Goal: Task Accomplishment & Management: Use online tool/utility

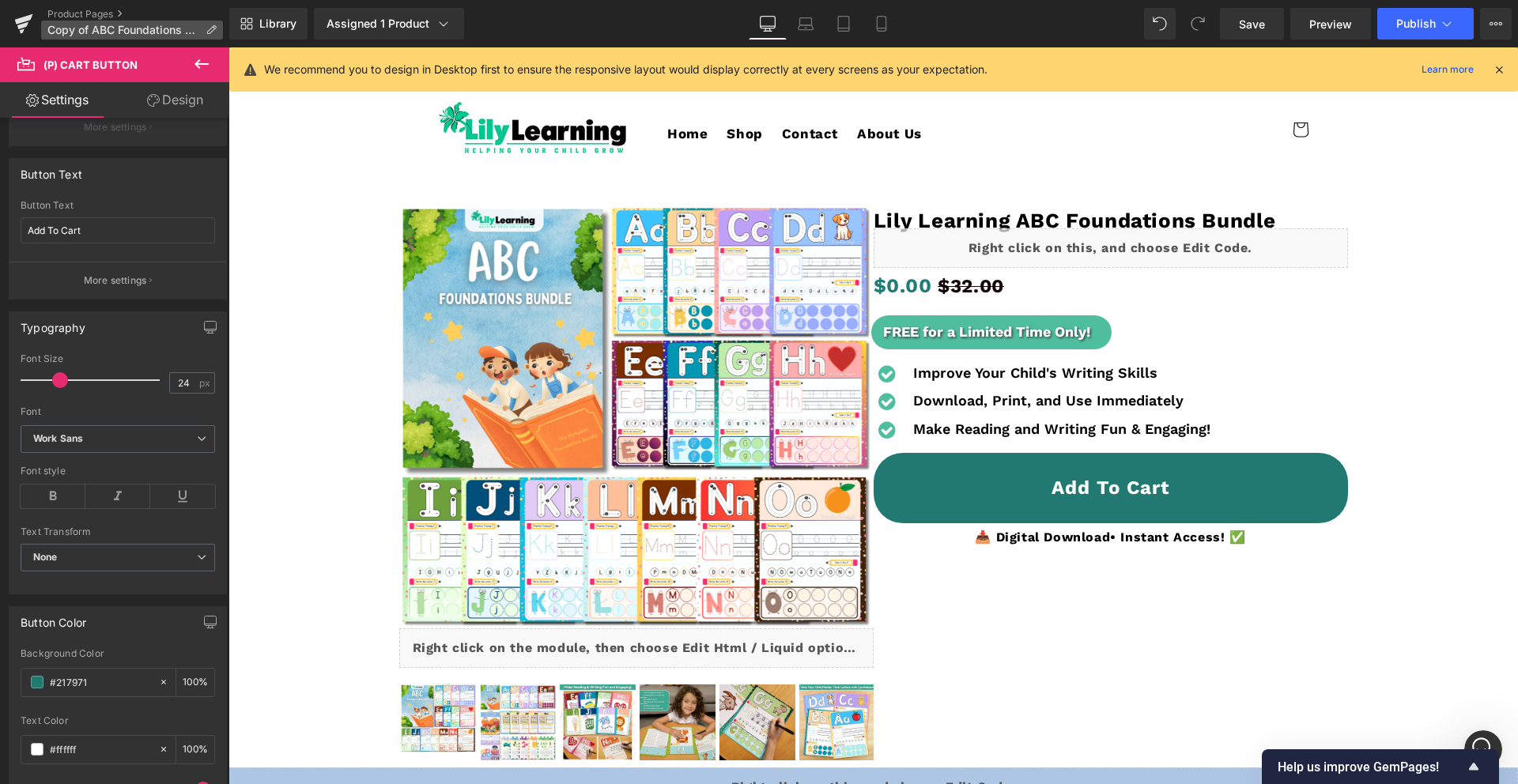
scroll to position [198, 0]
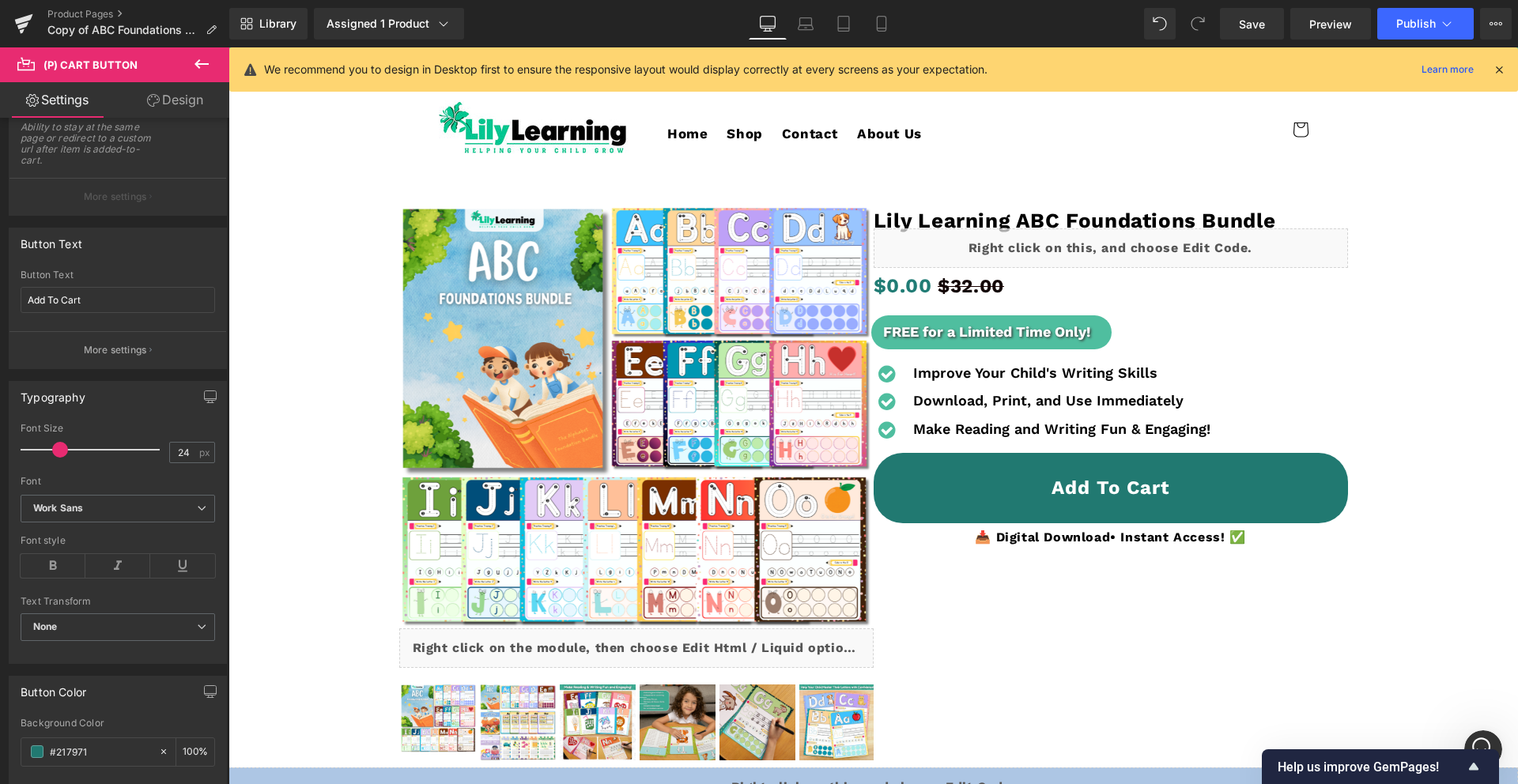
click at [196, 63] on icon at bounding box center [201, 64] width 19 height 19
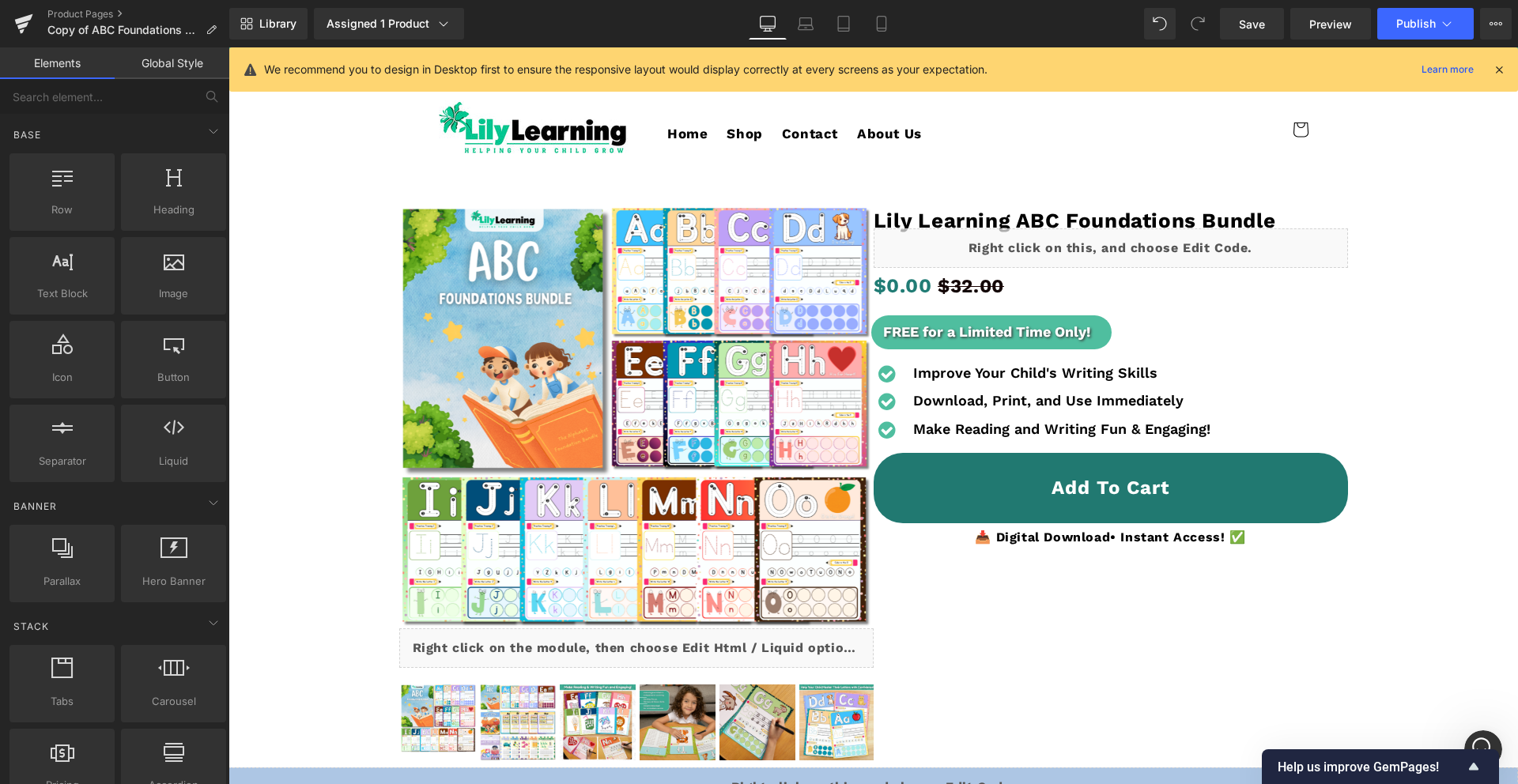
click at [181, 69] on link "Global Style" at bounding box center [172, 64] width 115 height 32
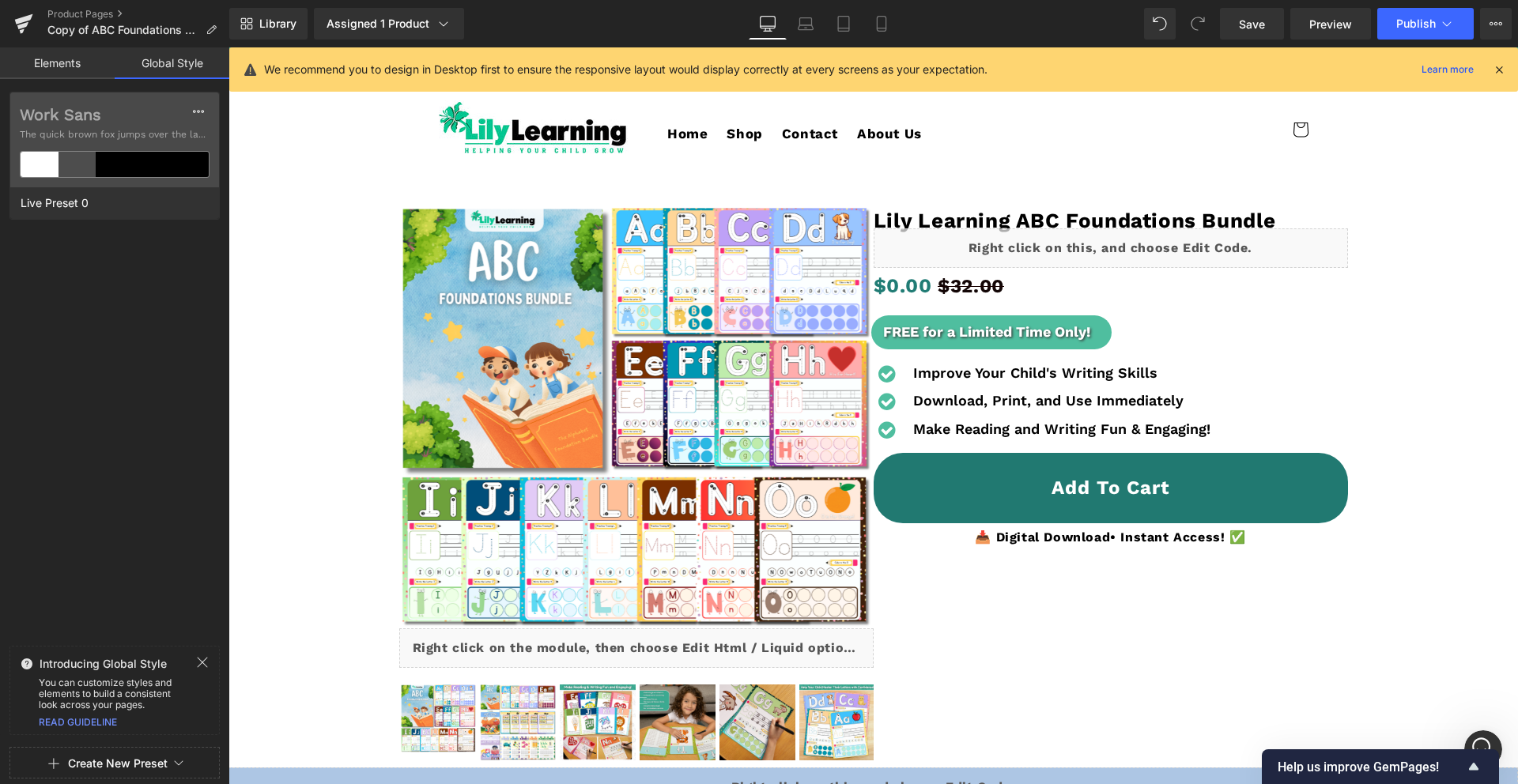
click at [52, 54] on link "Elements" at bounding box center [57, 64] width 115 height 32
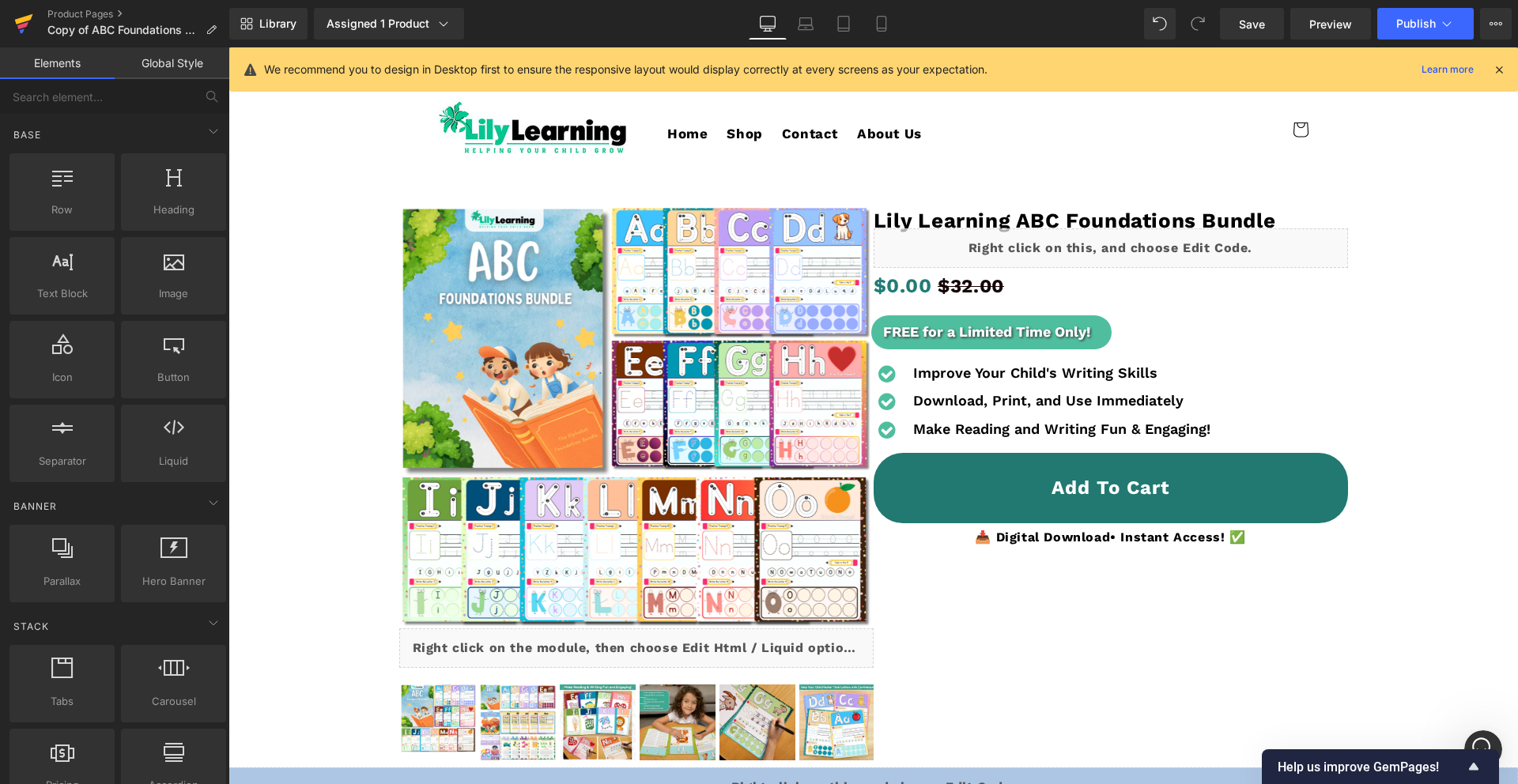
click at [28, 24] on icon at bounding box center [23, 23] width 19 height 39
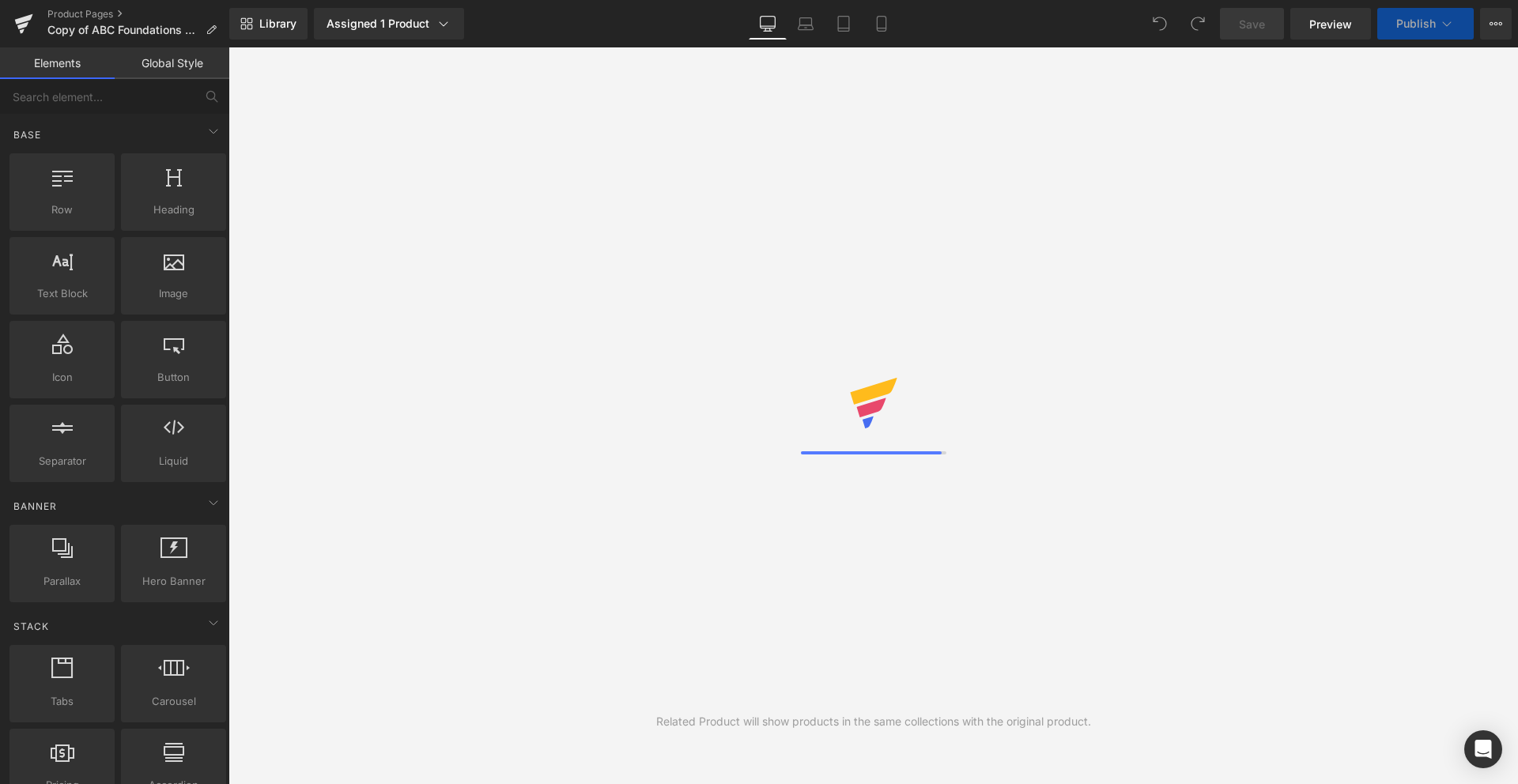
click at [157, 63] on link "Global Style" at bounding box center [172, 64] width 115 height 32
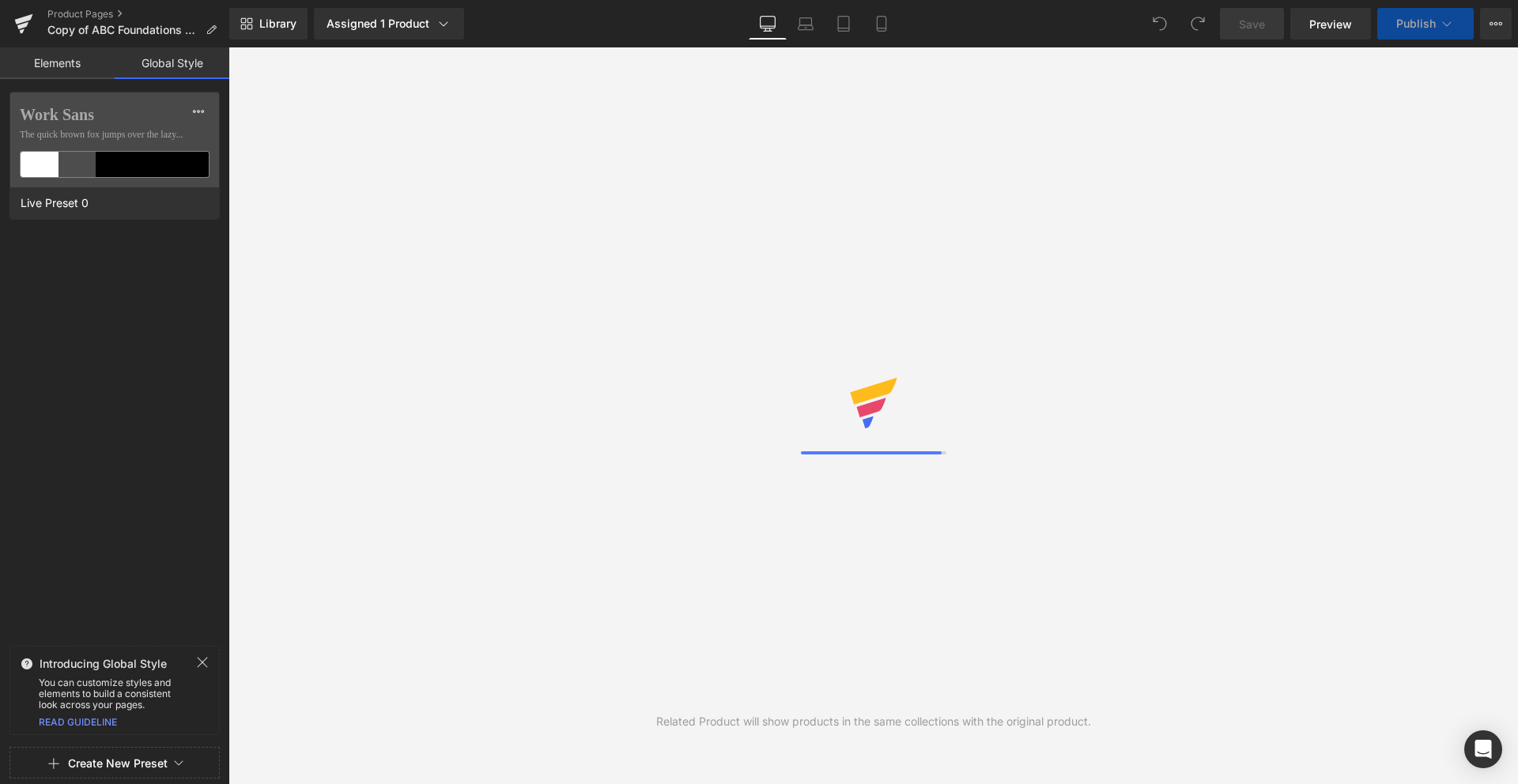
click at [107, 768] on button "Create New Preset" at bounding box center [117, 764] width 100 height 34
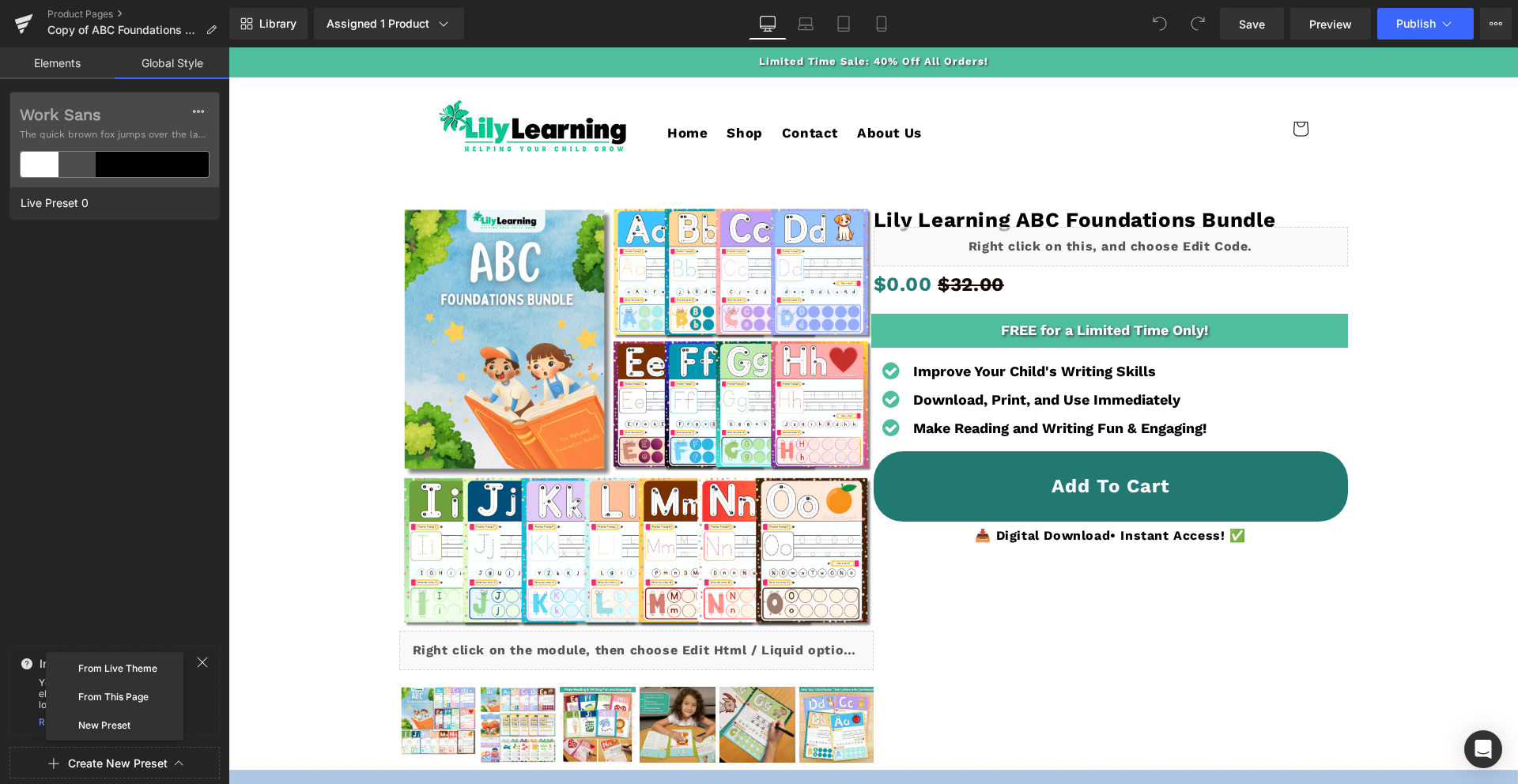
click at [95, 592] on div "Work Sans The quick brown fox jumps over the lazy... Live Preset 0" at bounding box center [115, 365] width 230 height 548
click at [51, 59] on link "Elements" at bounding box center [57, 64] width 115 height 32
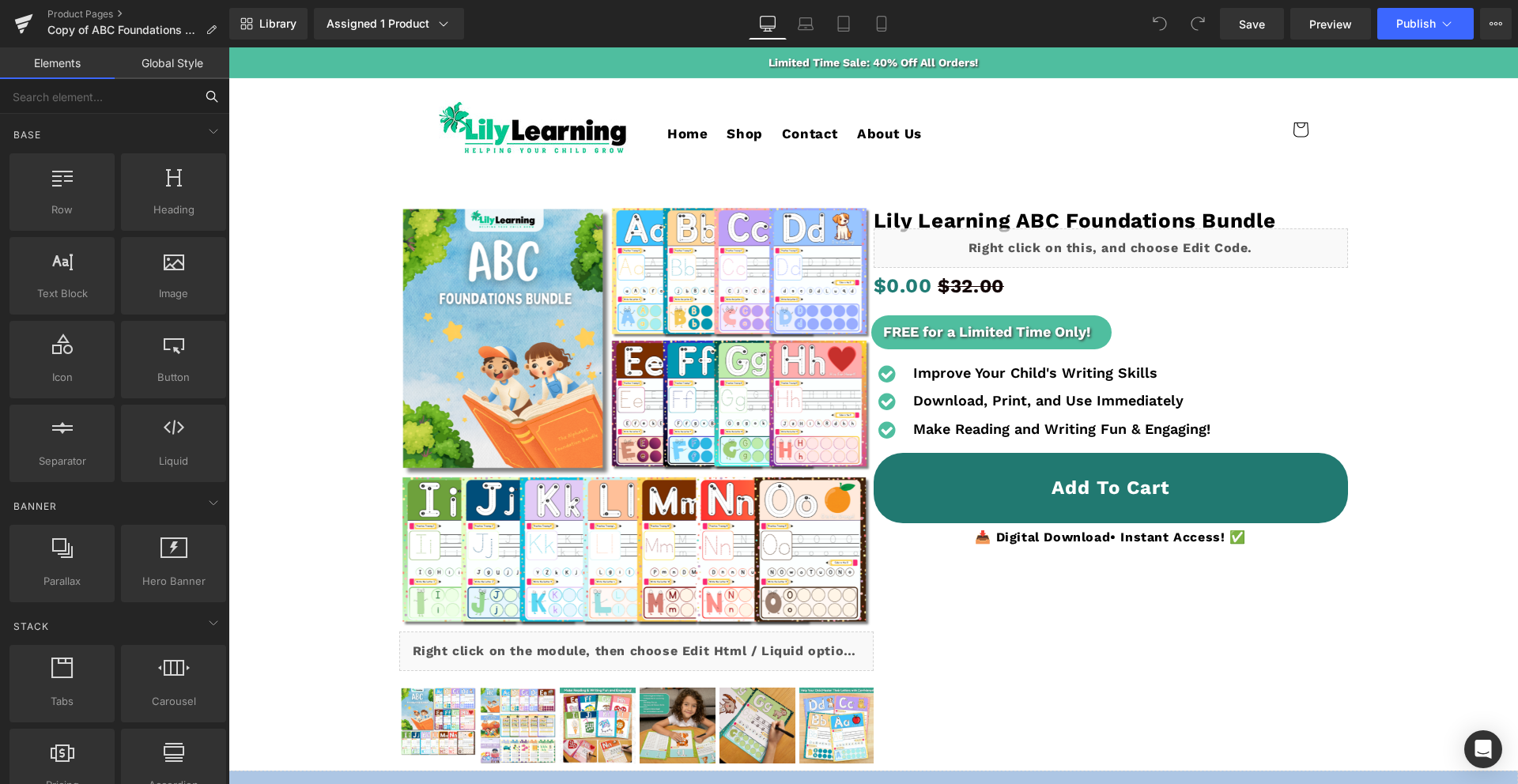
click at [133, 104] on input "text" at bounding box center [97, 96] width 194 height 35
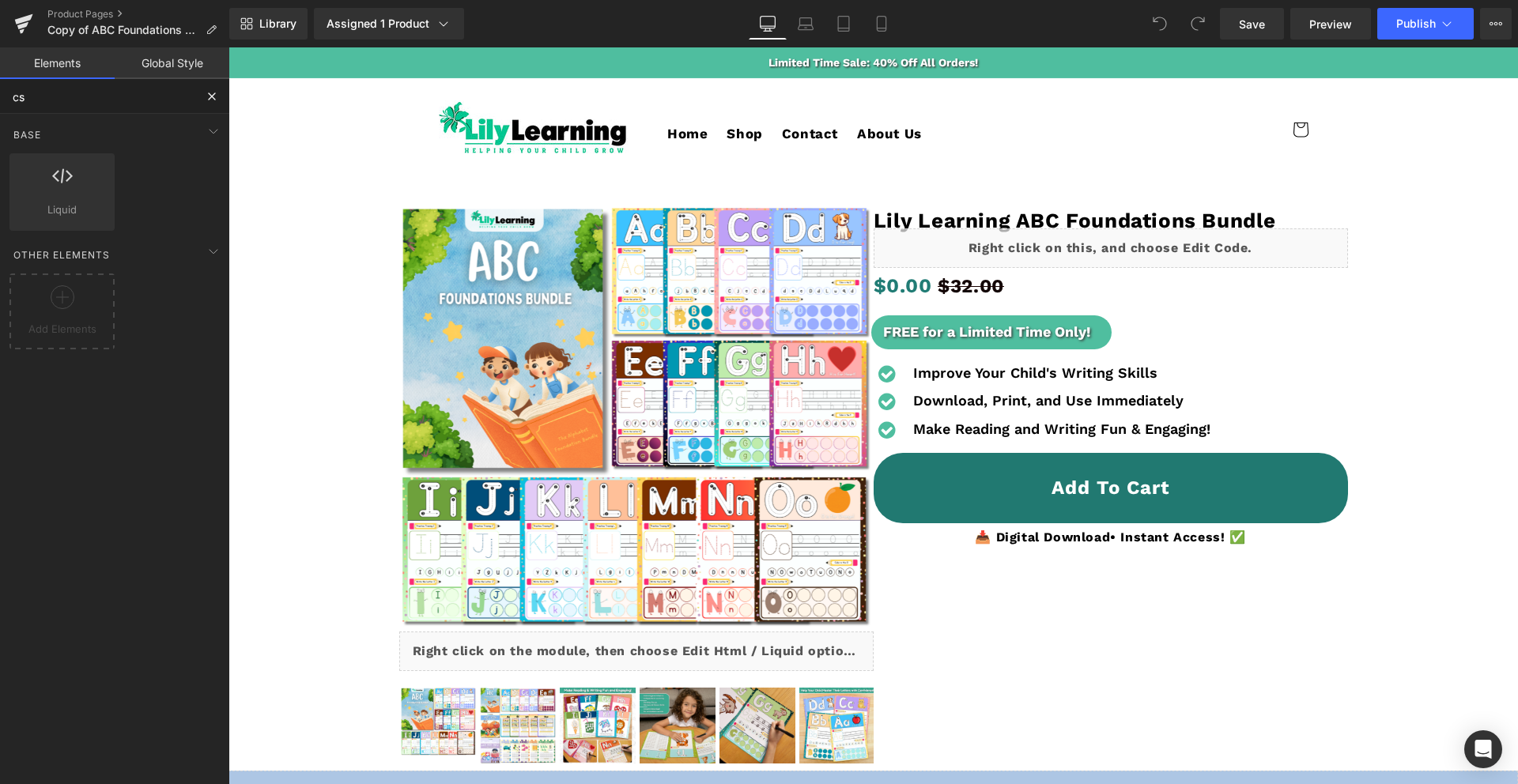
type input "css"
click at [86, 199] on div at bounding box center [62, 183] width 96 height 35
click at [64, 200] on div at bounding box center [62, 183] width 96 height 35
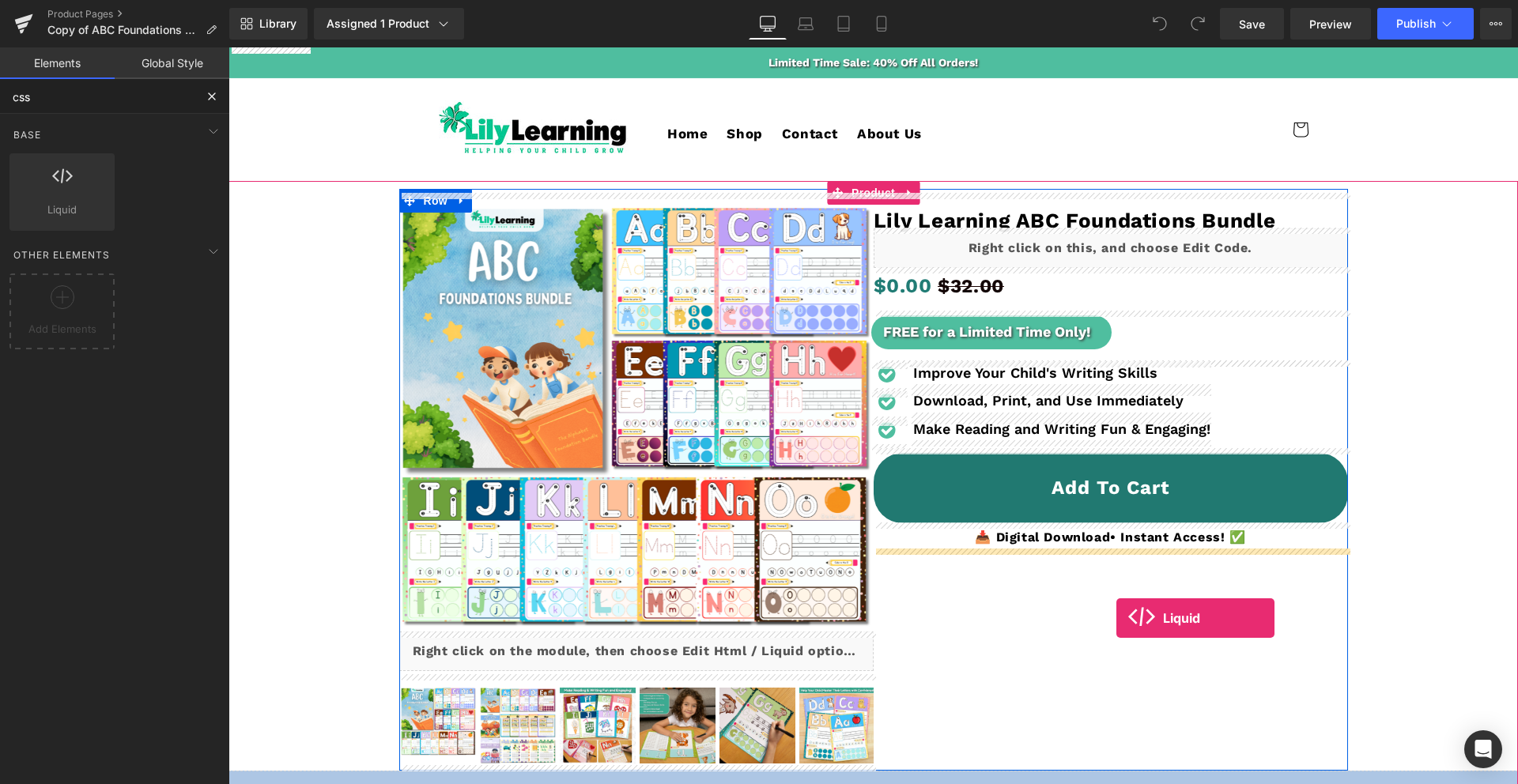
drag, startPoint x: 286, startPoint y: 256, endPoint x: 1117, endPoint y: 618, distance: 906.4
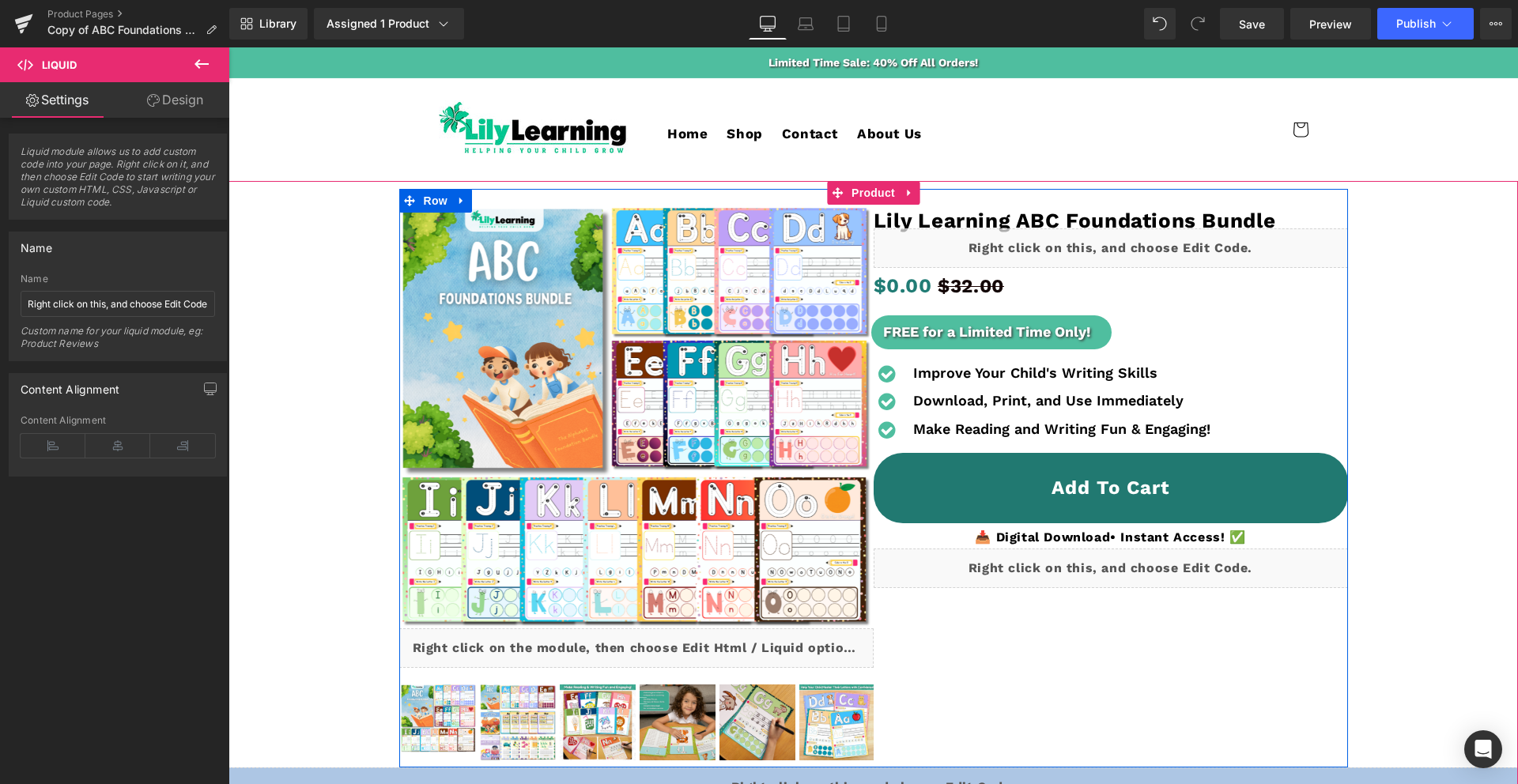
click at [1126, 560] on div "Liquid" at bounding box center [1111, 568] width 474 height 39
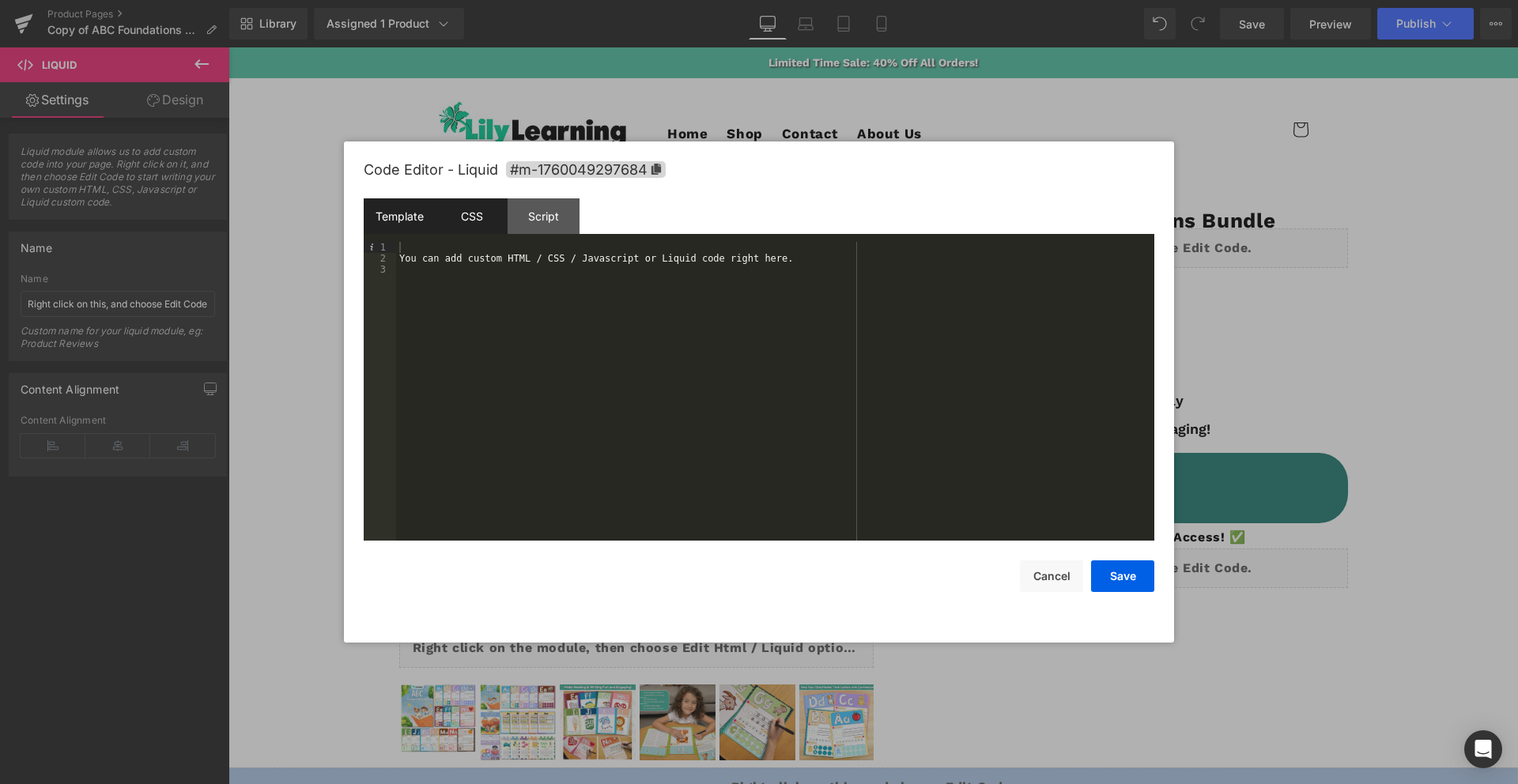
click at [476, 226] on div "CSS" at bounding box center [472, 216] width 72 height 35
click at [416, 214] on div "Template" at bounding box center [400, 216] width 72 height 35
click at [464, 257] on div "You can add custom HTML / CSS / Javascript or Liquid code right here." at bounding box center [775, 402] width 758 height 321
click at [661, 211] on div "Template CSS Script Data" at bounding box center [759, 220] width 791 height 44
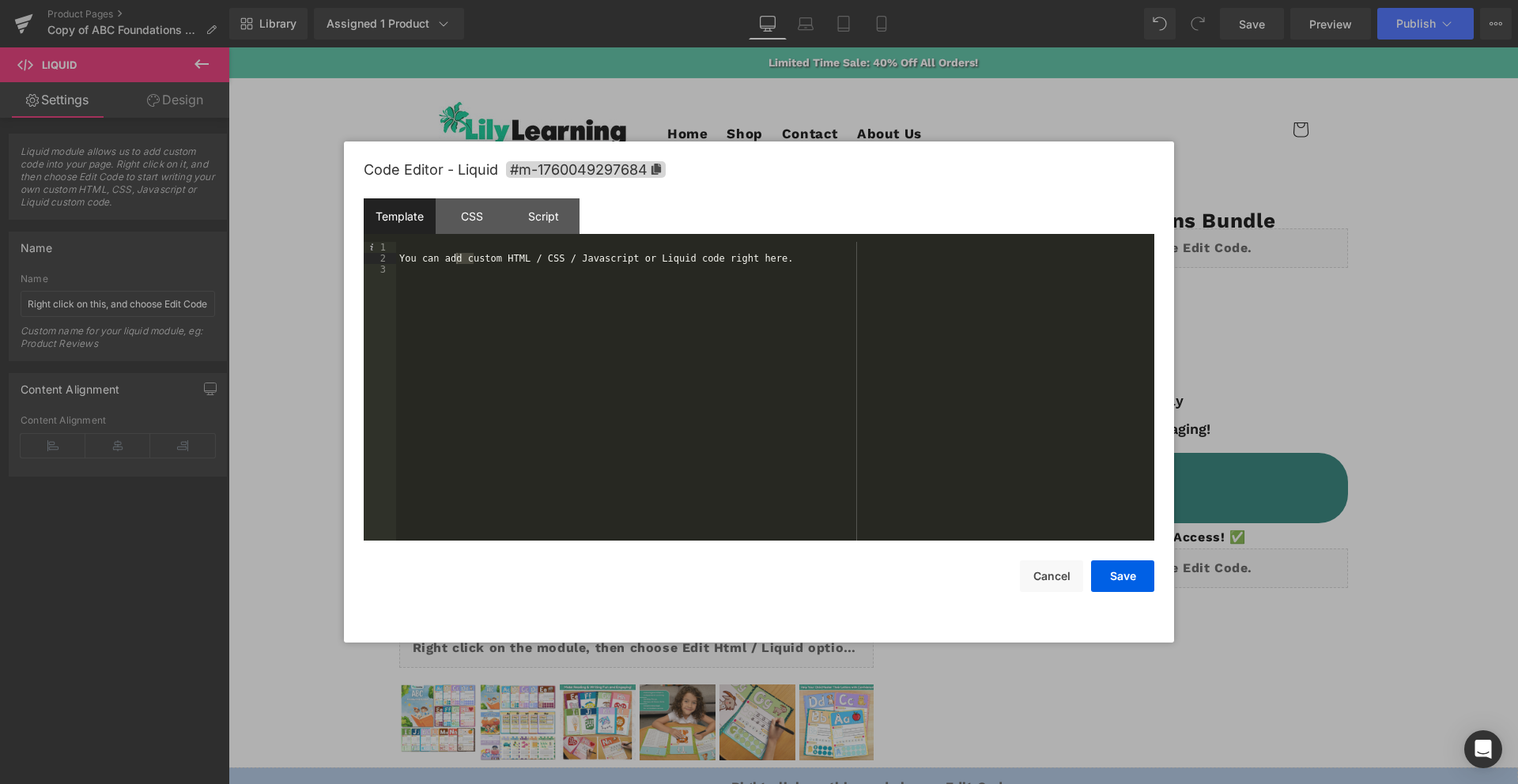
click at [737, 212] on div "Template CSS Script Data" at bounding box center [759, 220] width 791 height 44
click at [839, 274] on div "You can add custom HTML / CSS / Javascript or Liquid code right here." at bounding box center [775, 402] width 758 height 321
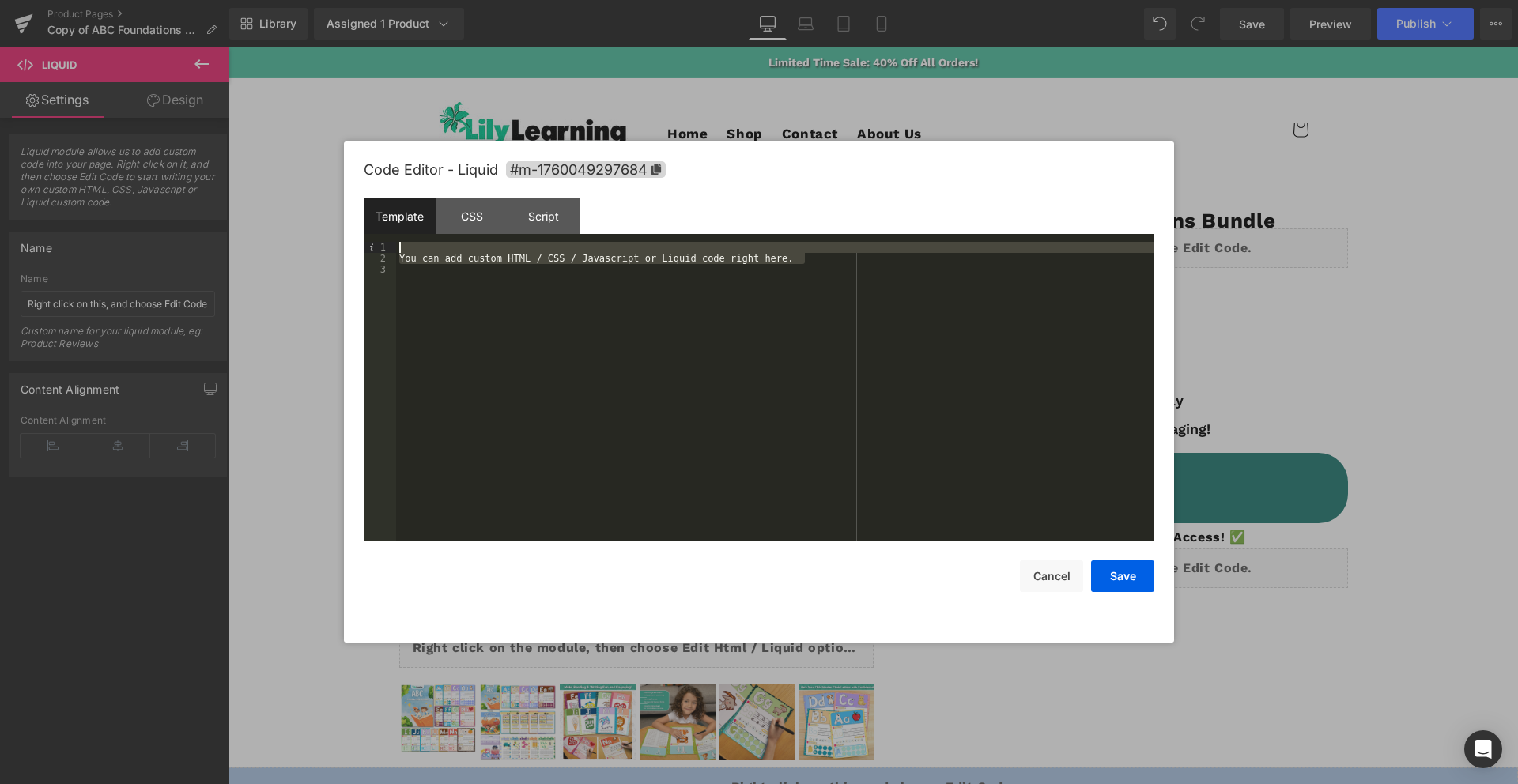
drag, startPoint x: 813, startPoint y: 262, endPoint x: 397, endPoint y: 246, distance: 416.3
click at [397, 246] on div "You can add custom HTML / CSS / Javascript or Liquid code right here." at bounding box center [775, 402] width 758 height 321
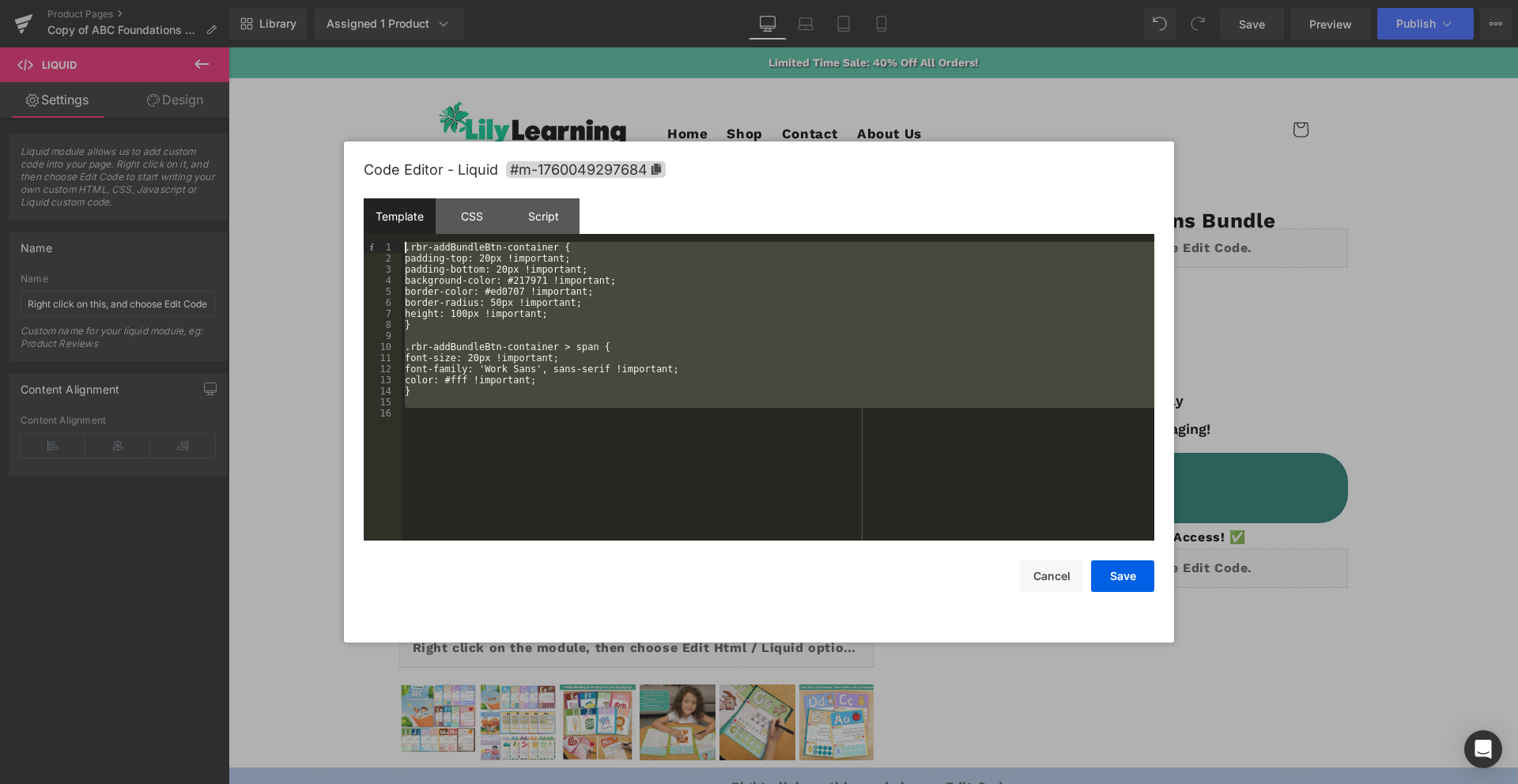
drag, startPoint x: 513, startPoint y: 408, endPoint x: 343, endPoint y: 188, distance: 278.0
click at [344, 188] on div "Code Editor - Liquid #m-1760049297684 Template CSS Script Data 1 2 3 4 5 6 7 8 …" at bounding box center [759, 392] width 830 height 501
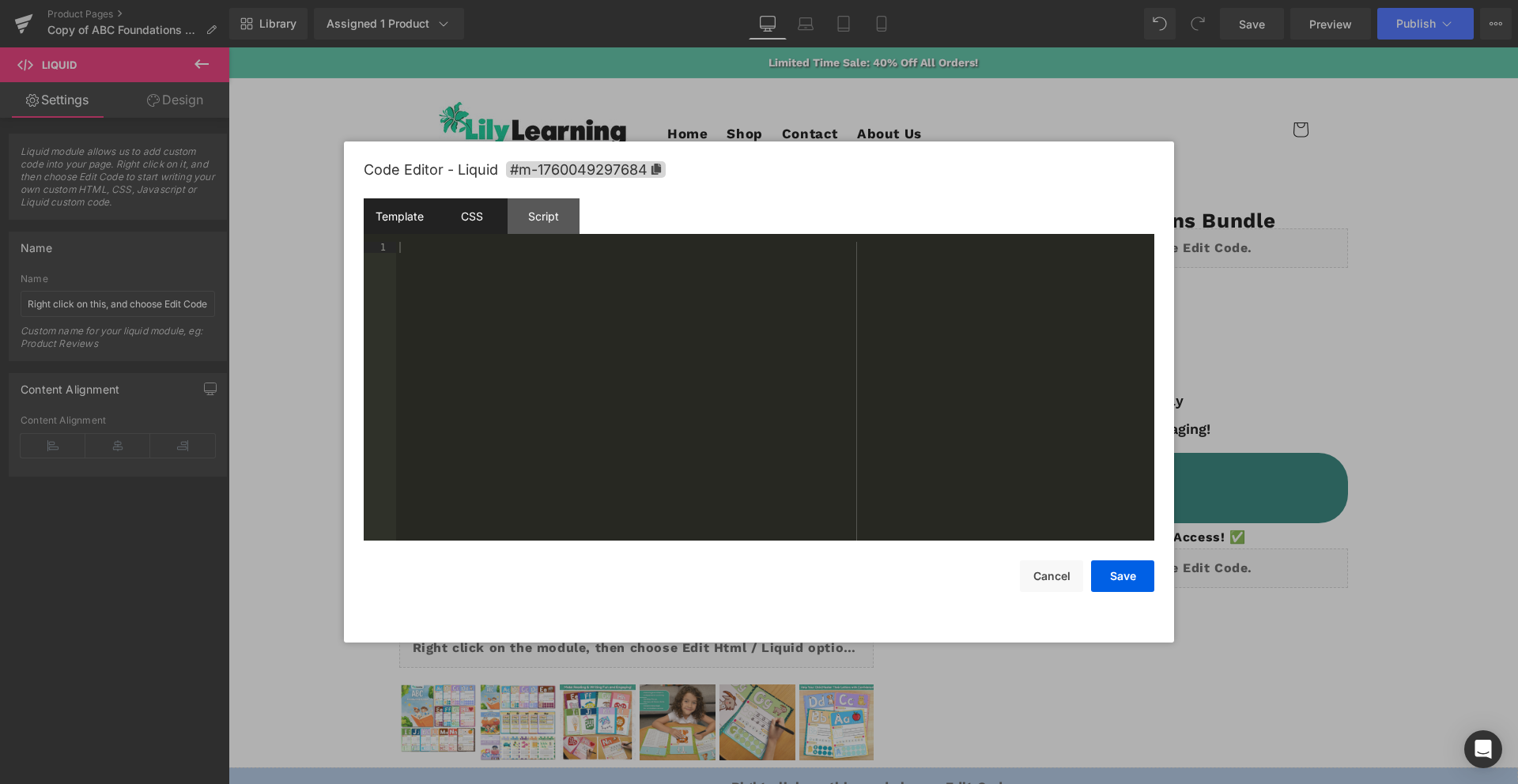
click at [488, 230] on div "CSS" at bounding box center [472, 216] width 72 height 35
click at [452, 263] on div "#m-1760049297684 { }" at bounding box center [775, 402] width 758 height 321
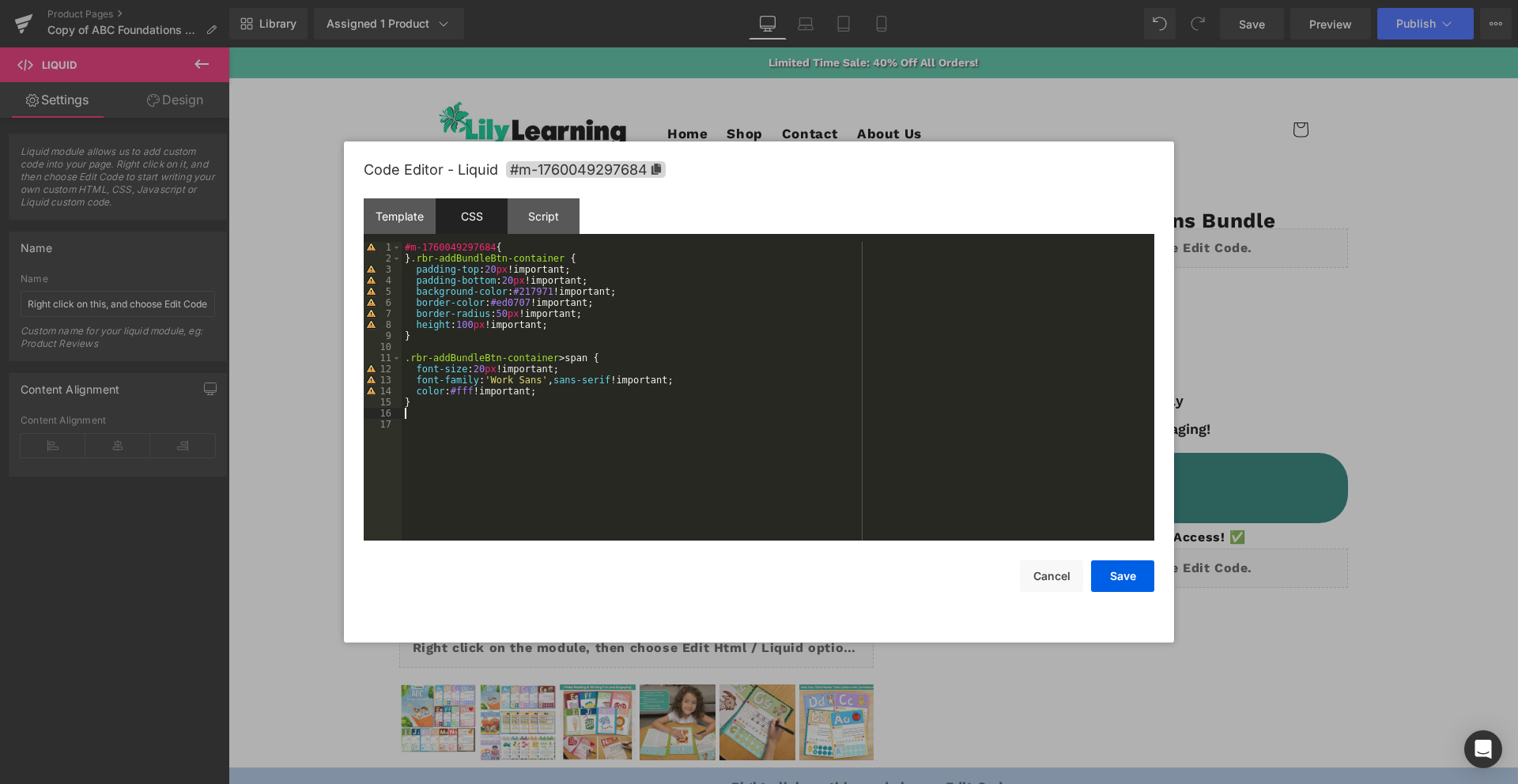
click at [580, 442] on div "#m-1760049297684 { } .rbr-addBundleBtn-container { padding-top : 20 px !importa…" at bounding box center [777, 402] width 752 height 321
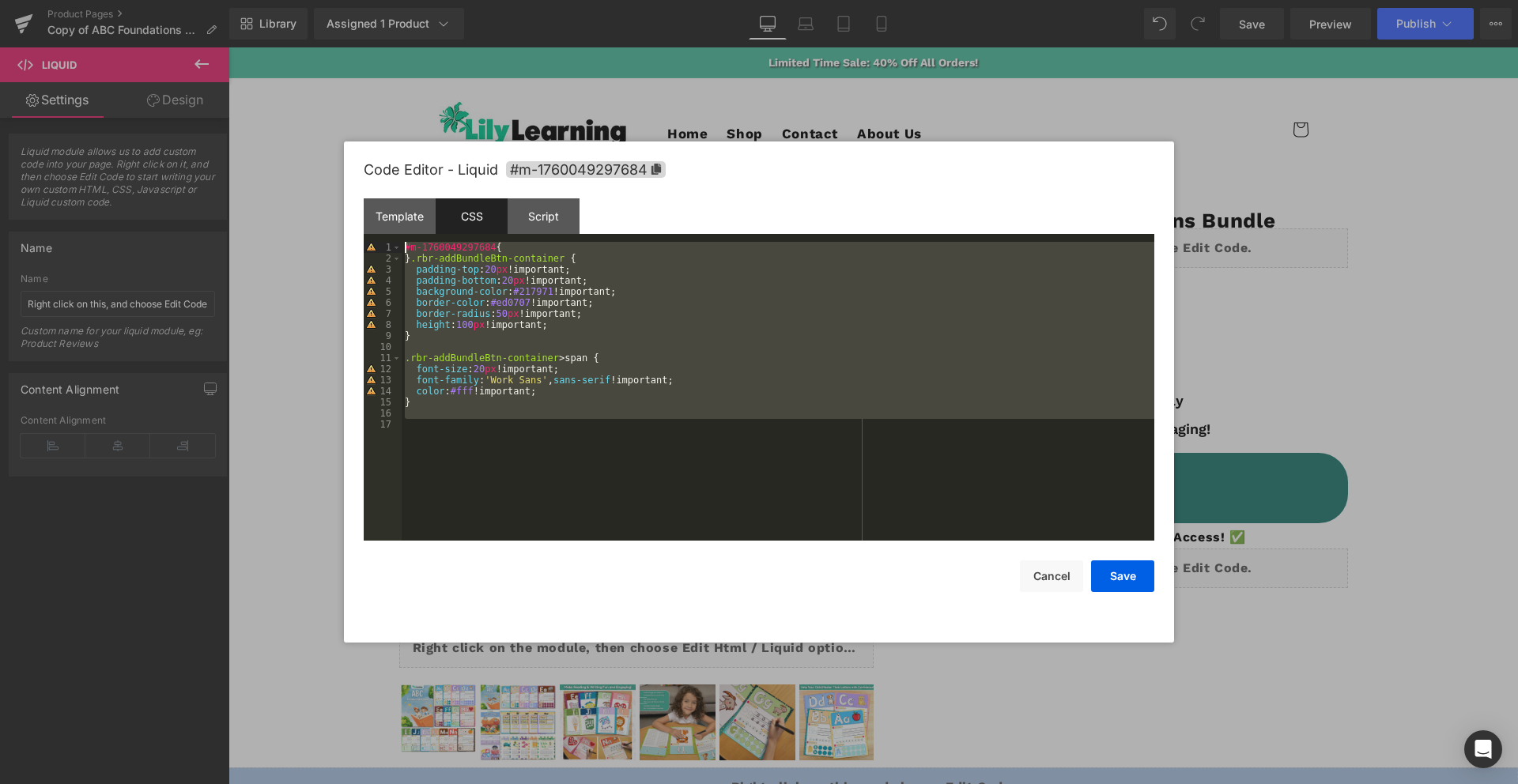
drag, startPoint x: 523, startPoint y: 449, endPoint x: 323, endPoint y: 157, distance: 353.9
click at [323, 157] on body "Liquid You are previewing how the will restyle your page. You can not edit Elem…" at bounding box center [759, 392] width 1518 height 784
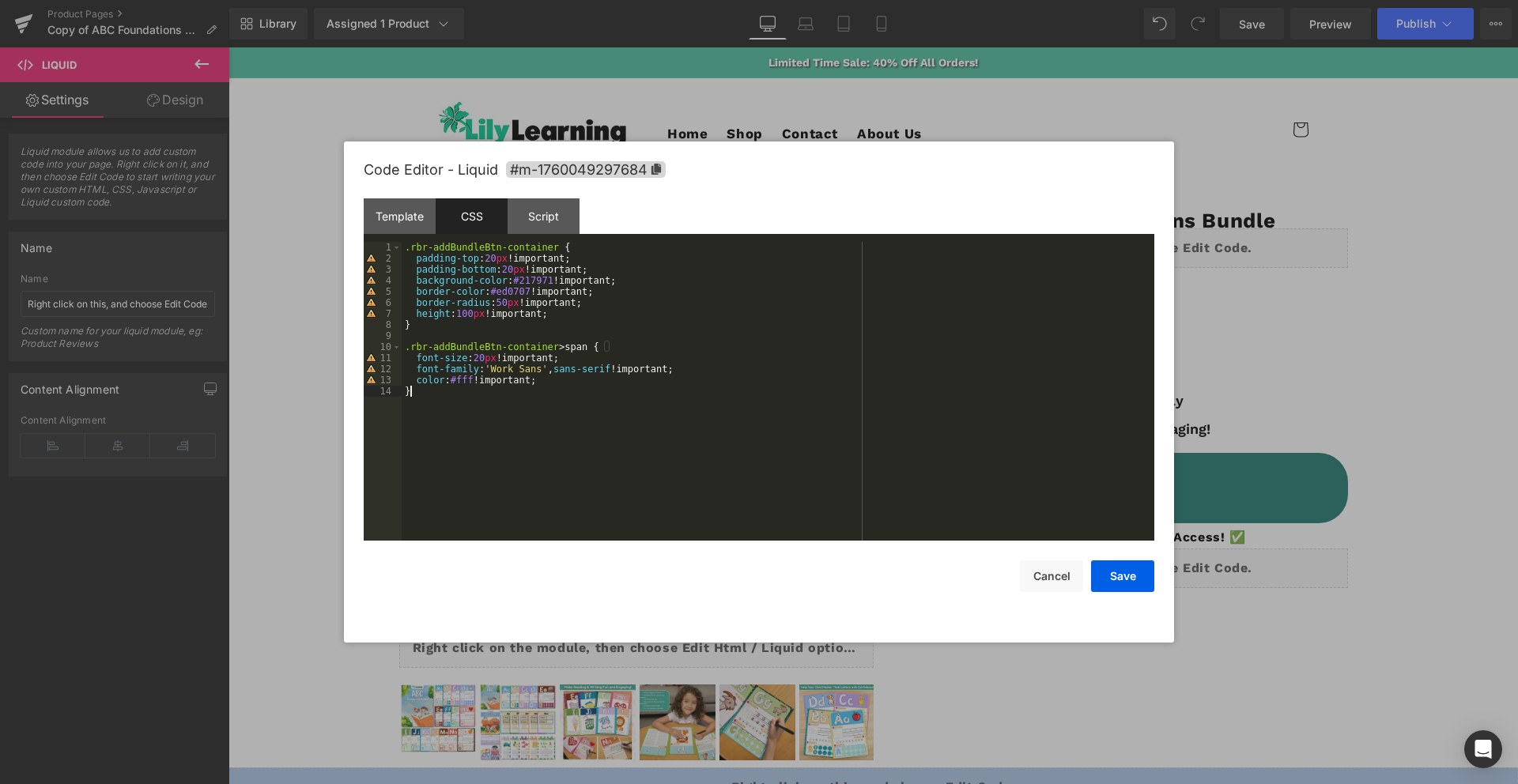
click at [691, 494] on div ".rbr-addBundleBtn-container { padding-top : 20 px !important; padding-bottom : …" at bounding box center [777, 402] width 752 height 321
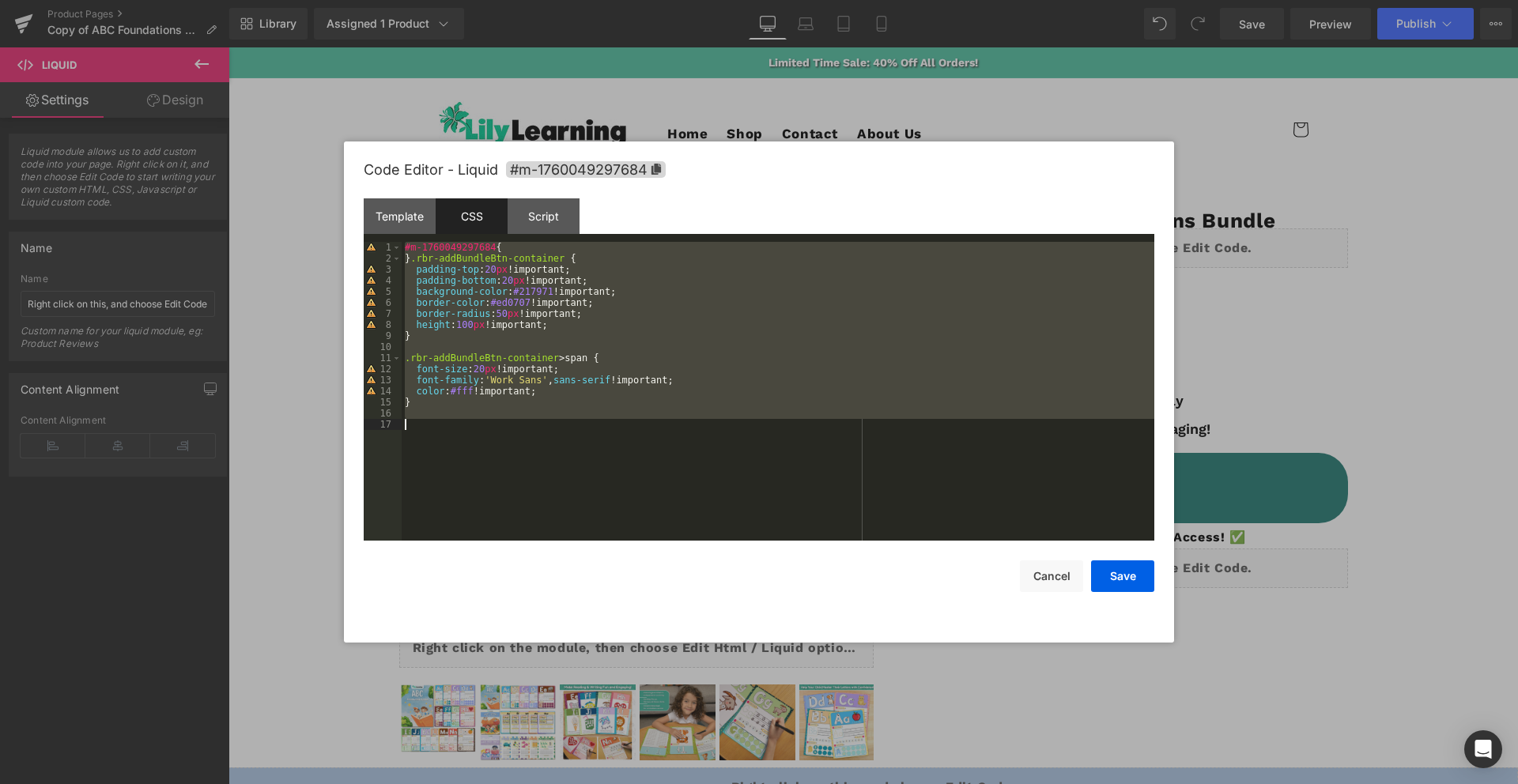
click at [690, 496] on div "#m-1760049297684 { } .rbr-addBundleBtn-container { padding-top : 20 px !importa…" at bounding box center [777, 402] width 752 height 321
drag, startPoint x: 479, startPoint y: 415, endPoint x: 425, endPoint y: 94, distance: 325.5
click at [369, 74] on body "Liquid You are previewing how the will restyle your page. You can not edit Elem…" at bounding box center [759, 392] width 1518 height 784
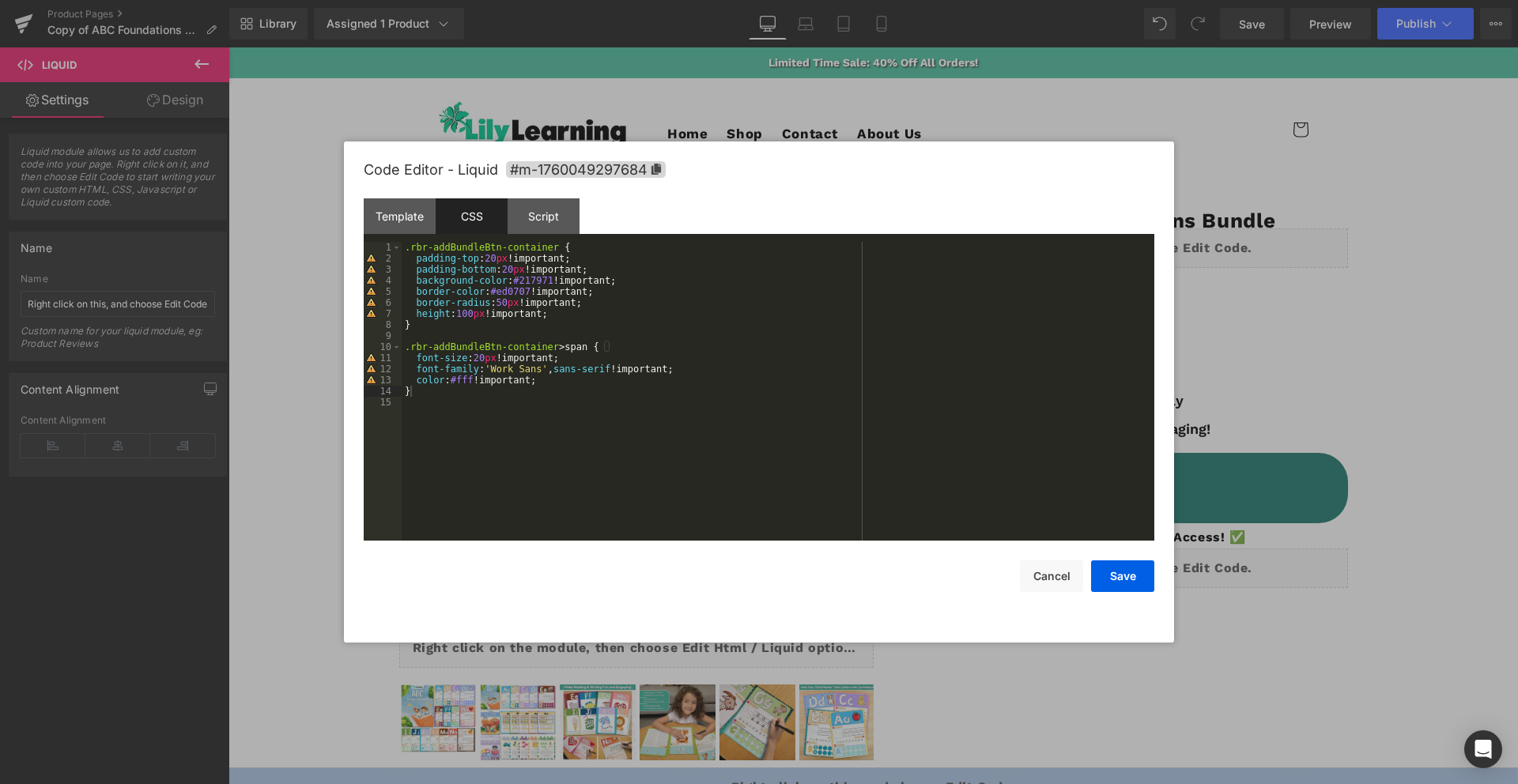
click at [772, 637] on div "Code Editor - Liquid #m-1760049297684 Template CSS Script Data 1 XXXXXXXXXXXXXX…" at bounding box center [759, 392] width 791 height 501
click at [737, 608] on div "Code Editor - Liquid #m-1760049297684 Template CSS Script Data 1 XXXXXXXXXXXXXX…" at bounding box center [759, 392] width 791 height 501
click at [1128, 579] on button "Save" at bounding box center [1122, 576] width 63 height 32
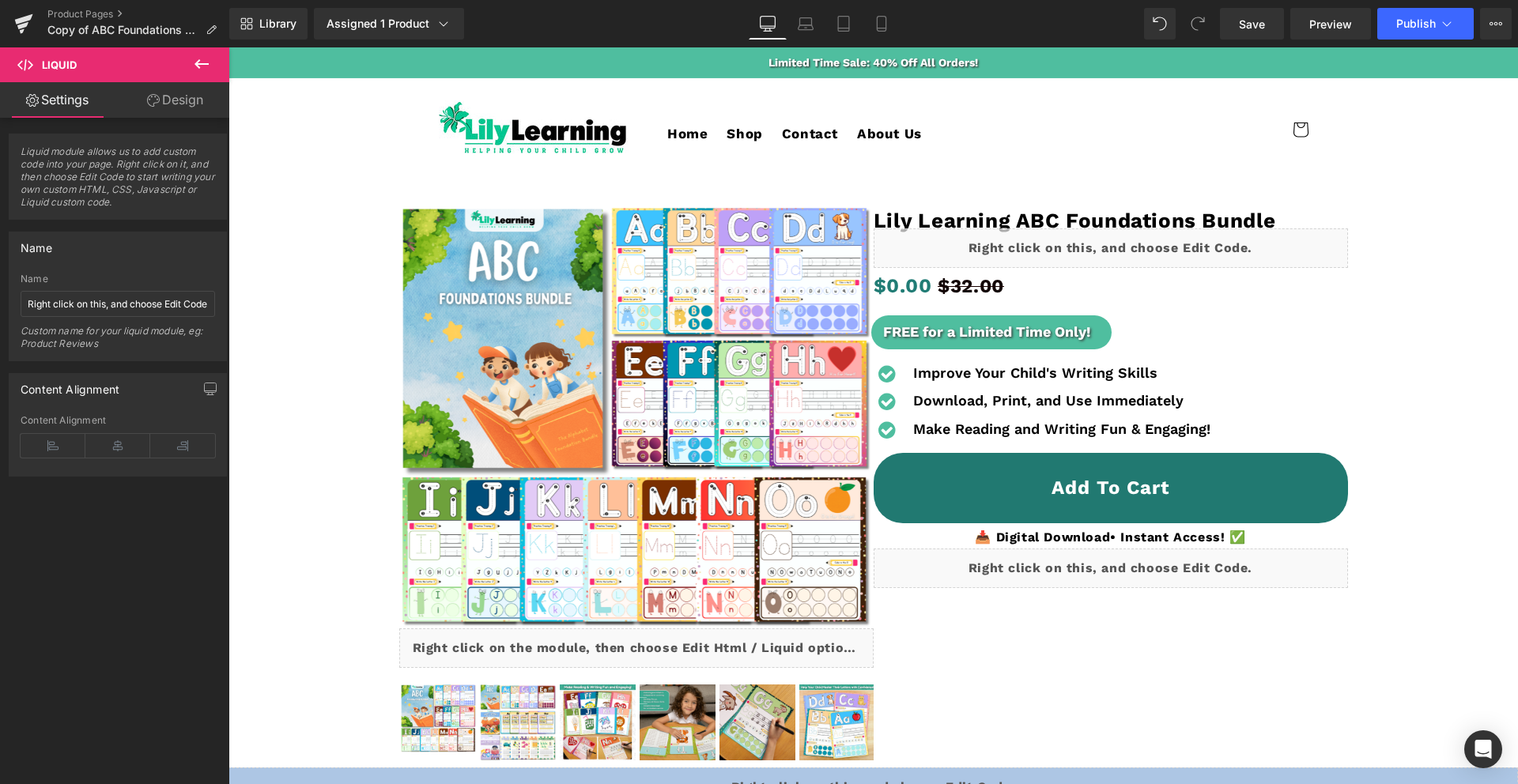
drag, startPoint x: 1257, startPoint y: 25, endPoint x: 1314, endPoint y: 47, distance: 61.1
click at [1257, 25] on span "Save" at bounding box center [1252, 24] width 26 height 17
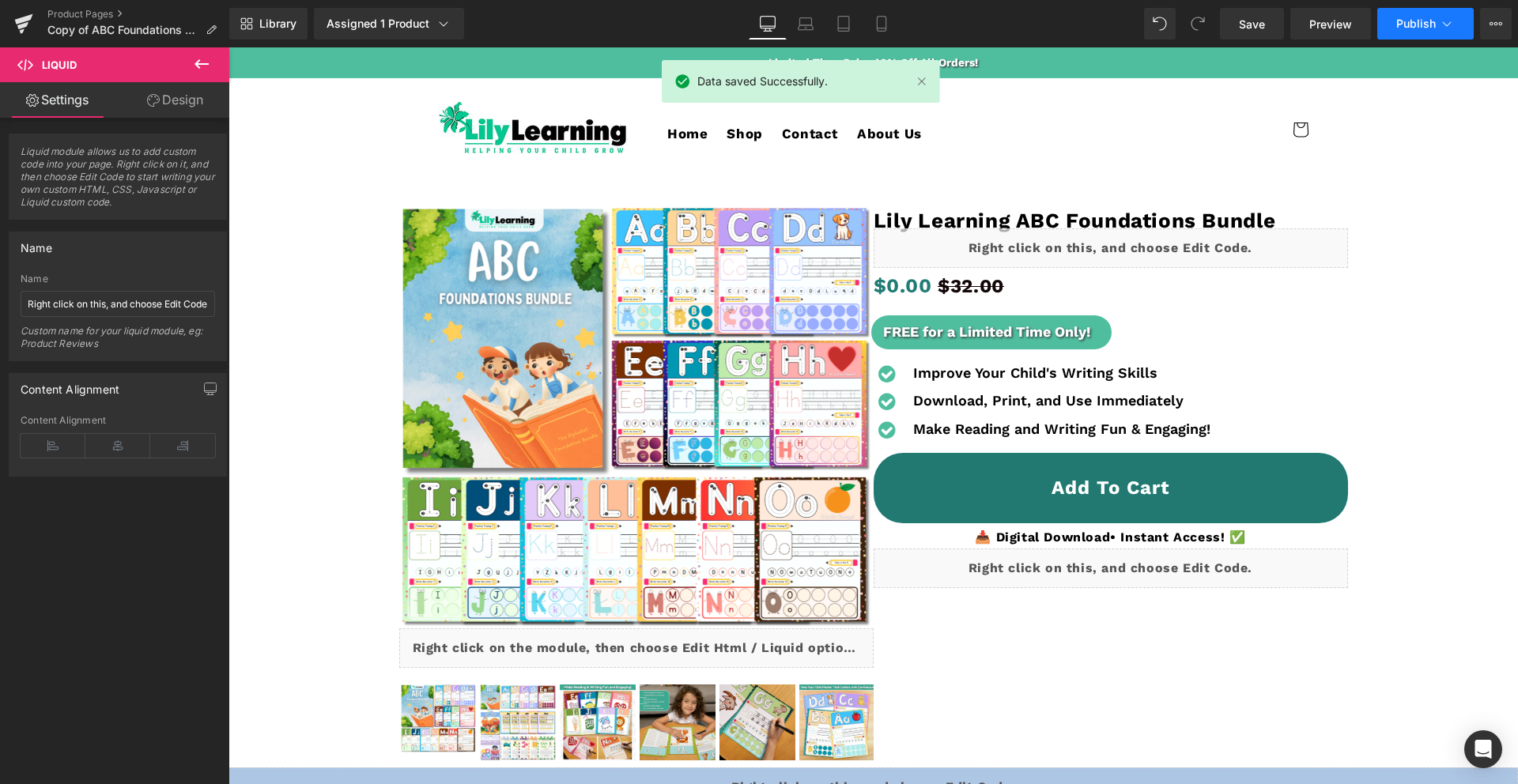
click at [1397, 24] on span "Publish" at bounding box center [1416, 23] width 39 height 13
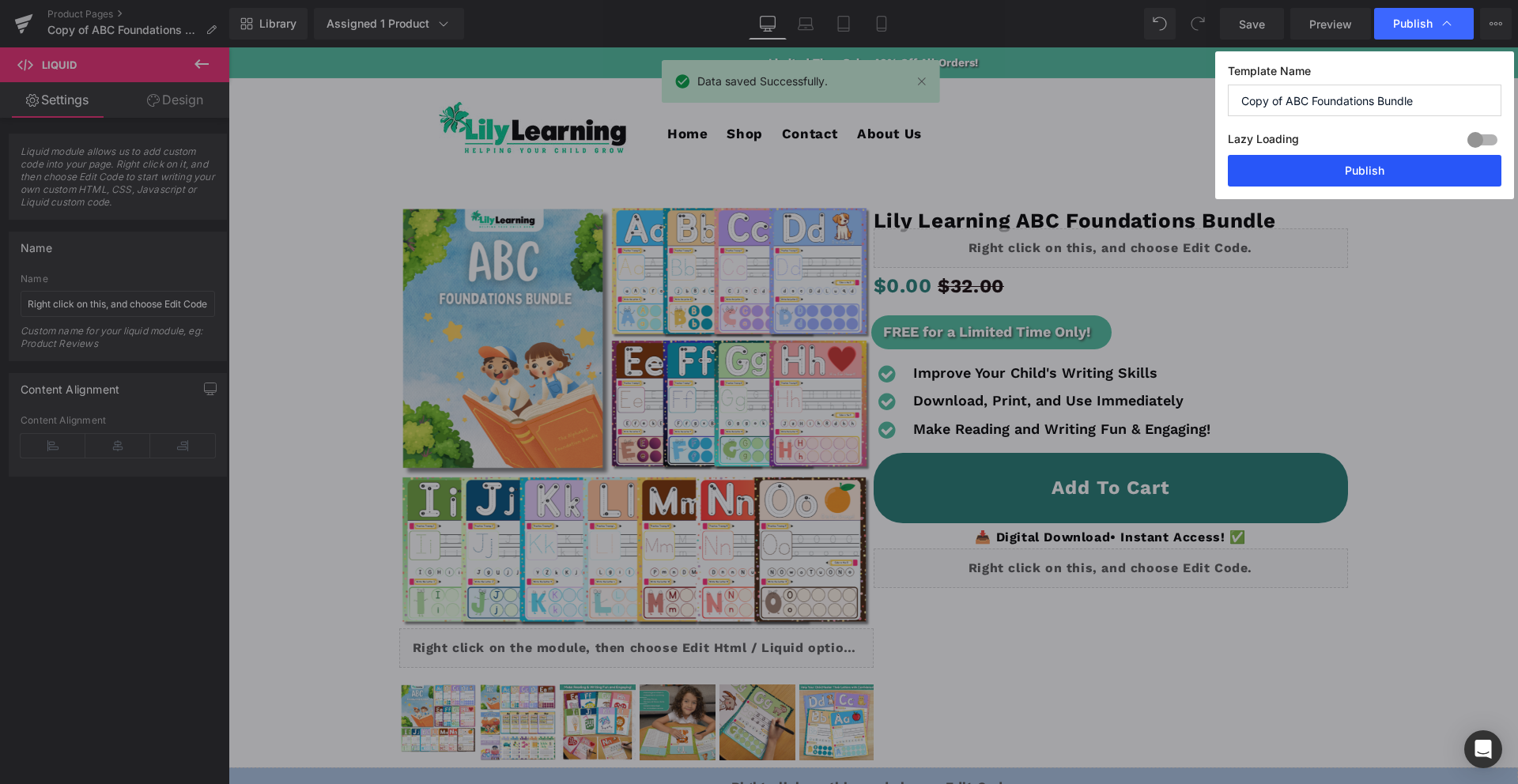
click at [1371, 173] on button "Publish" at bounding box center [1365, 171] width 274 height 32
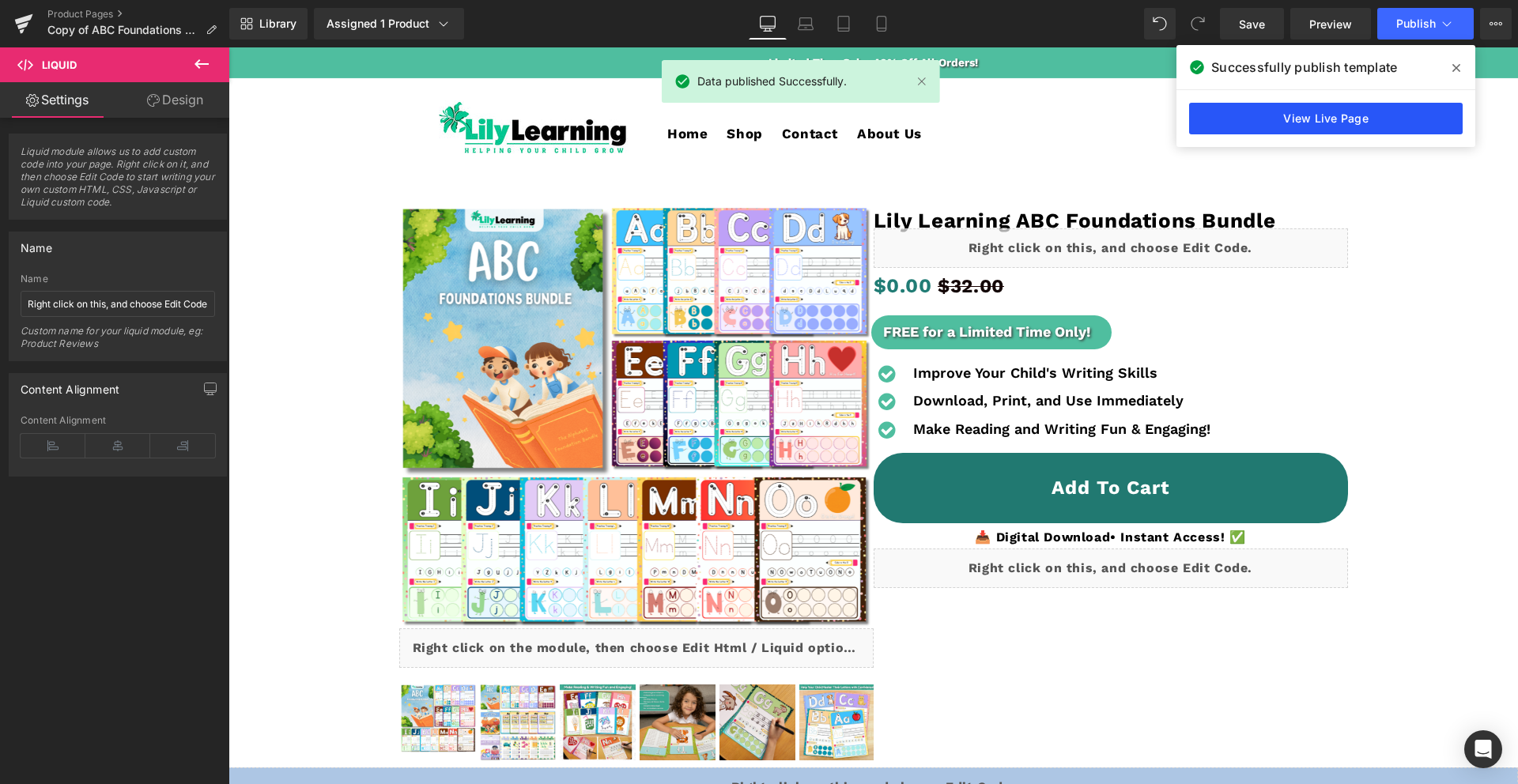
click at [1319, 118] on link "View Live Page" at bounding box center [1325, 119] width 274 height 32
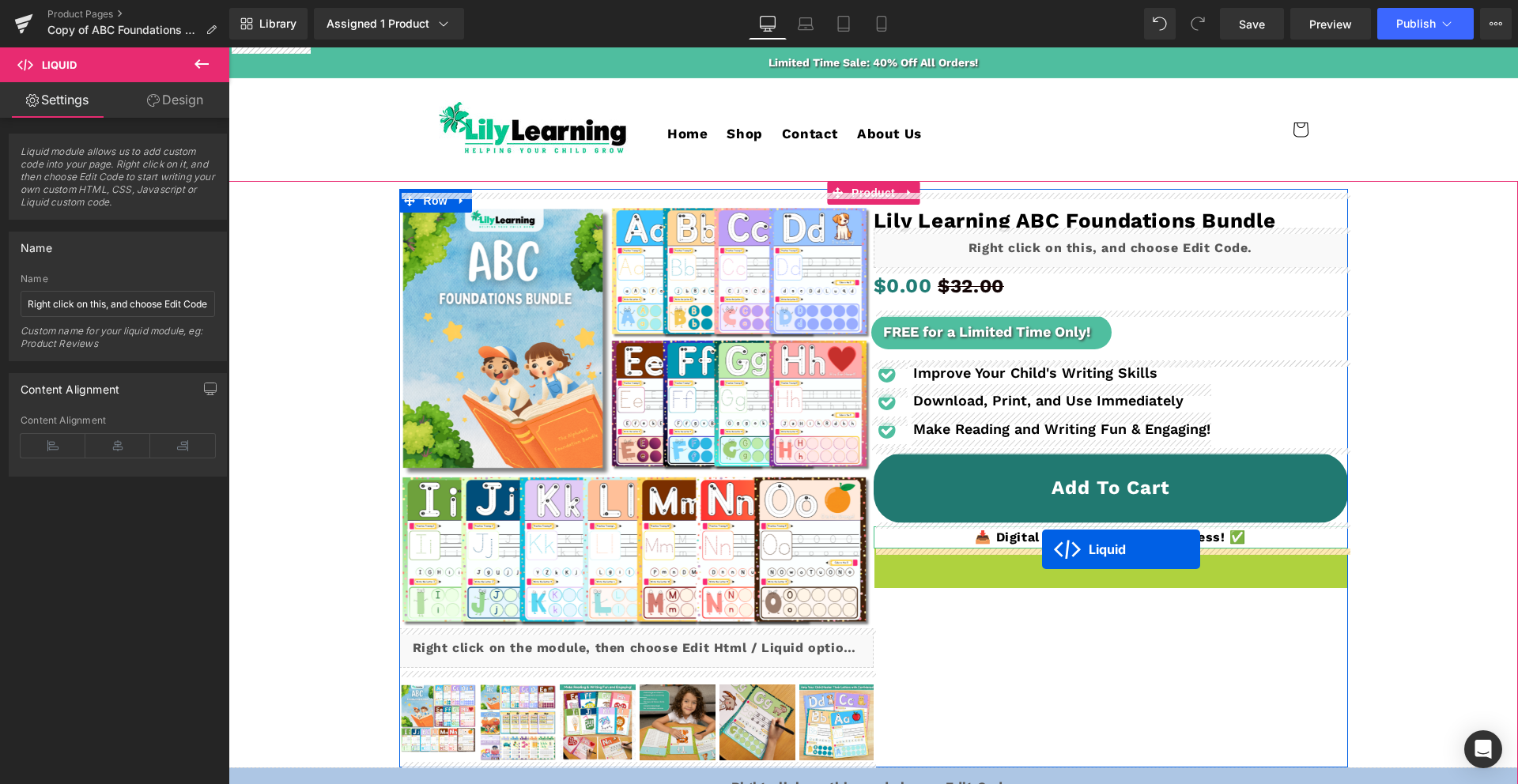
drag, startPoint x: 1076, startPoint y: 564, endPoint x: 1044, endPoint y: 551, distance: 34.5
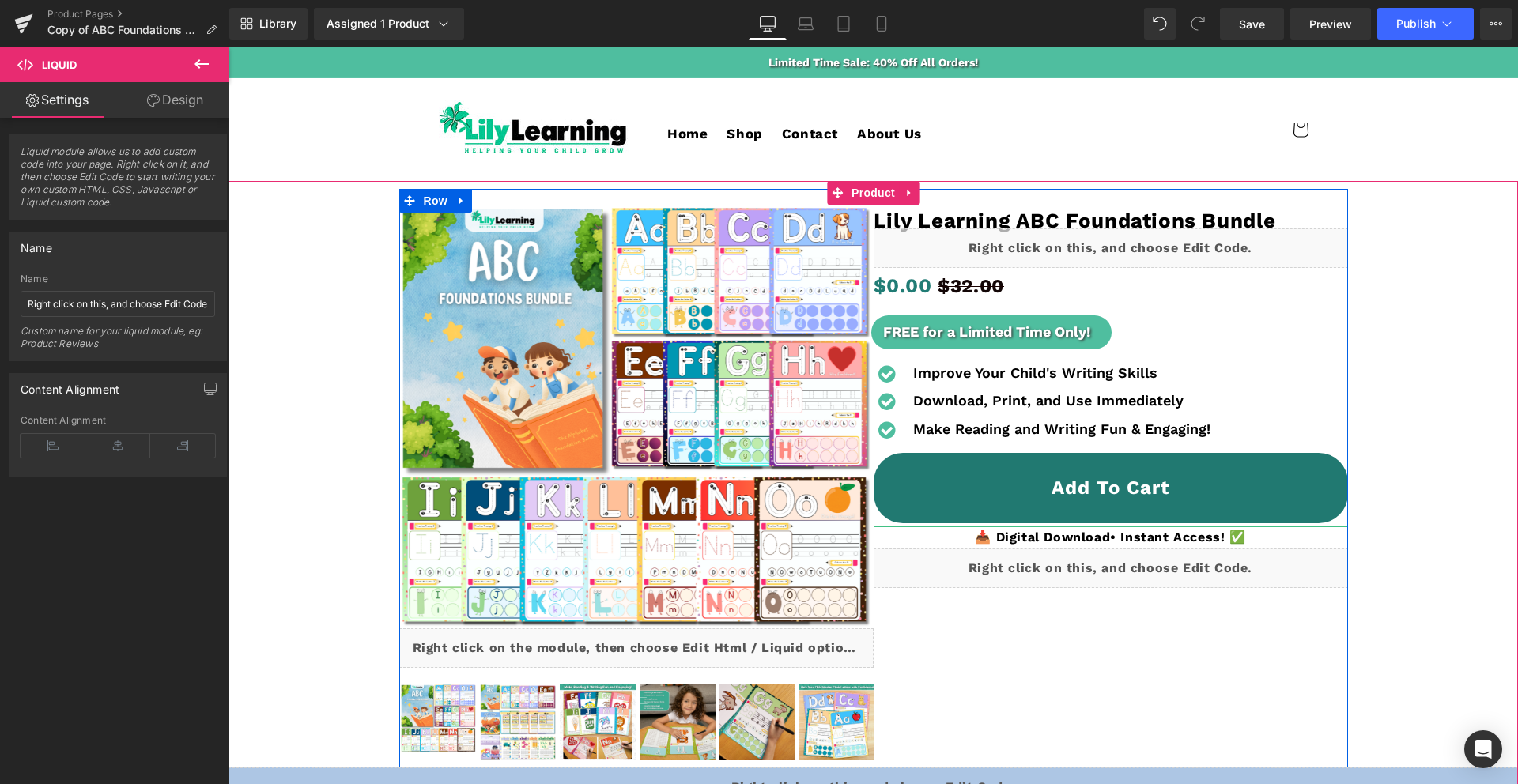
click at [1128, 562] on div "Liquid" at bounding box center [1111, 568] width 474 height 39
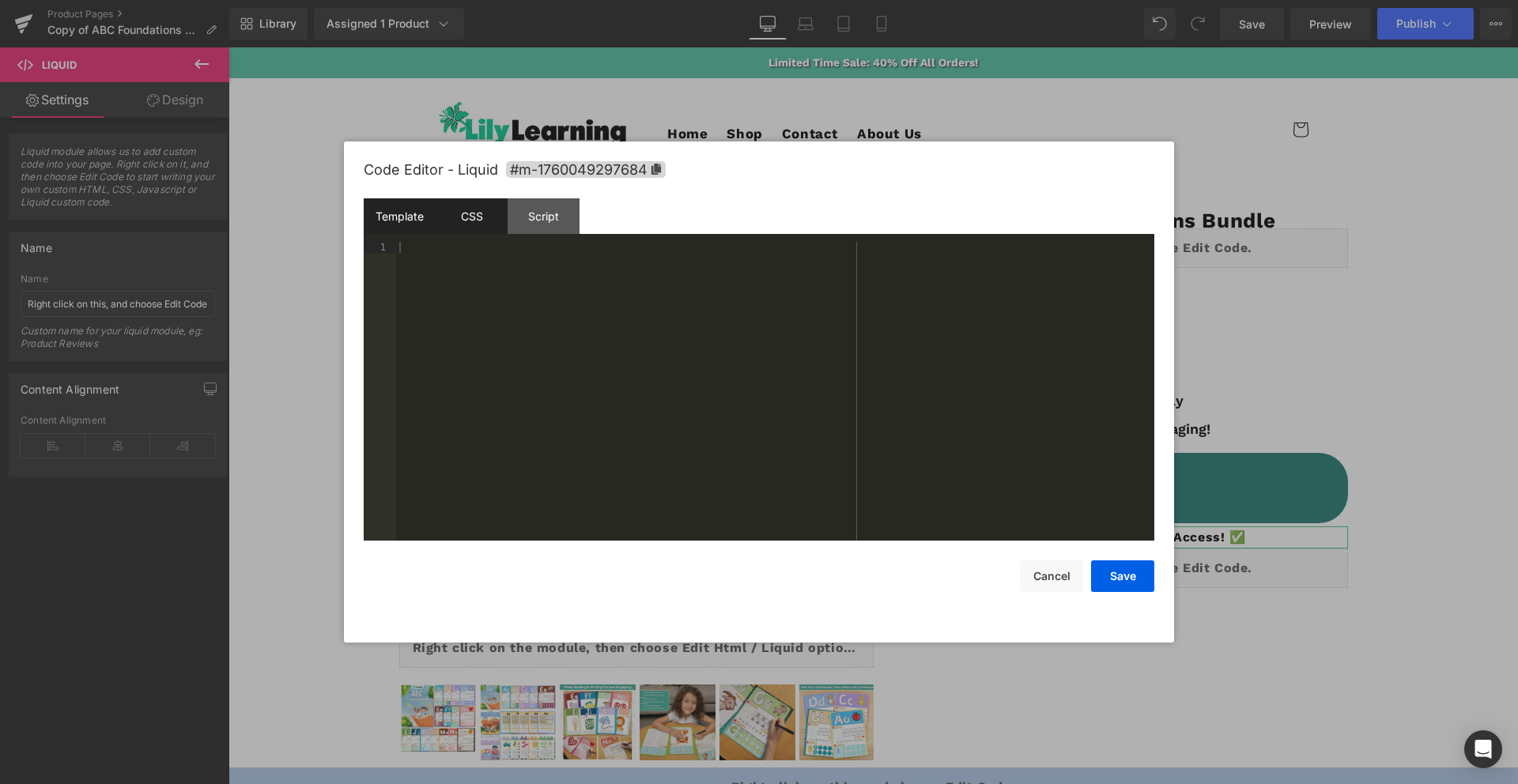
click at [453, 221] on div "CSS" at bounding box center [472, 216] width 72 height 35
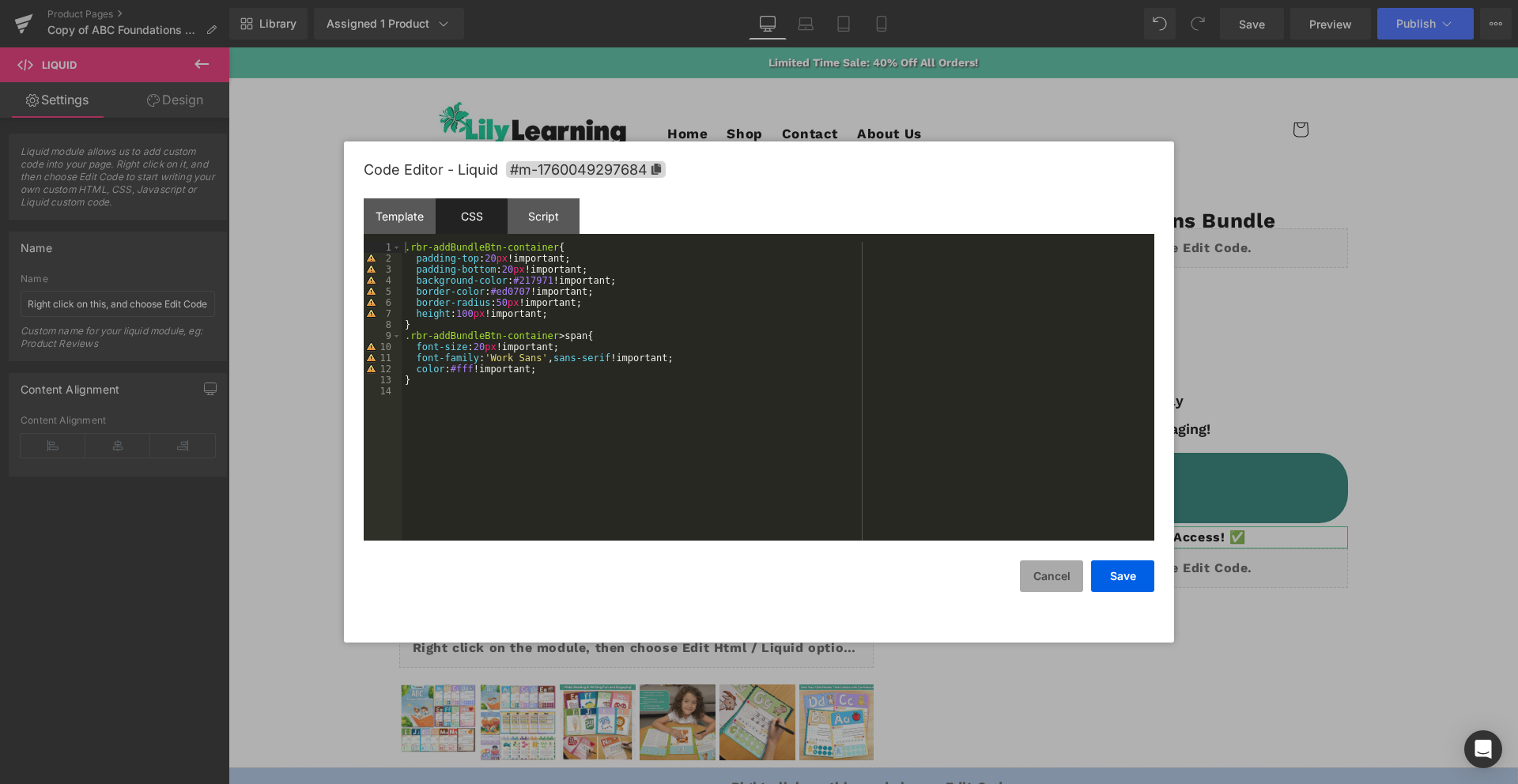
click at [1056, 581] on button "Cancel" at bounding box center [1051, 576] width 63 height 32
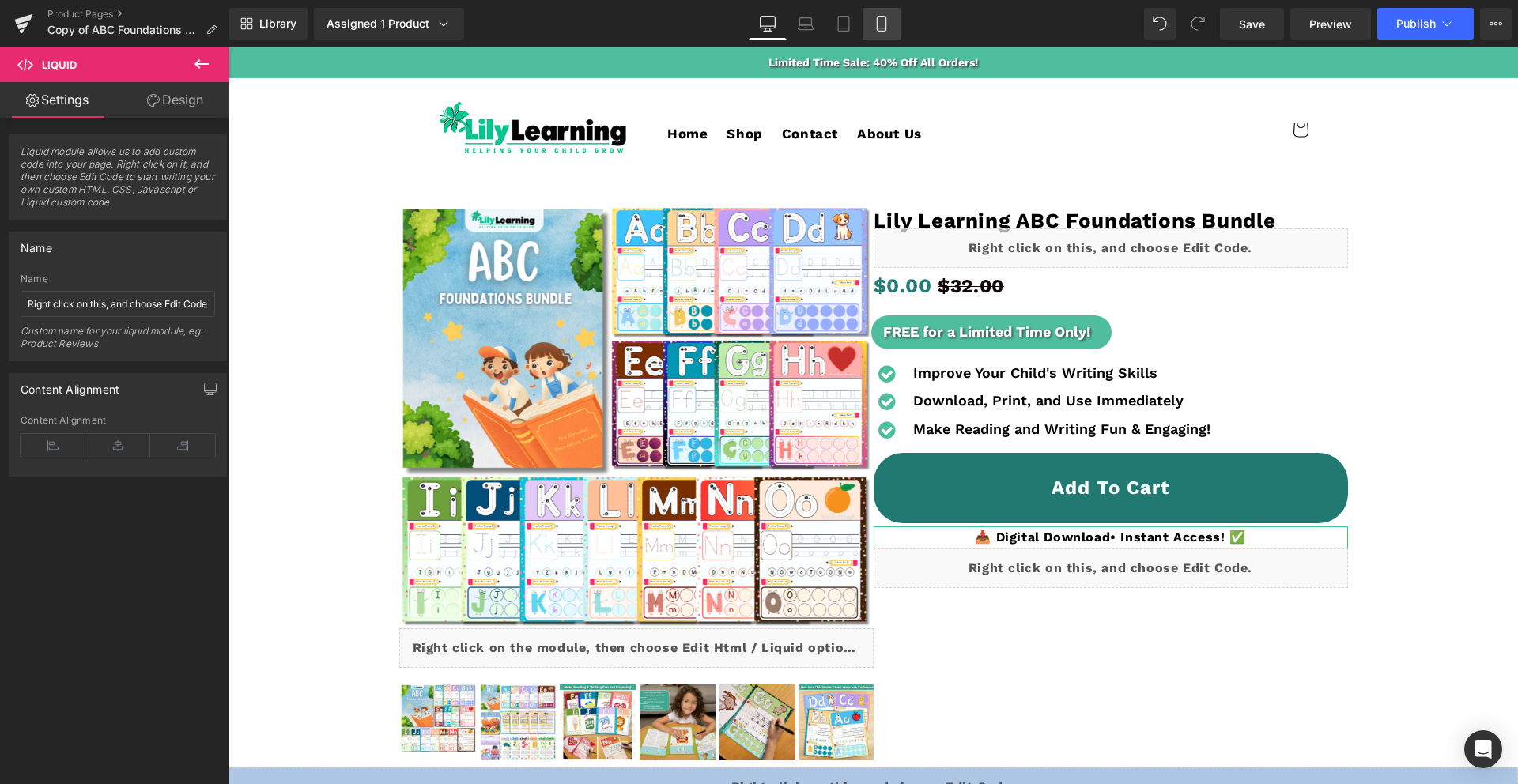
click at [886, 23] on icon at bounding box center [881, 23] width 16 height 16
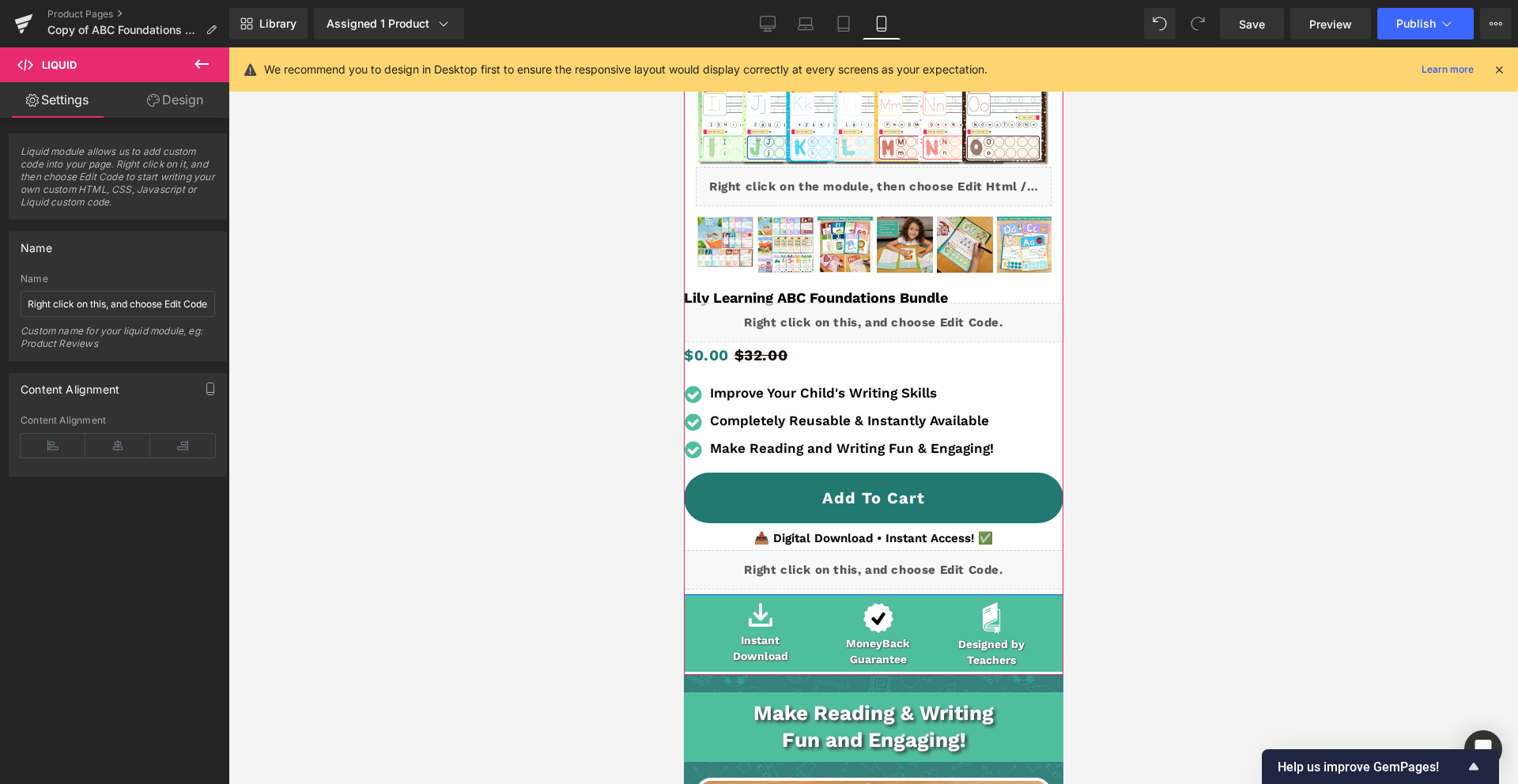
scroll to position [351, 0]
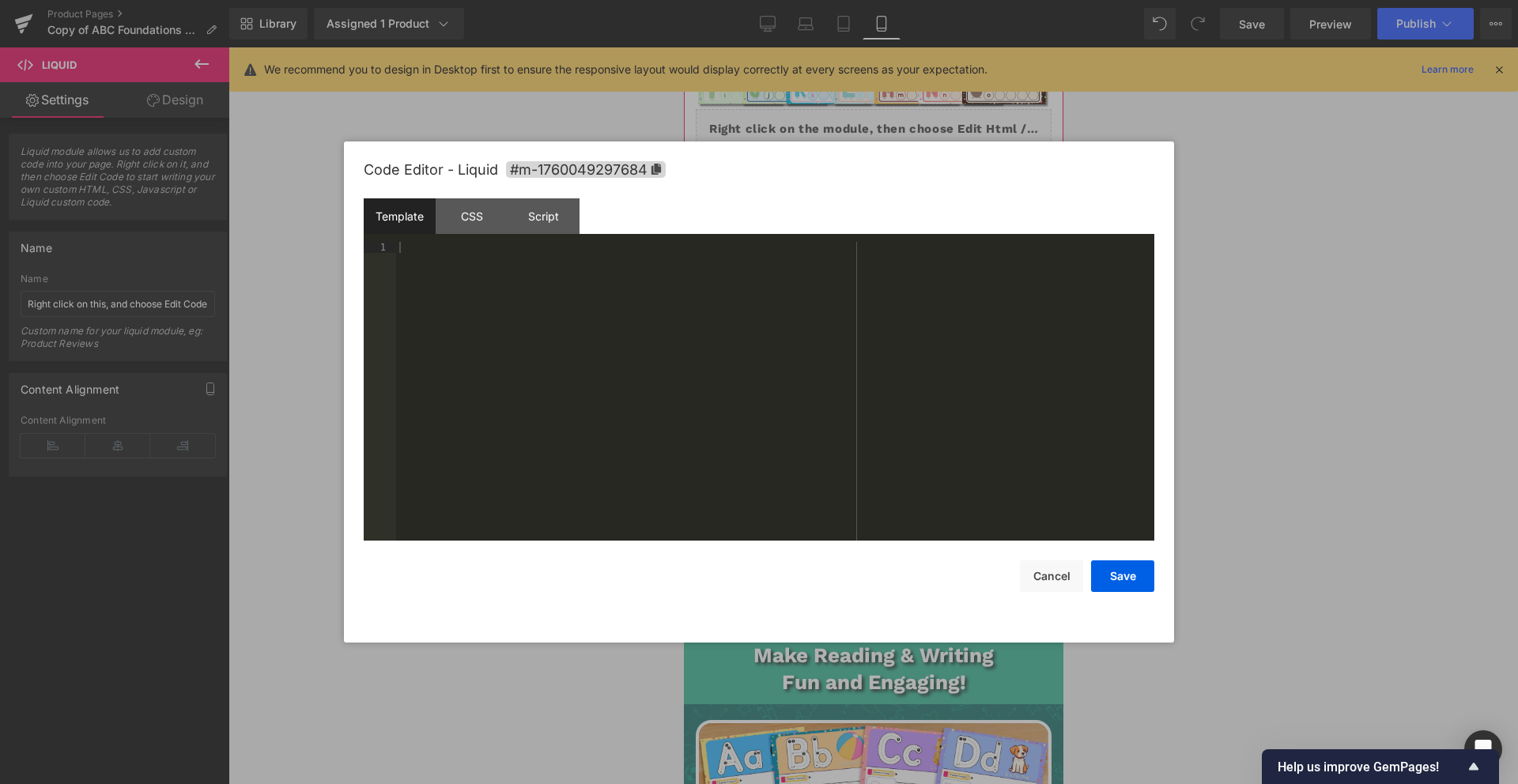
click at [901, 508] on div "Liquid" at bounding box center [872, 512] width 380 height 39
click at [488, 253] on div at bounding box center [775, 402] width 758 height 321
click at [1128, 585] on button "Save" at bounding box center [1122, 576] width 63 height 32
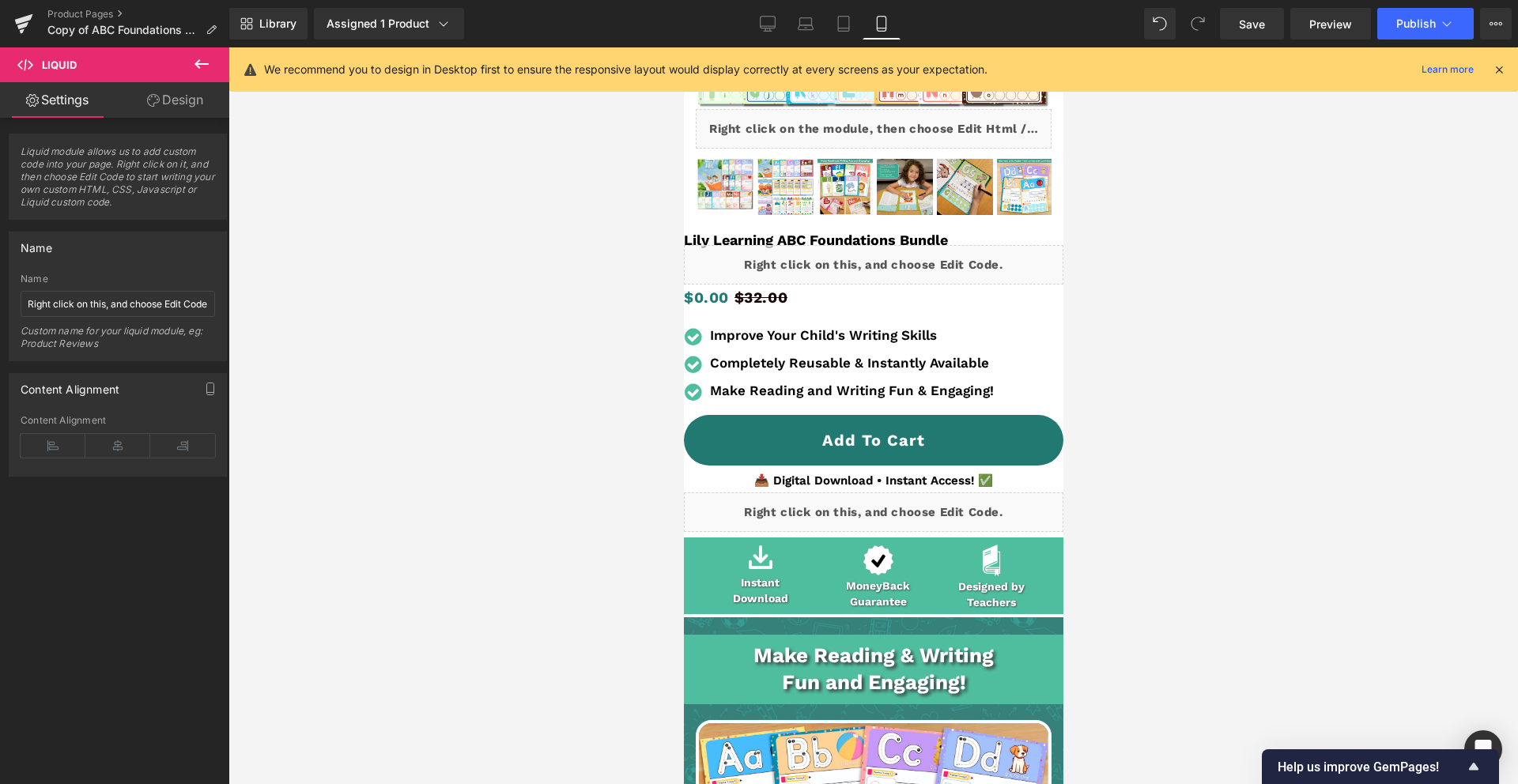
drag, startPoint x: 1252, startPoint y: 32, endPoint x: 1260, endPoint y: 53, distance: 22.5
click at [1252, 33] on link "Save" at bounding box center [1252, 23] width 64 height 32
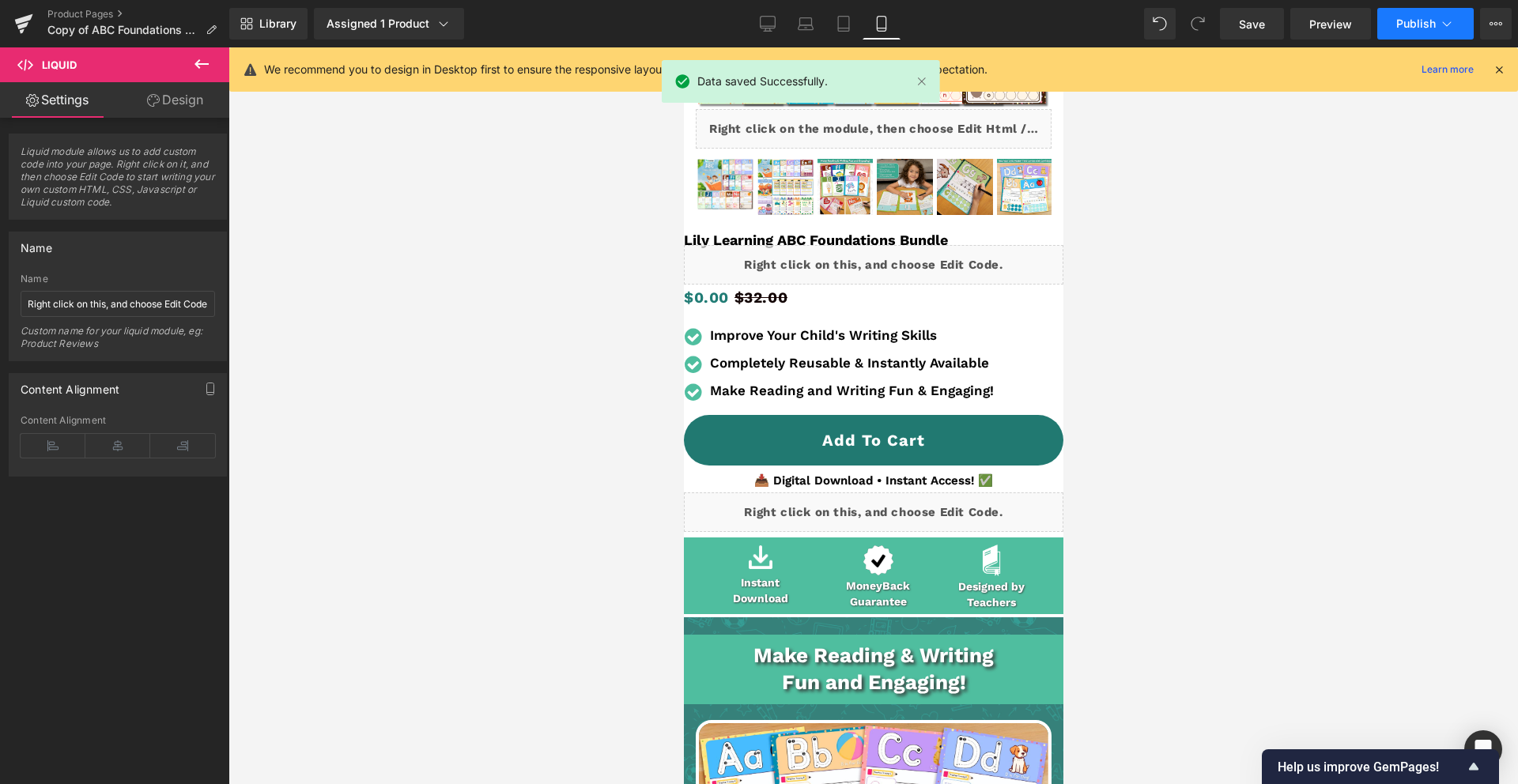
click at [1399, 30] on button "Publish" at bounding box center [1425, 23] width 96 height 32
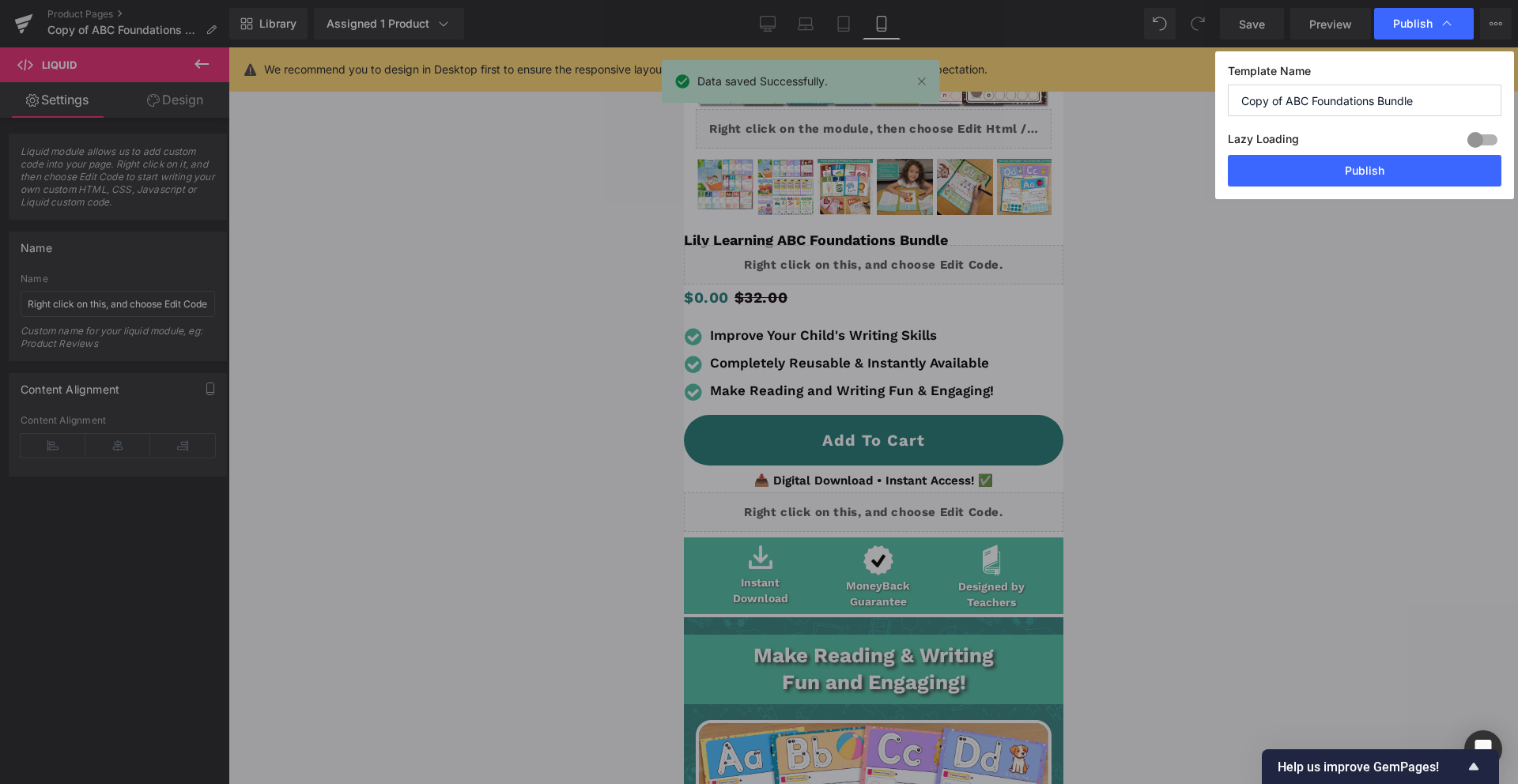
click at [1375, 174] on button "Publish" at bounding box center [1365, 171] width 274 height 32
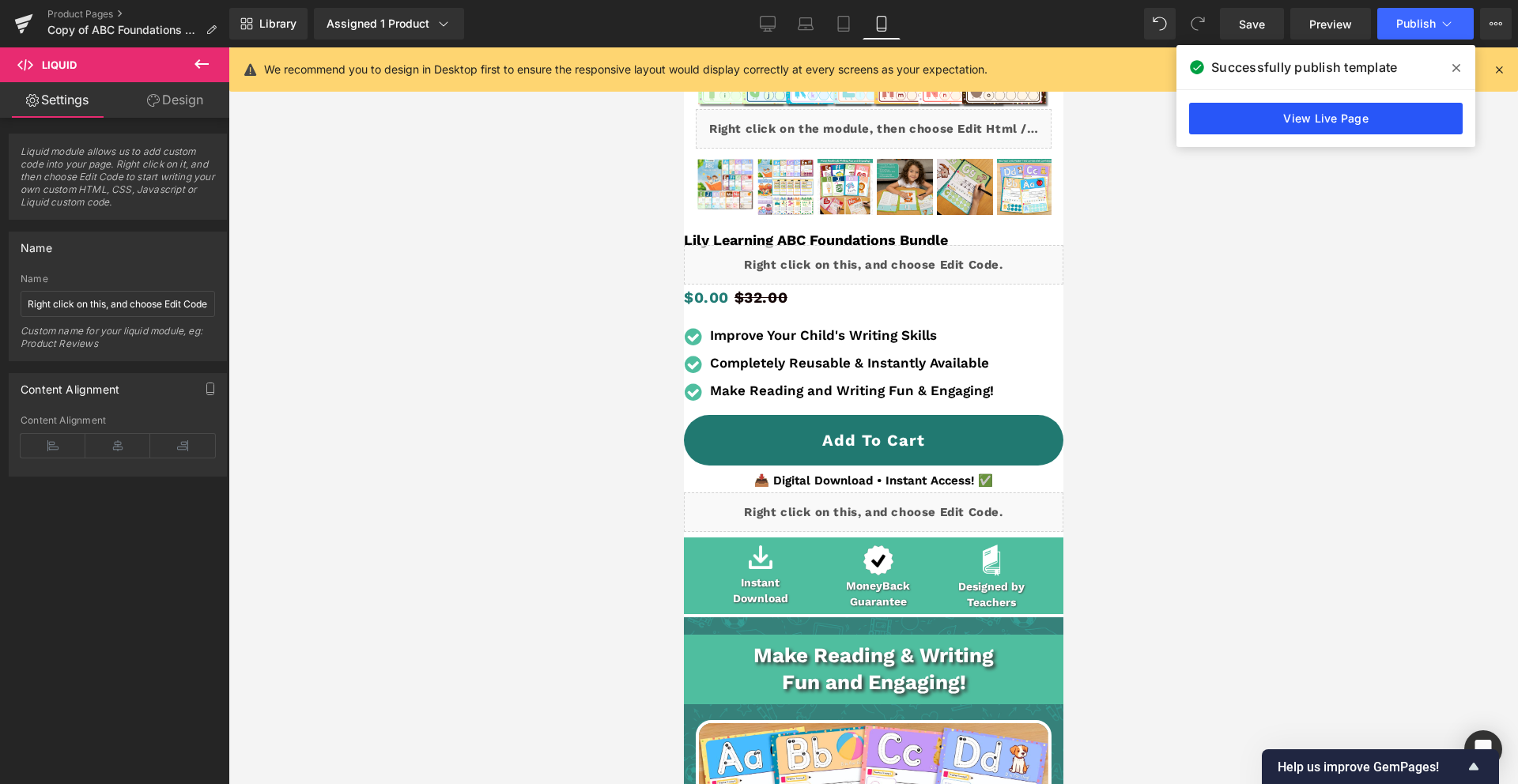
click at [1390, 112] on link "View Live Page" at bounding box center [1325, 119] width 274 height 32
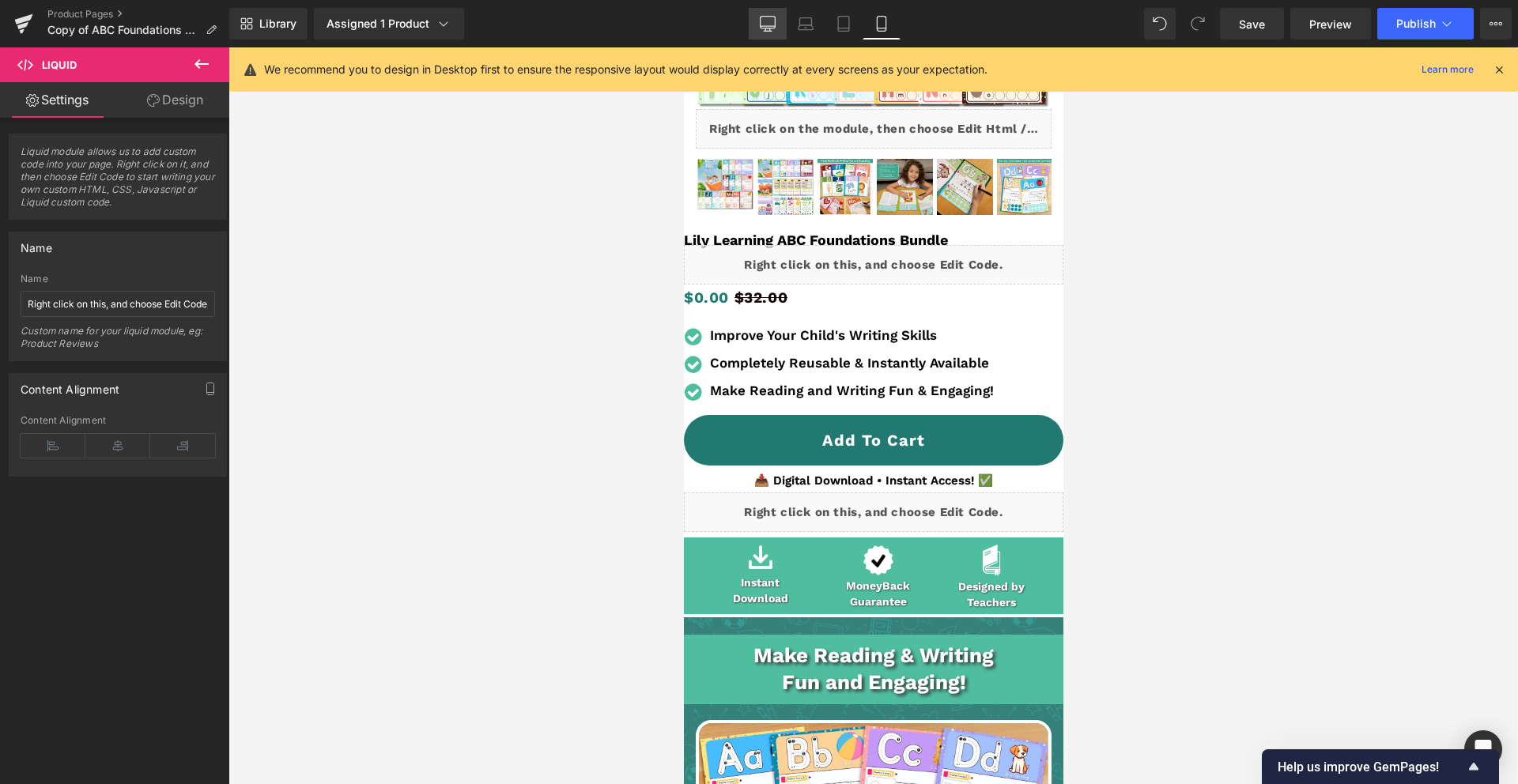
click at [779, 29] on link "Desktop" at bounding box center [767, 23] width 38 height 32
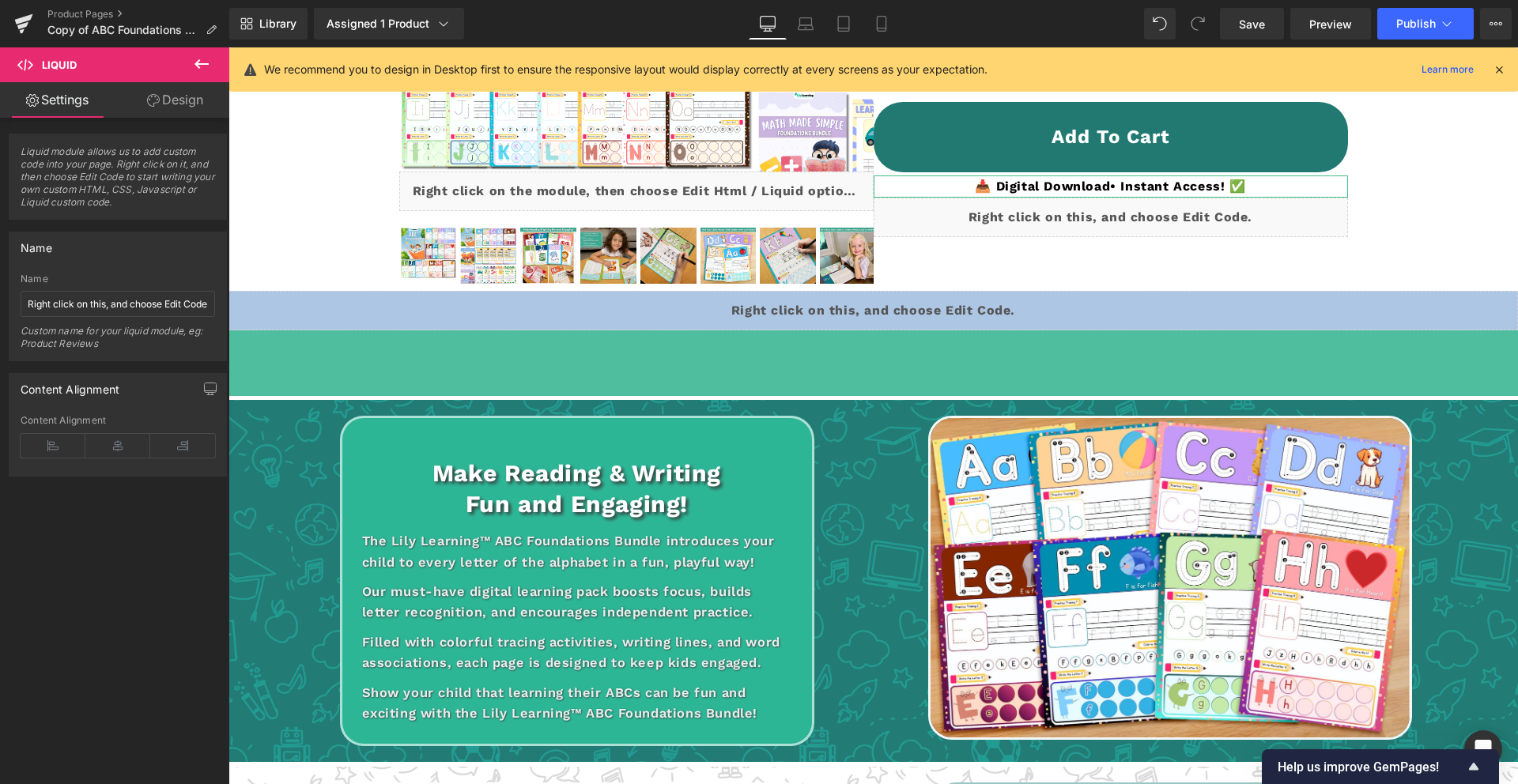
scroll to position [56, 0]
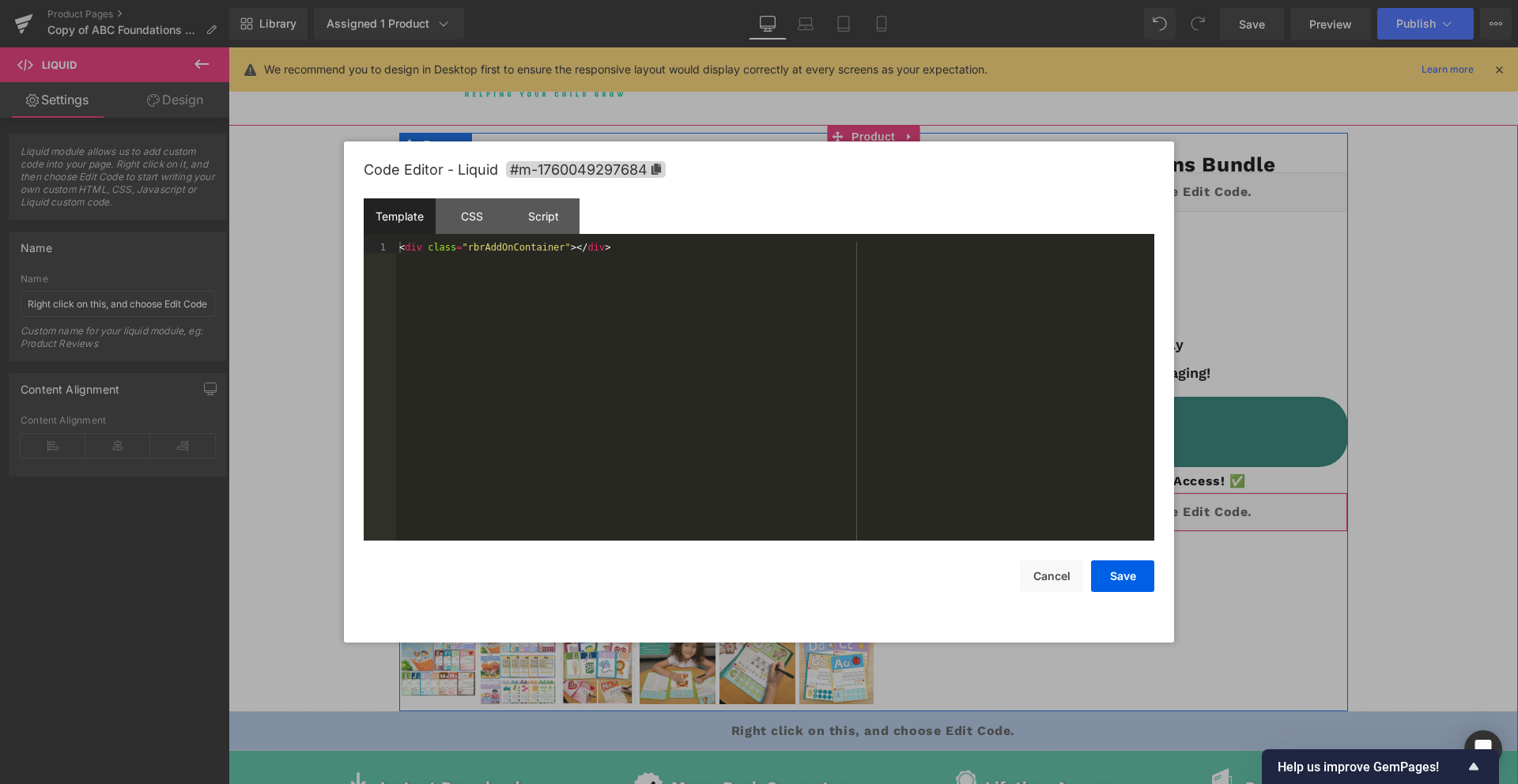
click at [1135, 503] on div "Liquid" at bounding box center [1111, 512] width 474 height 39
drag, startPoint x: 1056, startPoint y: 575, endPoint x: 1046, endPoint y: 577, distance: 10.2
click at [1053, 575] on button "Cancel" at bounding box center [1051, 576] width 63 height 32
click at [1130, 506] on div "Liquid" at bounding box center [1111, 512] width 474 height 39
drag, startPoint x: 610, startPoint y: 246, endPoint x: 274, endPoint y: 223, distance: 336.8
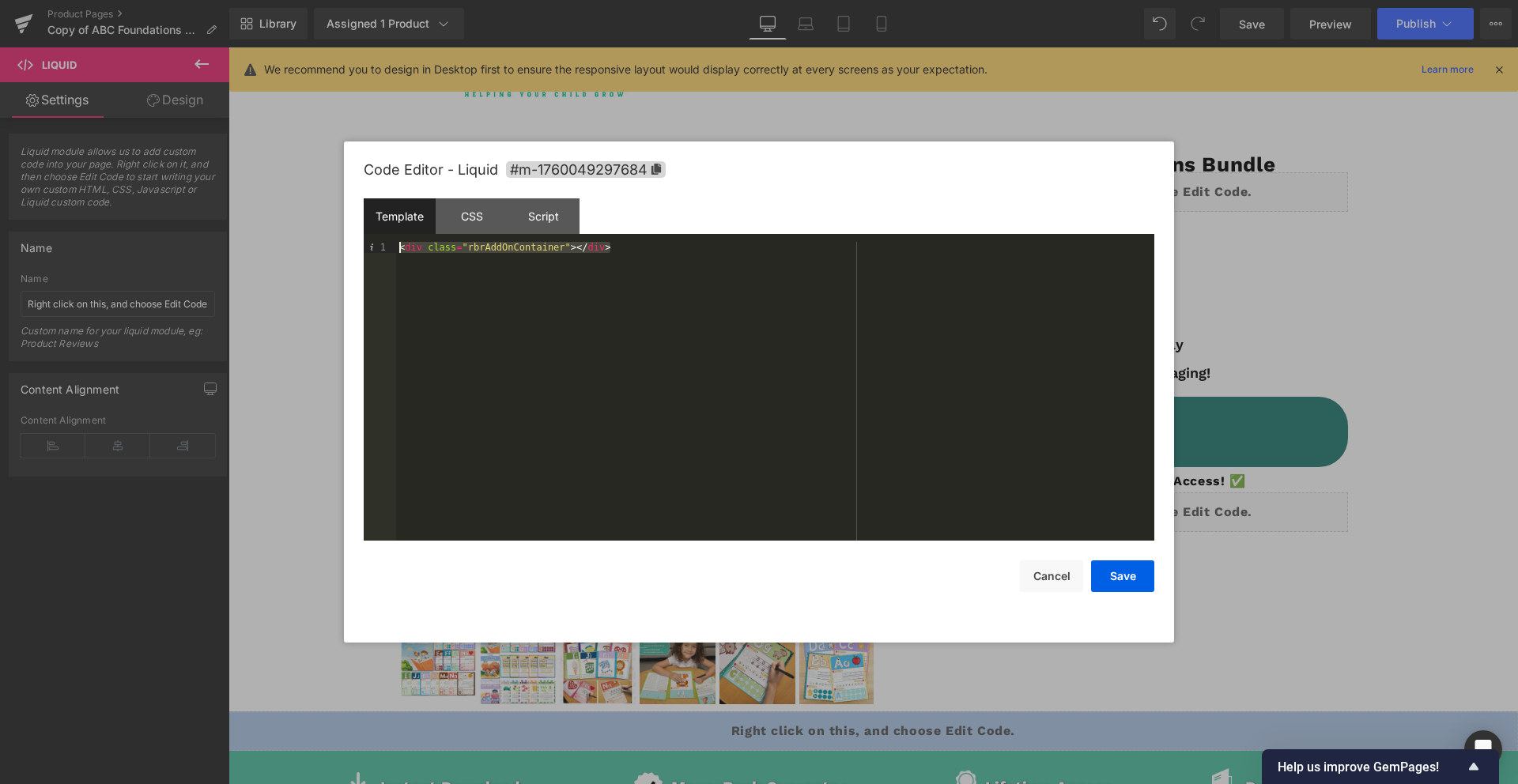
click at [276, 223] on body "Liquid You are previewing how the will restyle your page. You can not edit Elem…" at bounding box center [759, 392] width 1518 height 784
click at [1118, 558] on div "Save Cancel" at bounding box center [759, 566] width 791 height 51
click at [1126, 579] on button "Save" at bounding box center [1122, 576] width 63 height 32
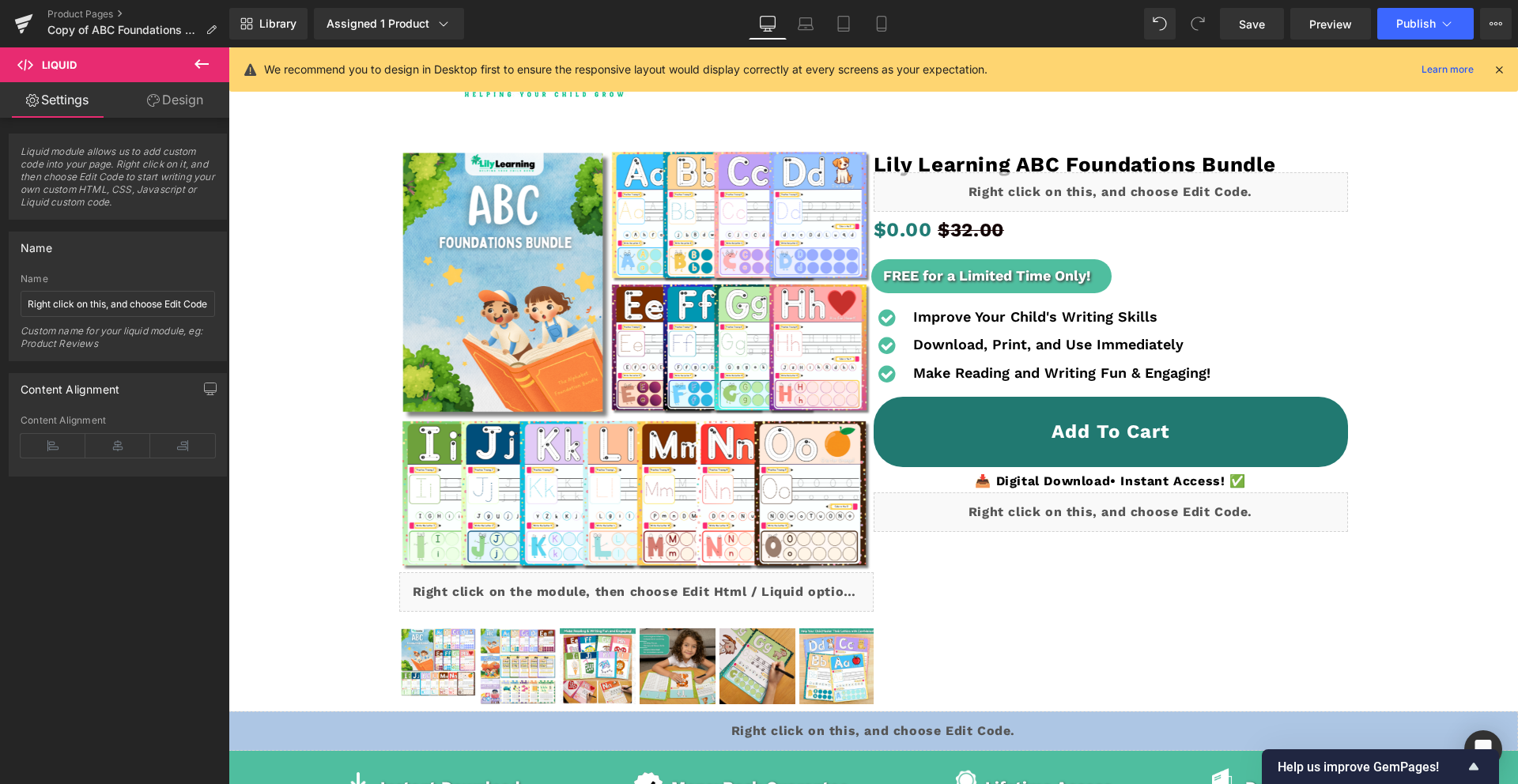
click at [209, 68] on icon at bounding box center [201, 64] width 19 height 19
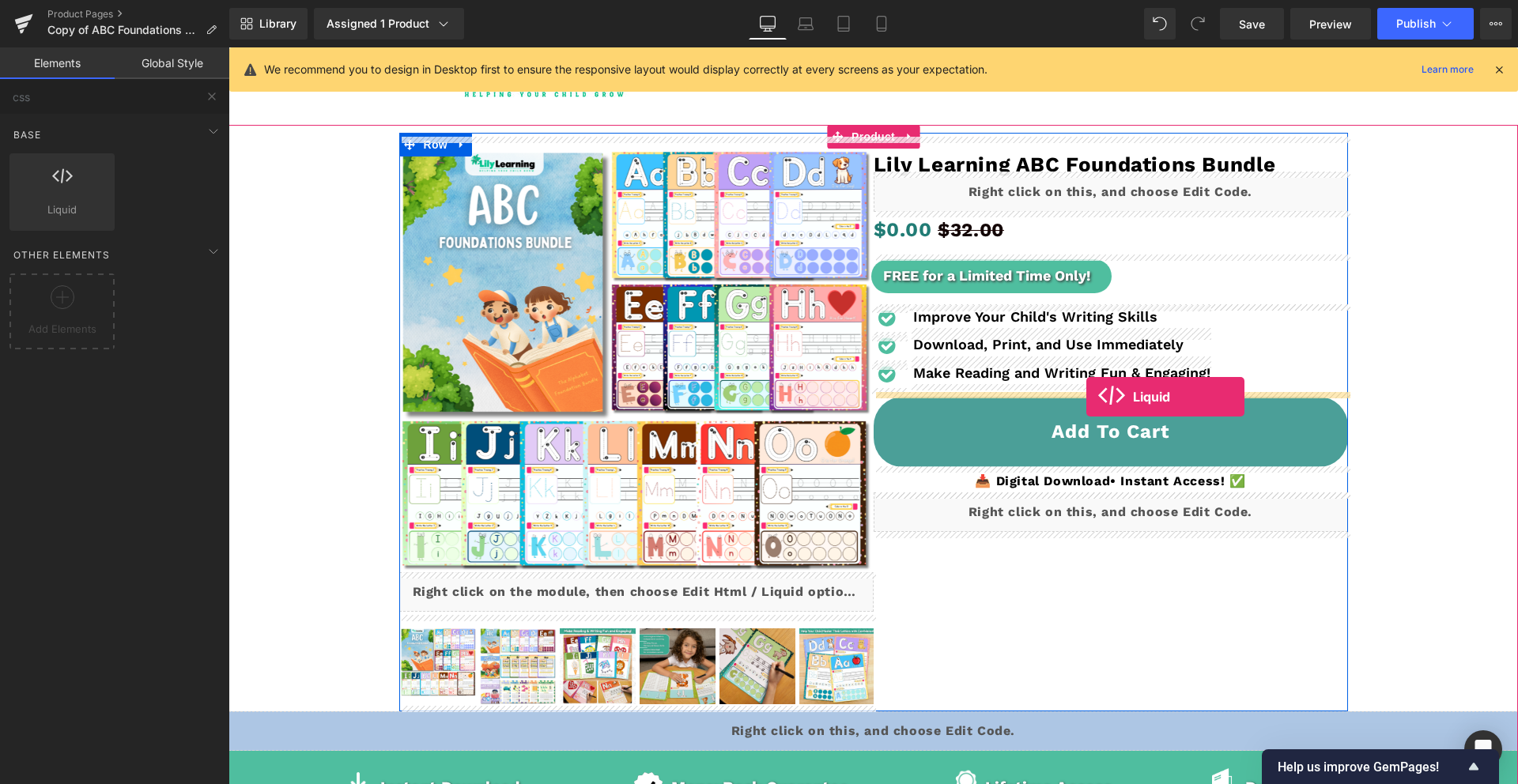
drag, startPoint x: 349, startPoint y: 245, endPoint x: 1087, endPoint y: 397, distance: 753.5
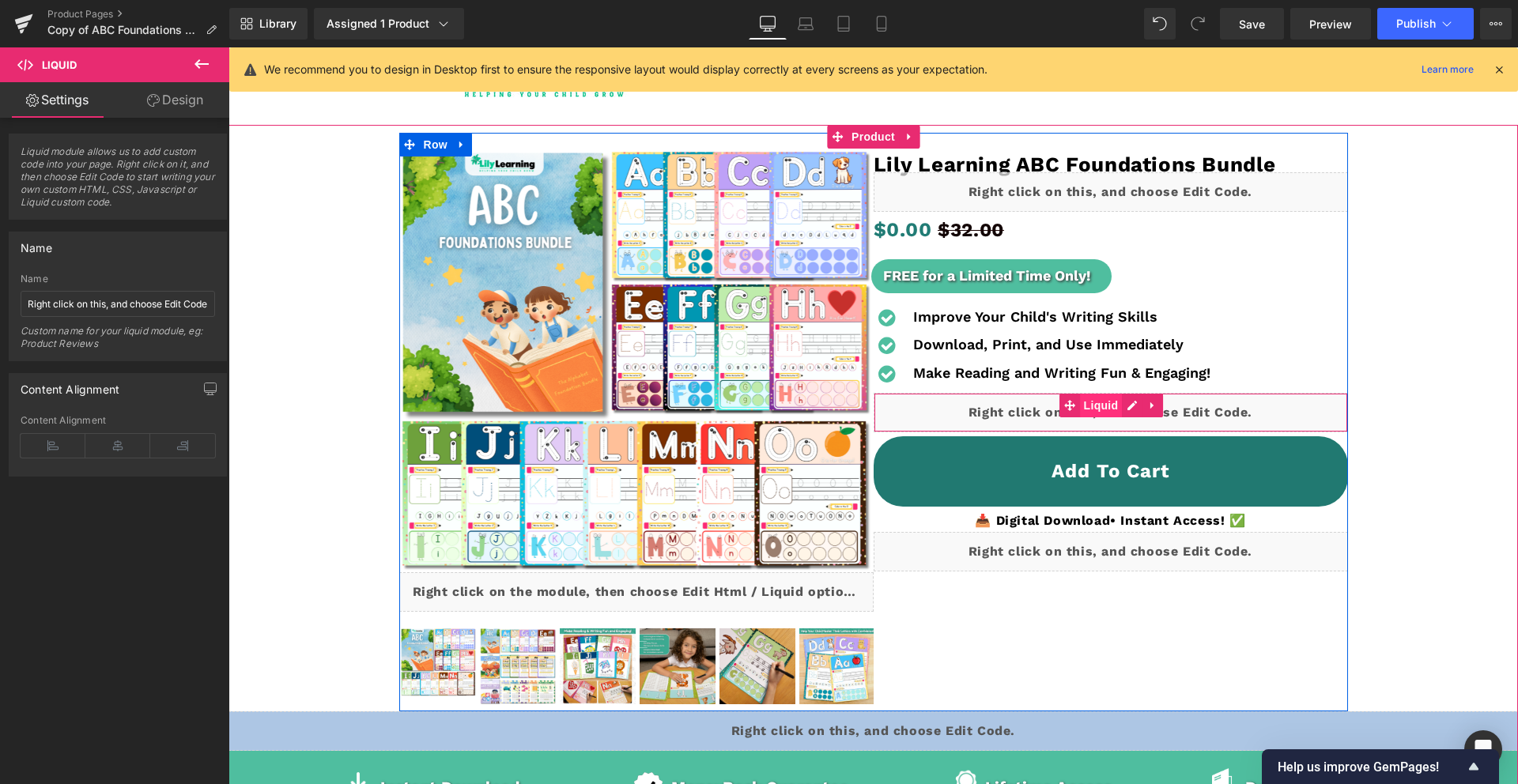
click at [1119, 406] on span "Liquid" at bounding box center [1101, 405] width 43 height 23
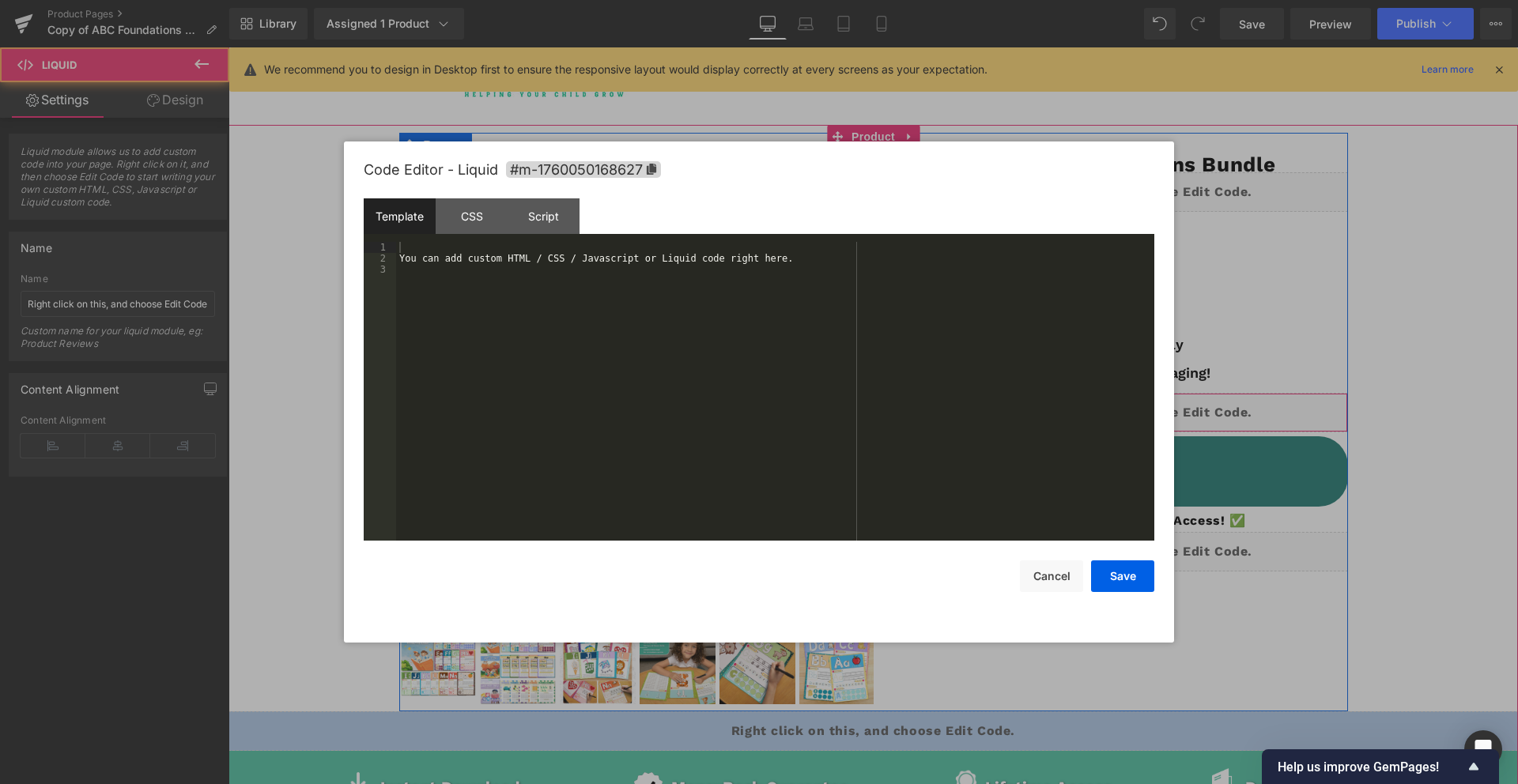
click at [1134, 404] on div "Liquid" at bounding box center [1111, 412] width 474 height 39
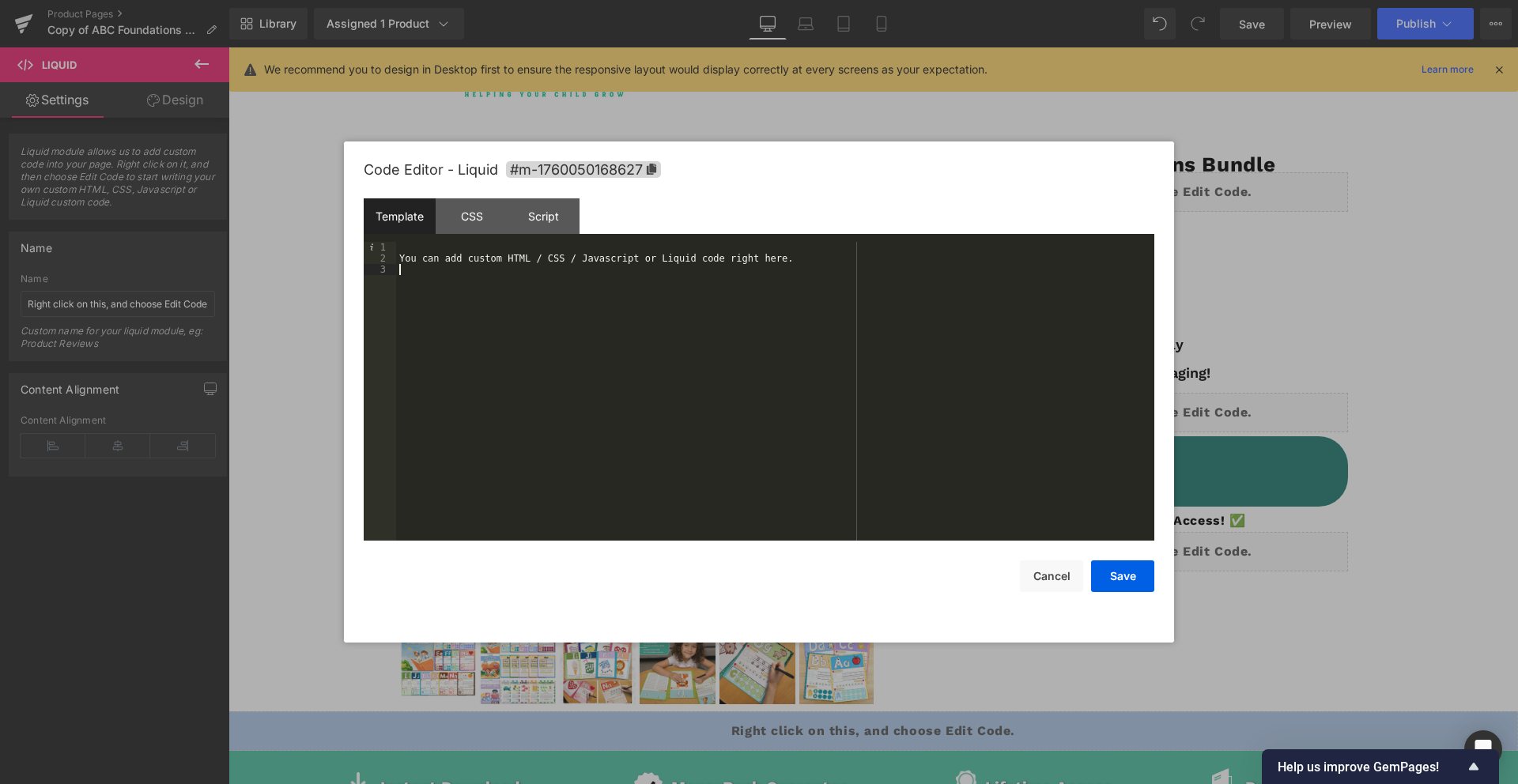
click at [625, 265] on div "You can add custom HTML / CSS / Javascript or Liquid code right here." at bounding box center [775, 402] width 758 height 321
drag, startPoint x: 625, startPoint y: 265, endPoint x: 621, endPoint y: 276, distance: 11.7
click at [625, 265] on div "You can add custom HTML / CSS / Javascript or Liquid code right here." at bounding box center [775, 402] width 758 height 321
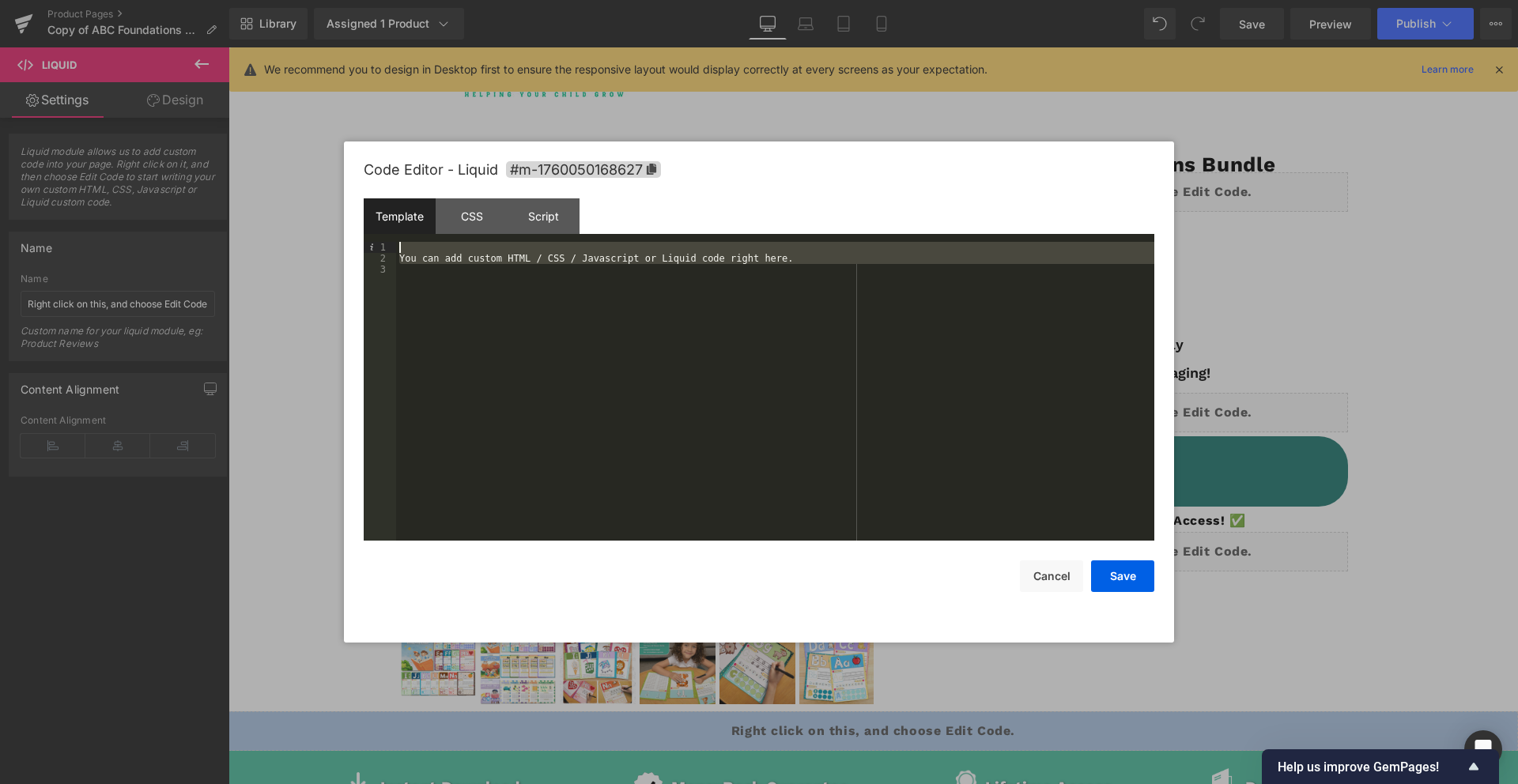
drag, startPoint x: 448, startPoint y: 248, endPoint x: 244, endPoint y: 168, distance: 219.1
click at [244, 168] on body "Liquid You are previewing how the will restyle your page. You can not edit Elem…" at bounding box center [759, 392] width 1518 height 784
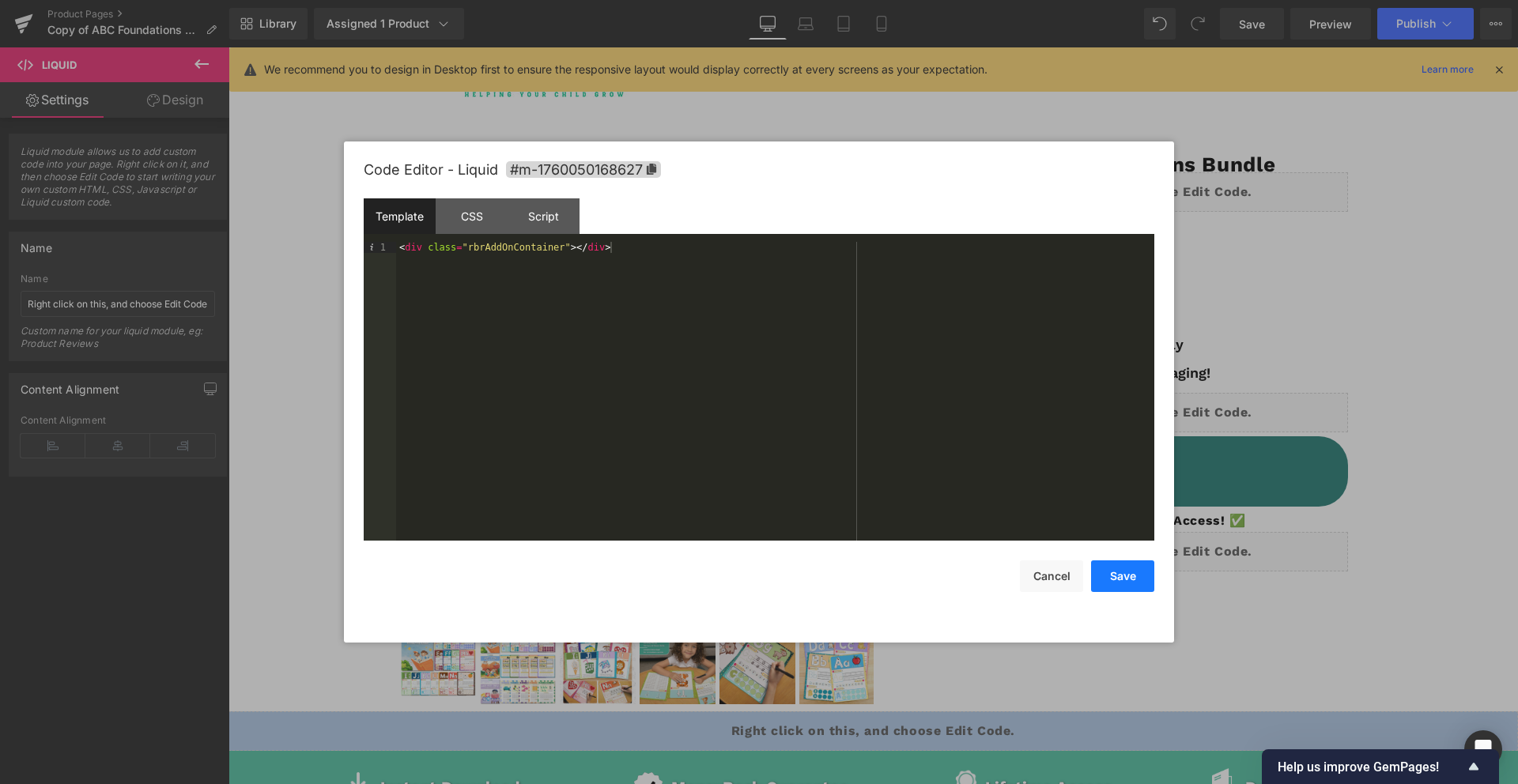
click at [1134, 587] on button "Save" at bounding box center [1122, 576] width 63 height 32
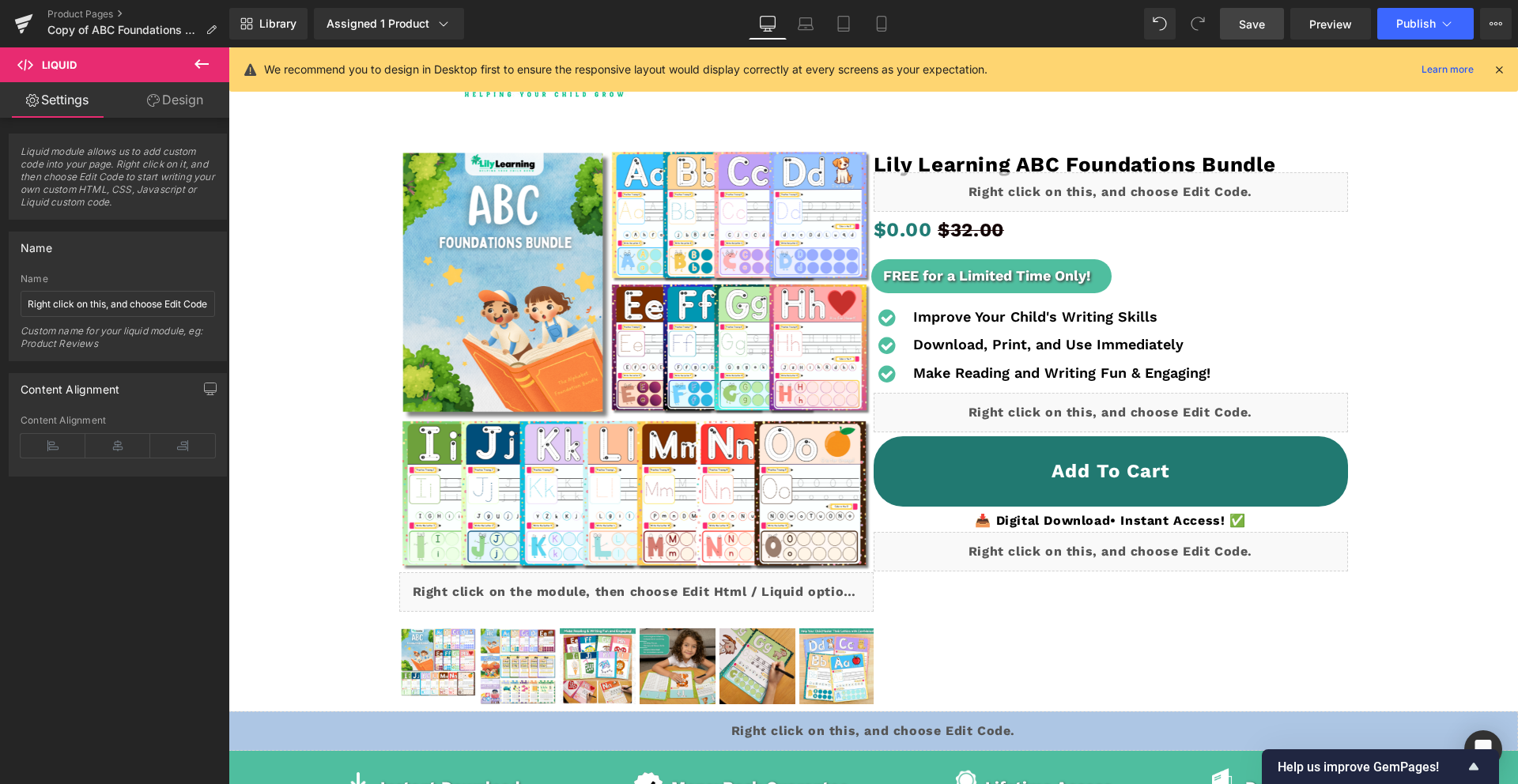
click at [1251, 29] on span "Save" at bounding box center [1252, 24] width 26 height 17
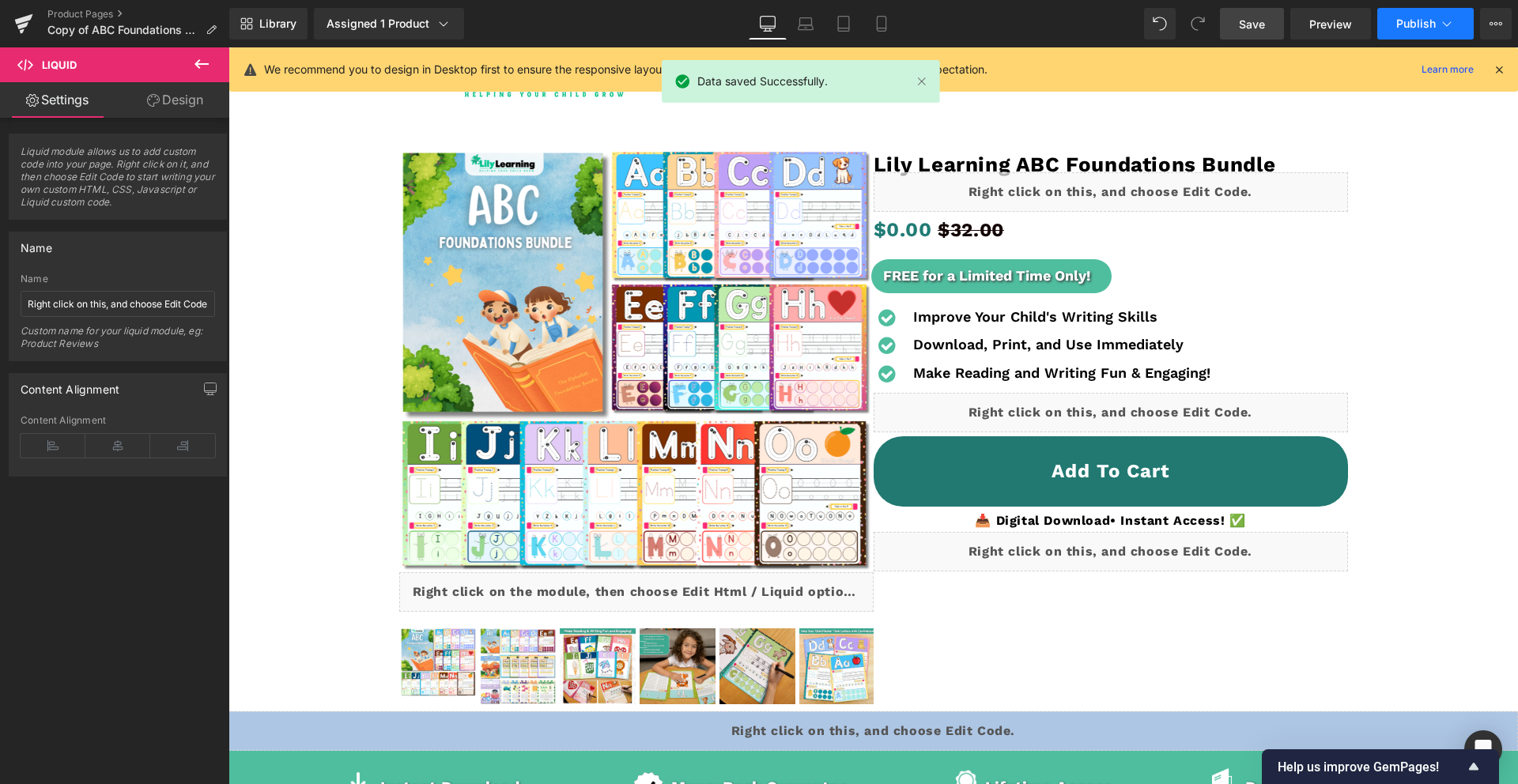
click at [1411, 27] on span "Publish" at bounding box center [1416, 23] width 39 height 13
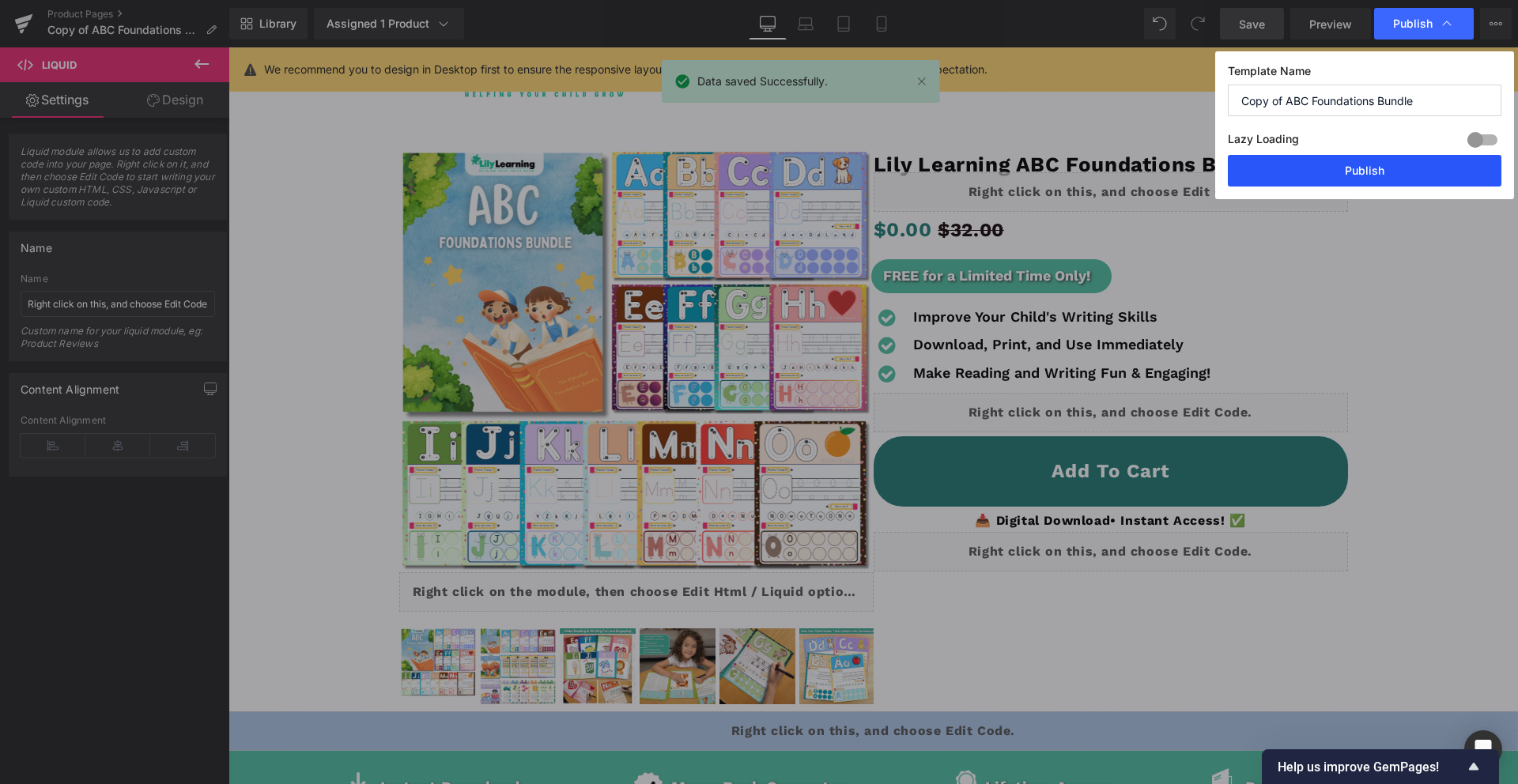
click at [1378, 177] on button "Publish" at bounding box center [1365, 171] width 274 height 32
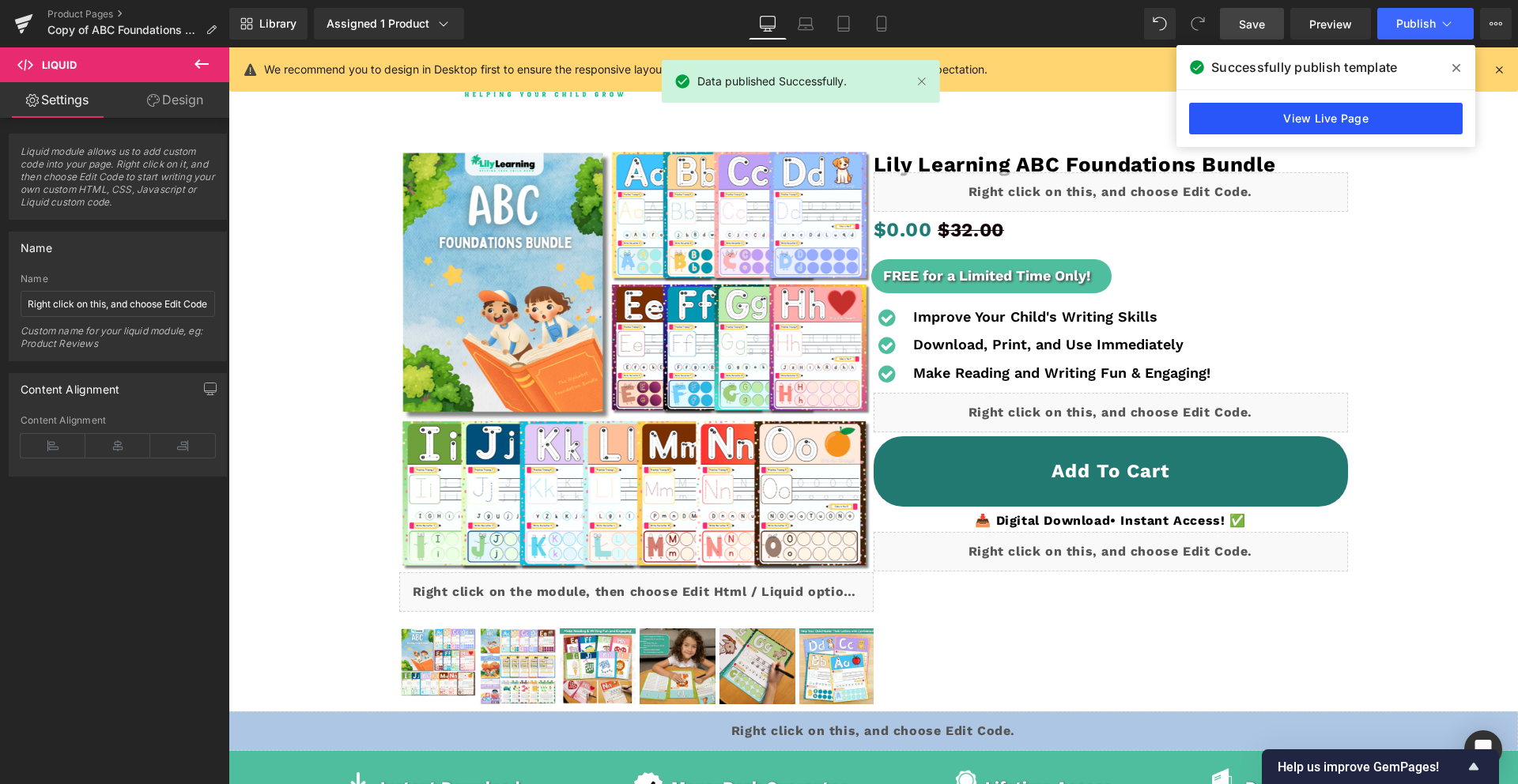
click at [1340, 109] on link "View Live Page" at bounding box center [1325, 119] width 274 height 32
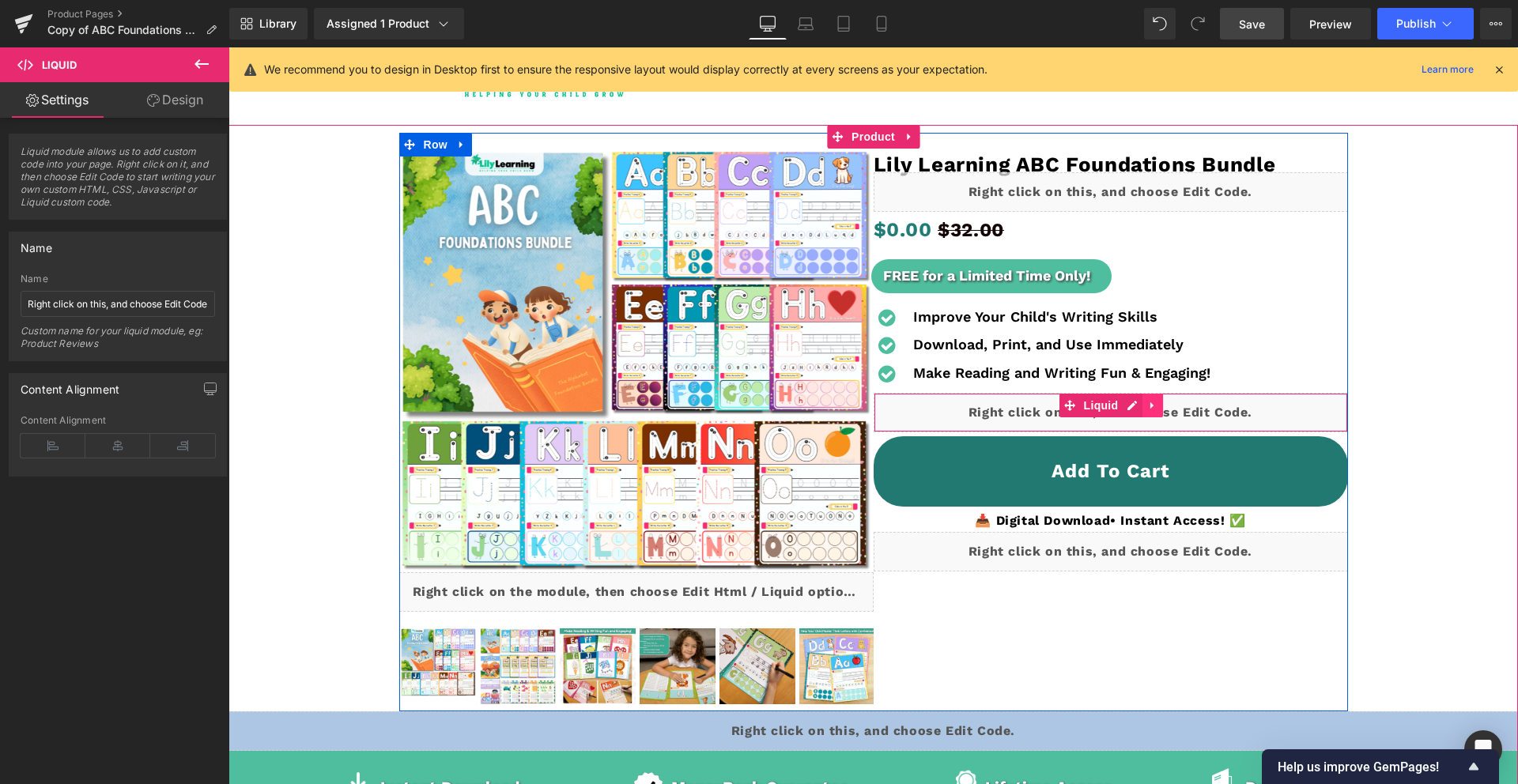
click at [1150, 408] on icon at bounding box center [1152, 405] width 3 height 7
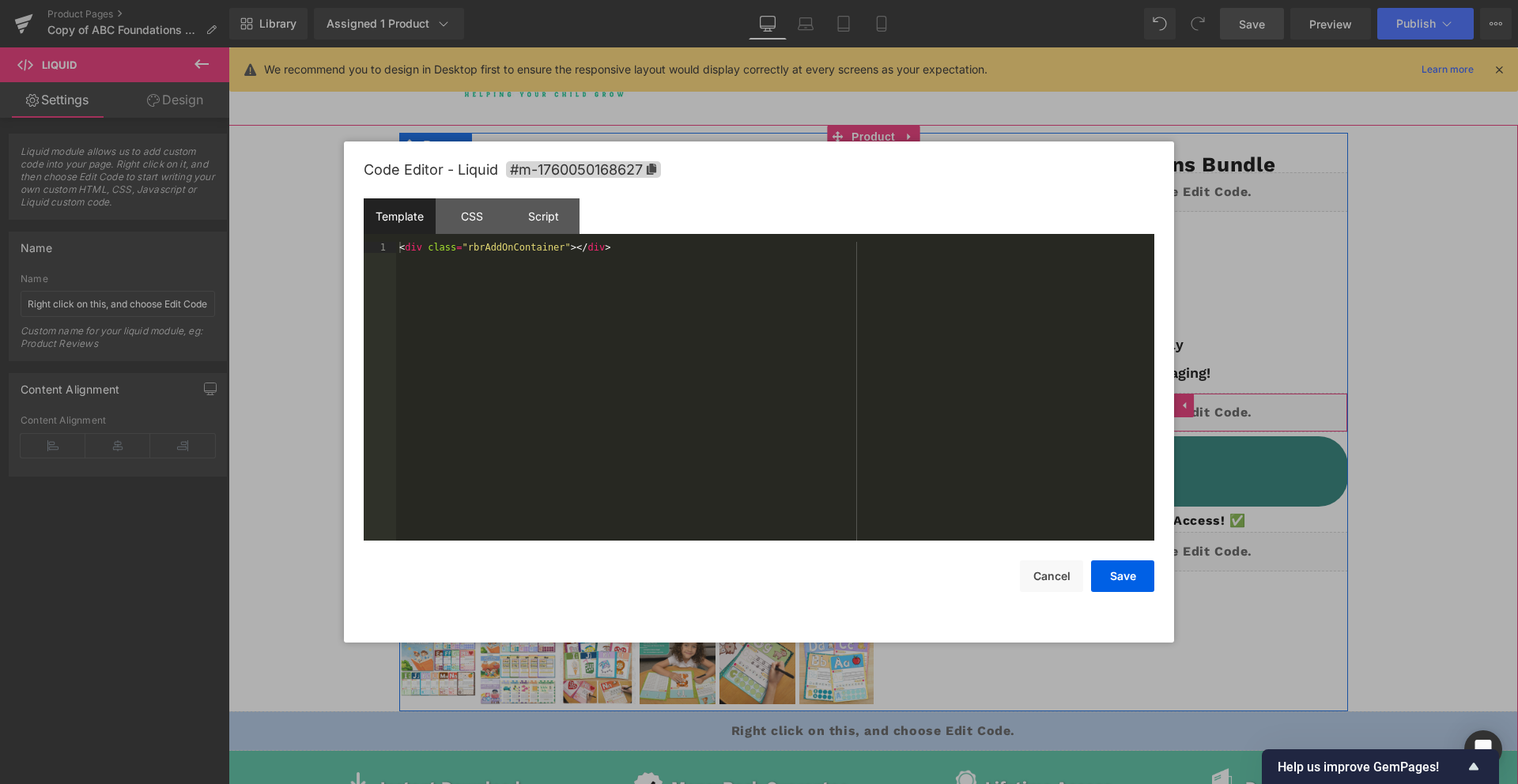
click at [1099, 405] on div "Liquid" at bounding box center [1111, 412] width 474 height 39
click at [637, 250] on div "< div class = "rbrAddOnContainer" > </ div >" at bounding box center [775, 402] width 758 height 321
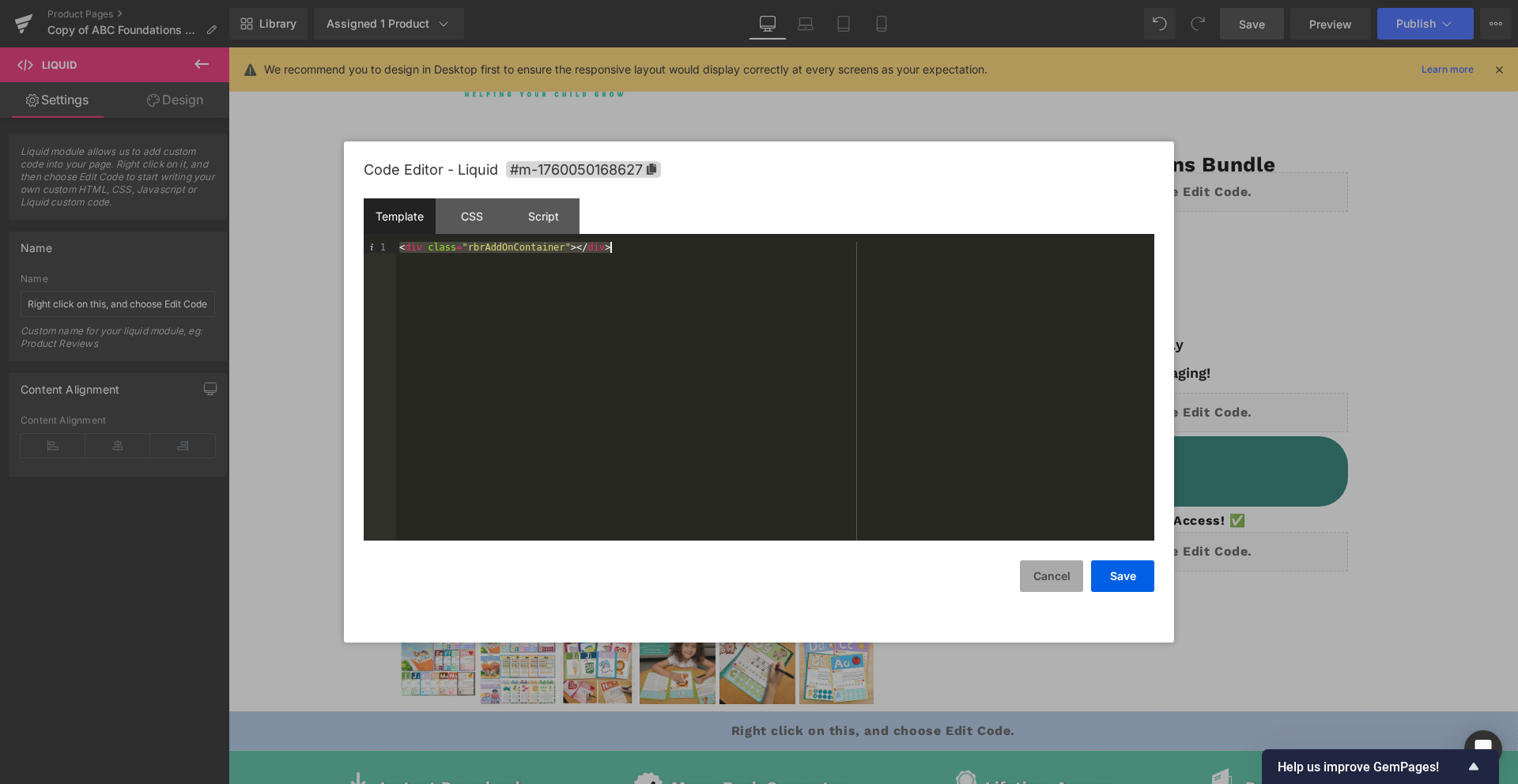
click at [1059, 575] on button "Cancel" at bounding box center [1051, 576] width 63 height 32
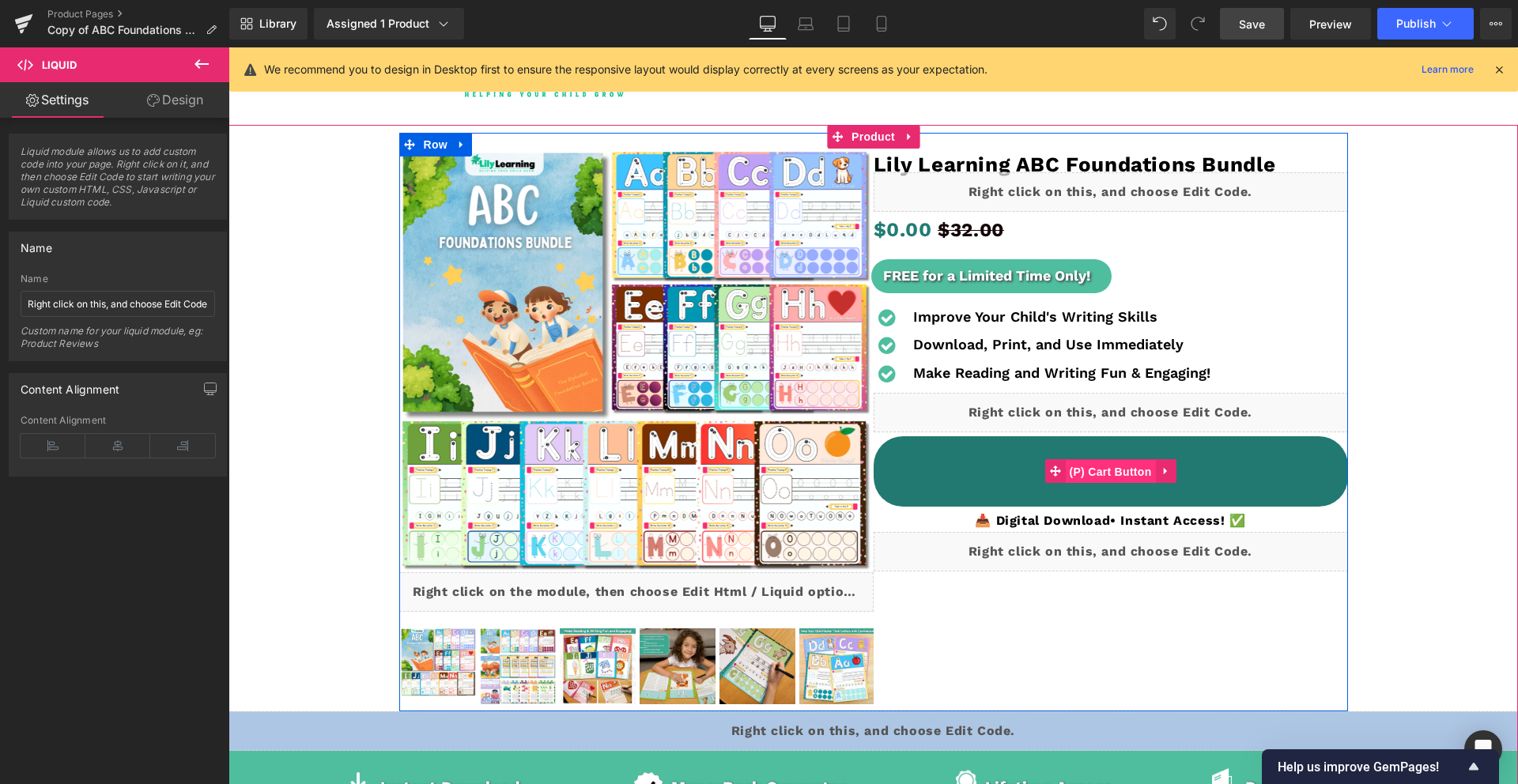
click at [1123, 471] on span "(P) Cart Button" at bounding box center [1110, 472] width 90 height 23
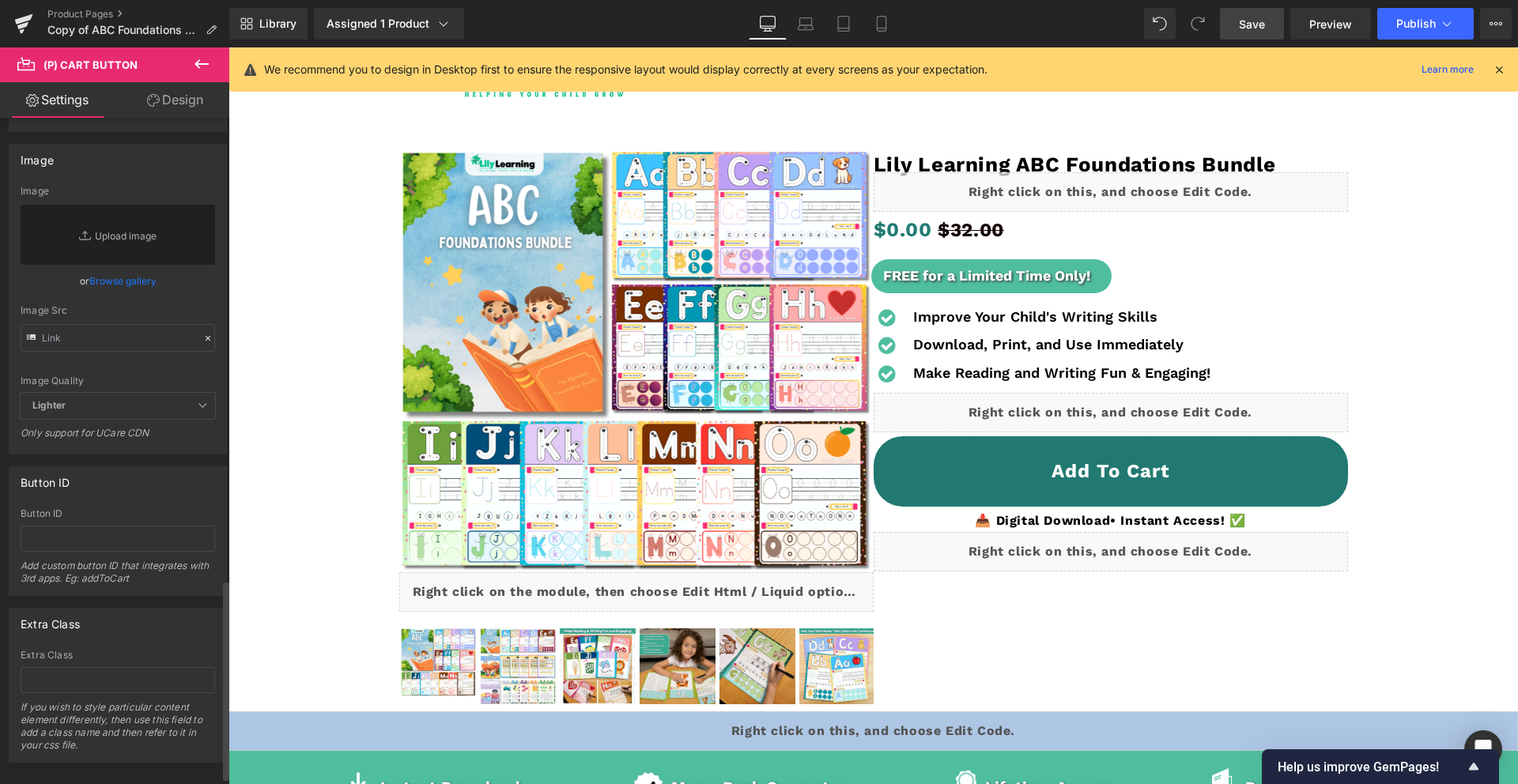
scroll to position [1560, 0]
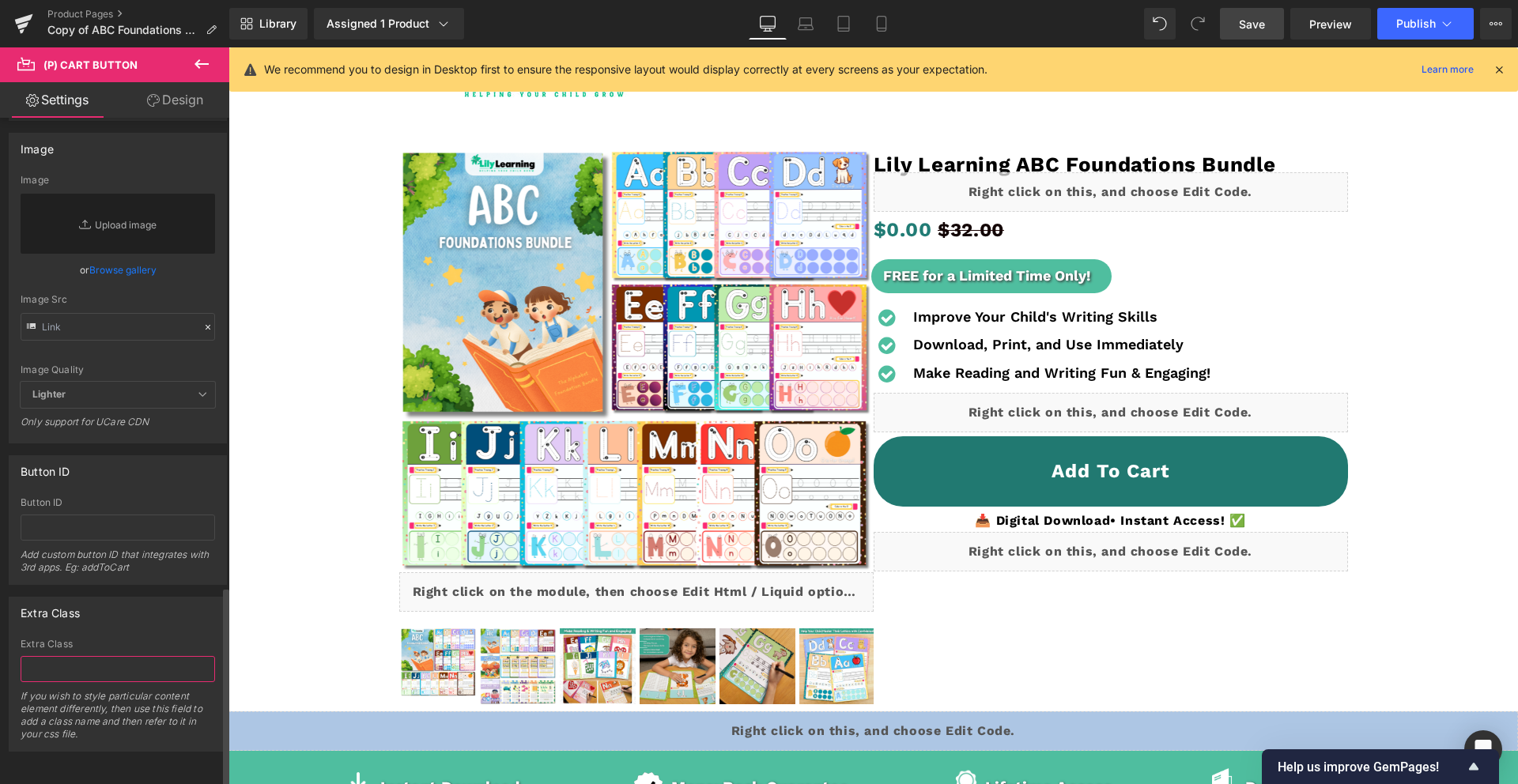
click at [114, 658] on input "text" at bounding box center [118, 668] width 194 height 26
paste input "<div class="rbrAddOnContainer"></div>"
type input "<div class="rbrAddOnContainer"></div>"
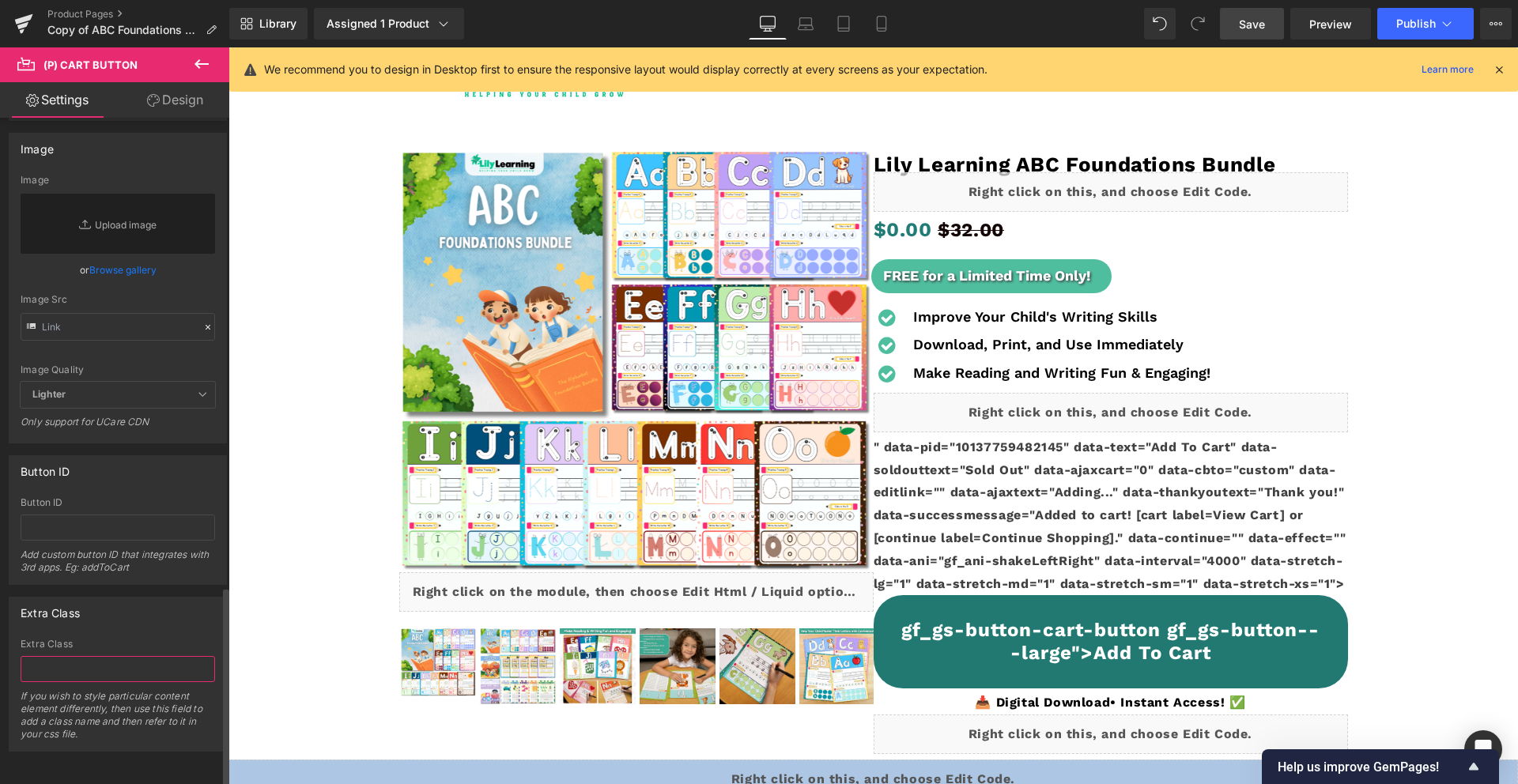
scroll to position [0, 0]
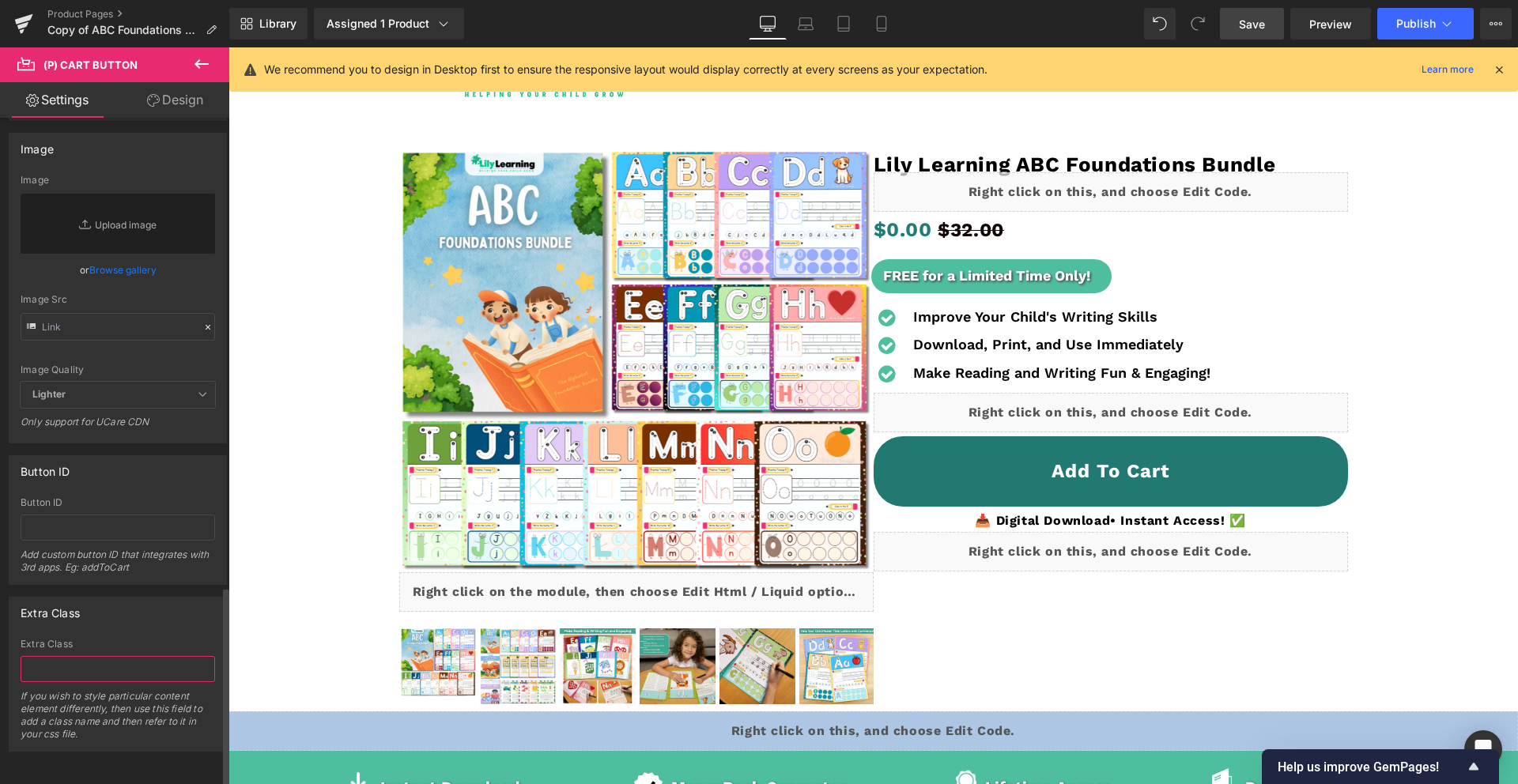
paste input "<div class="rbrAddOnContainer"></div>"
type input "<div class="rbrAddOnContainer"></div>"
click at [146, 622] on div "Extra Class Extra Class If you wish to style particular content element differe…" at bounding box center [117, 674] width 218 height 155
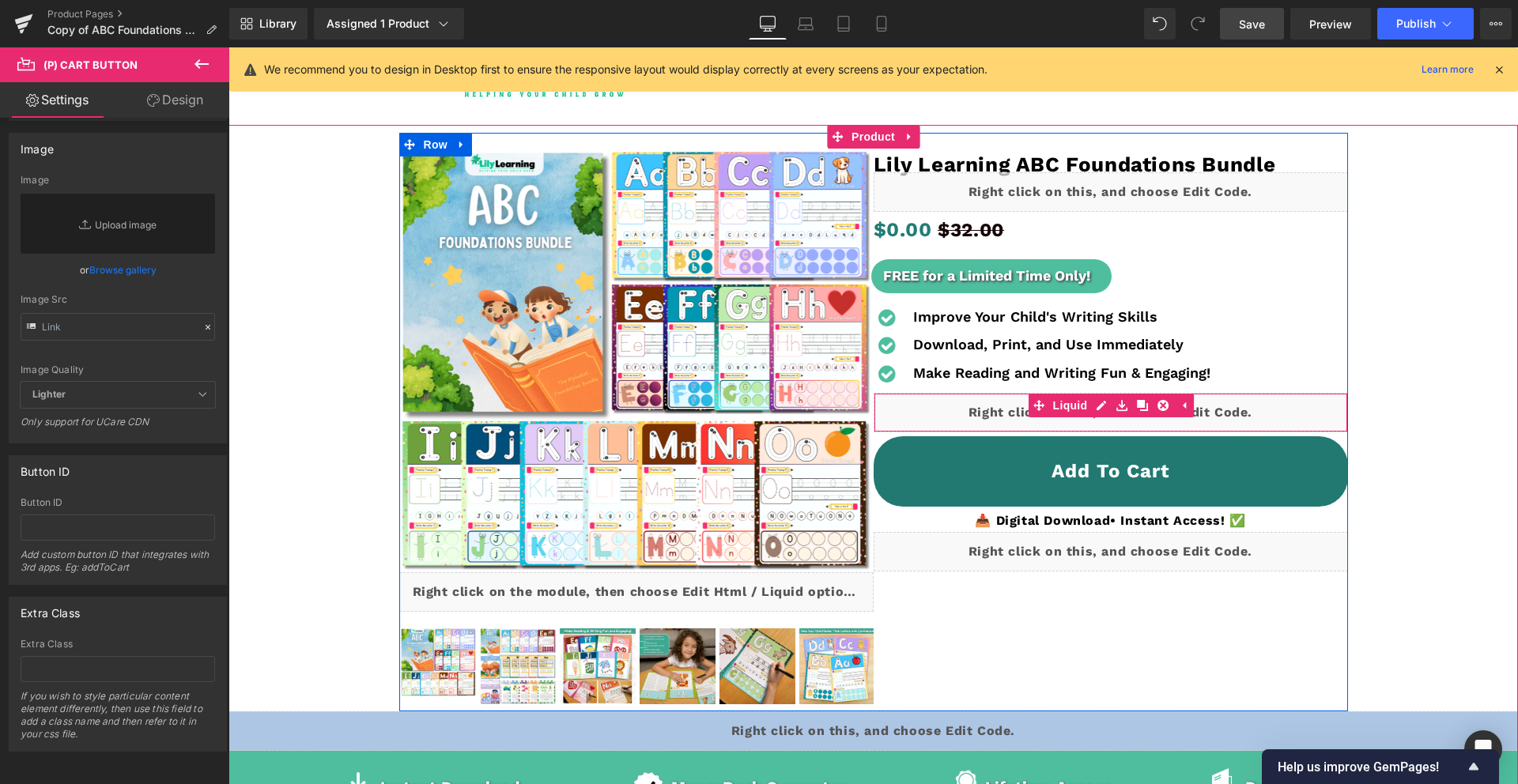
click at [1102, 405] on div "Liquid" at bounding box center [1111, 412] width 474 height 39
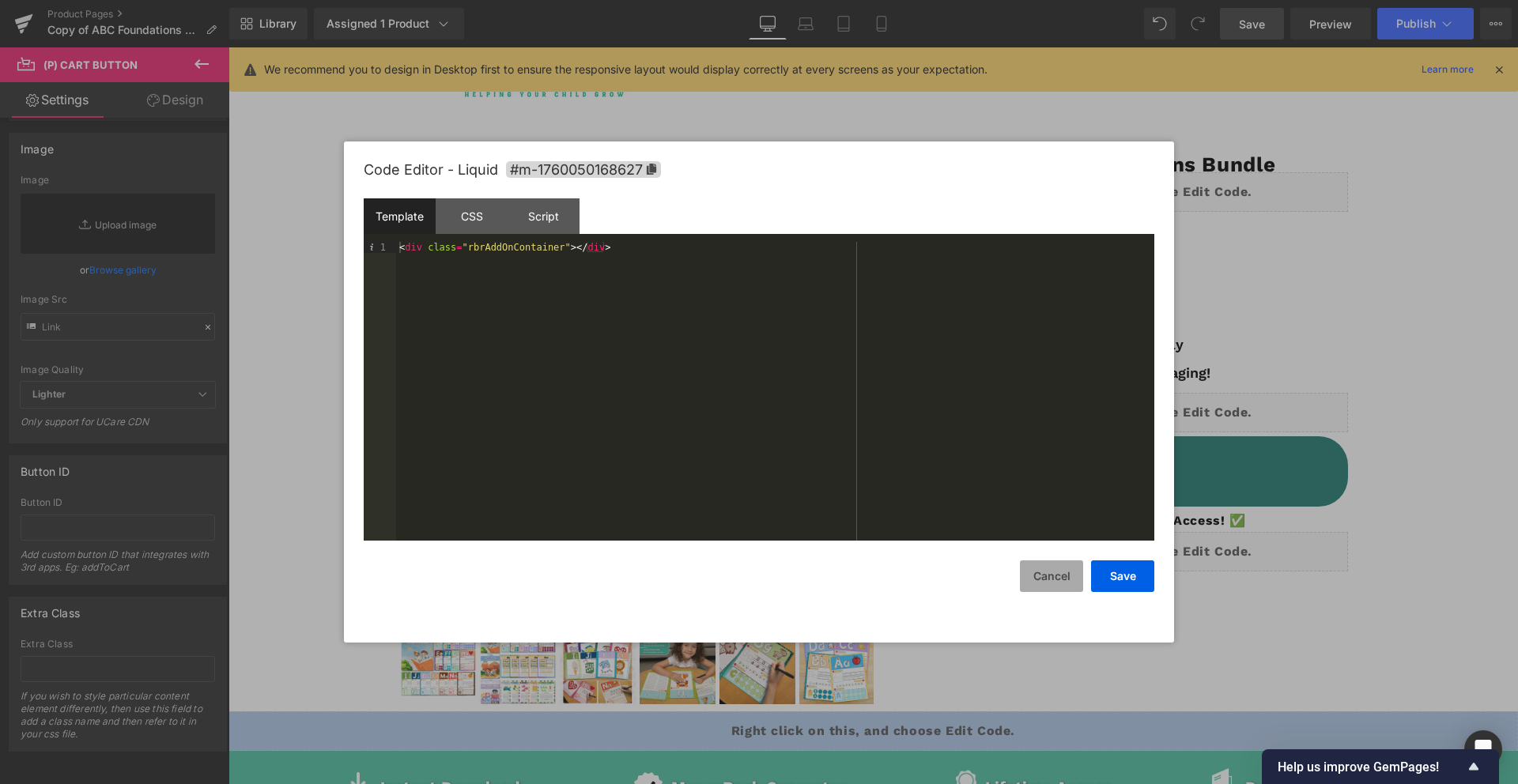
click at [1054, 580] on button "Cancel" at bounding box center [1051, 576] width 63 height 32
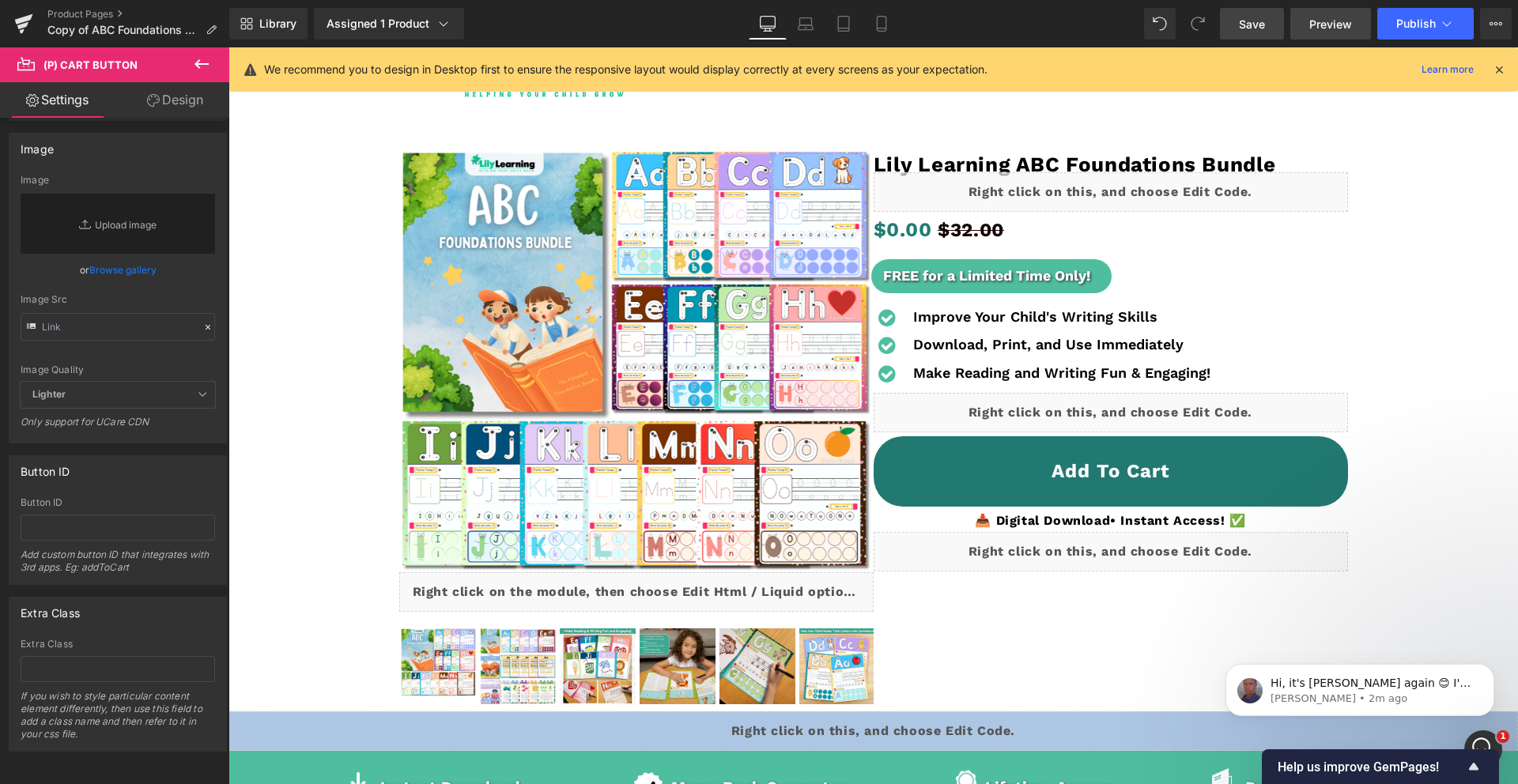
scroll to position [0, 0]
click at [1325, 684] on span "Hi, it's [PERSON_NAME] again 😊 I'm following up since I have not received any r…" at bounding box center [1372, 745] width 203 height 138
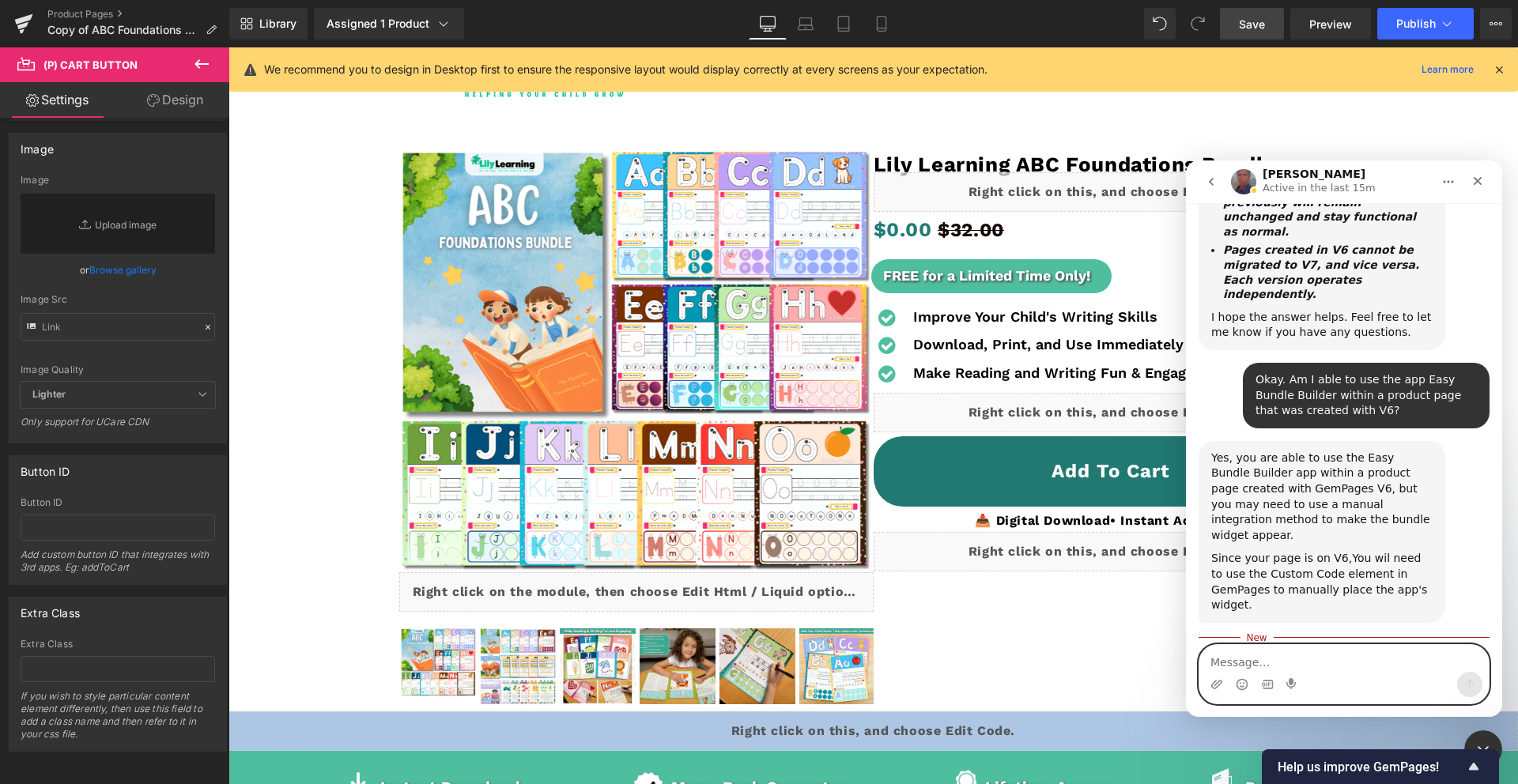
scroll to position [3, 0]
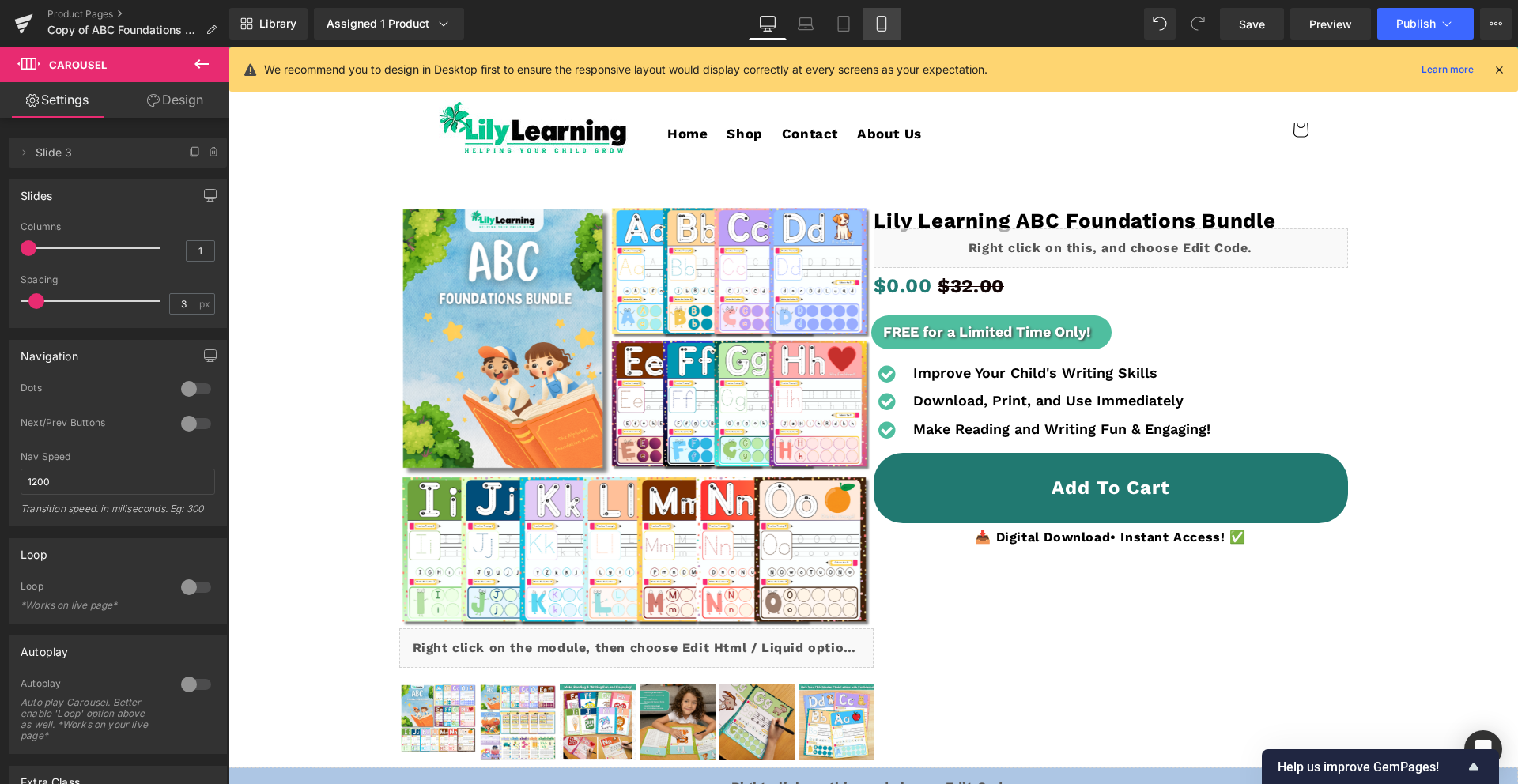
click at [873, 14] on link "Mobile" at bounding box center [881, 23] width 38 height 32
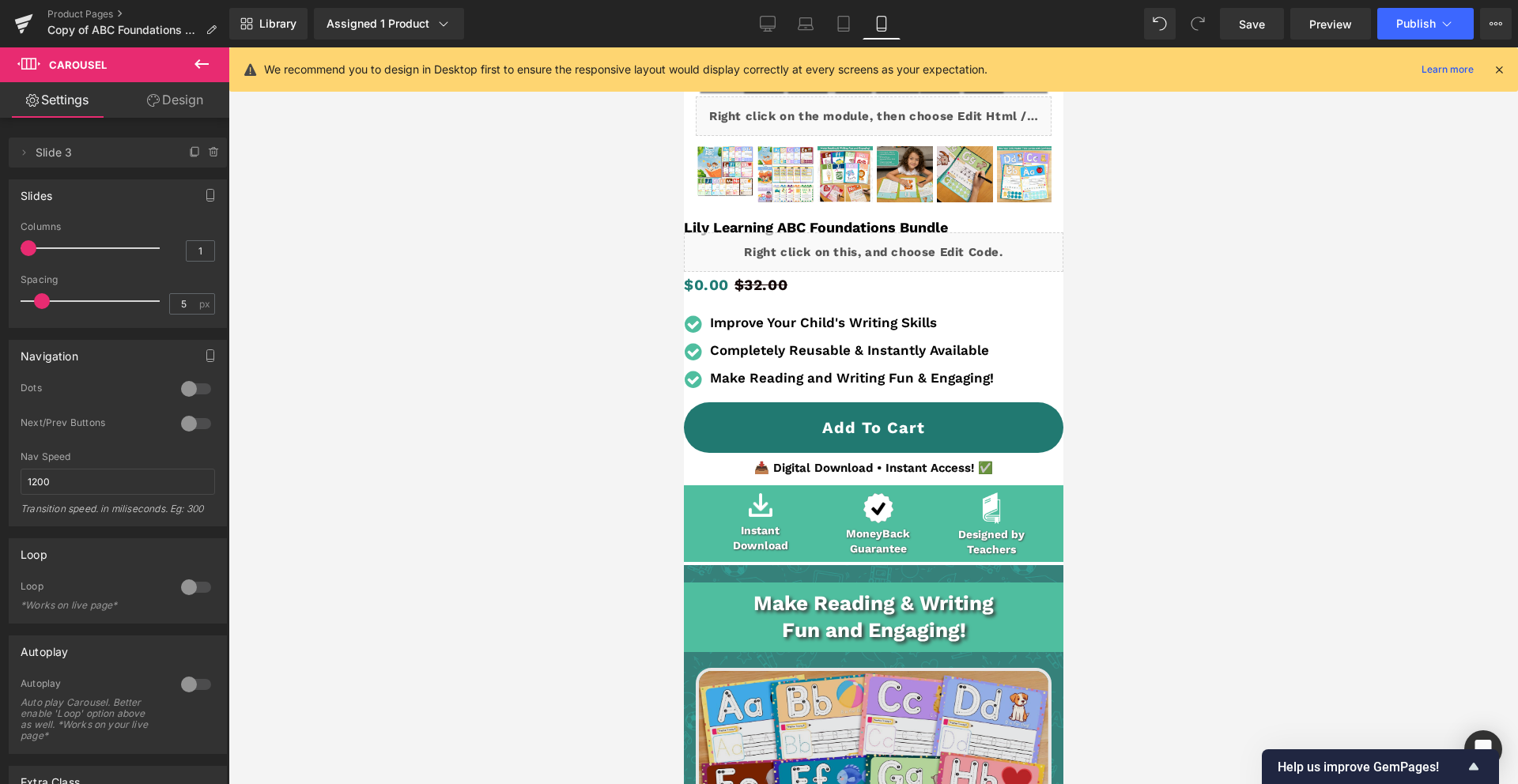
scroll to position [353, 0]
